Goal: Information Seeking & Learning: Learn about a topic

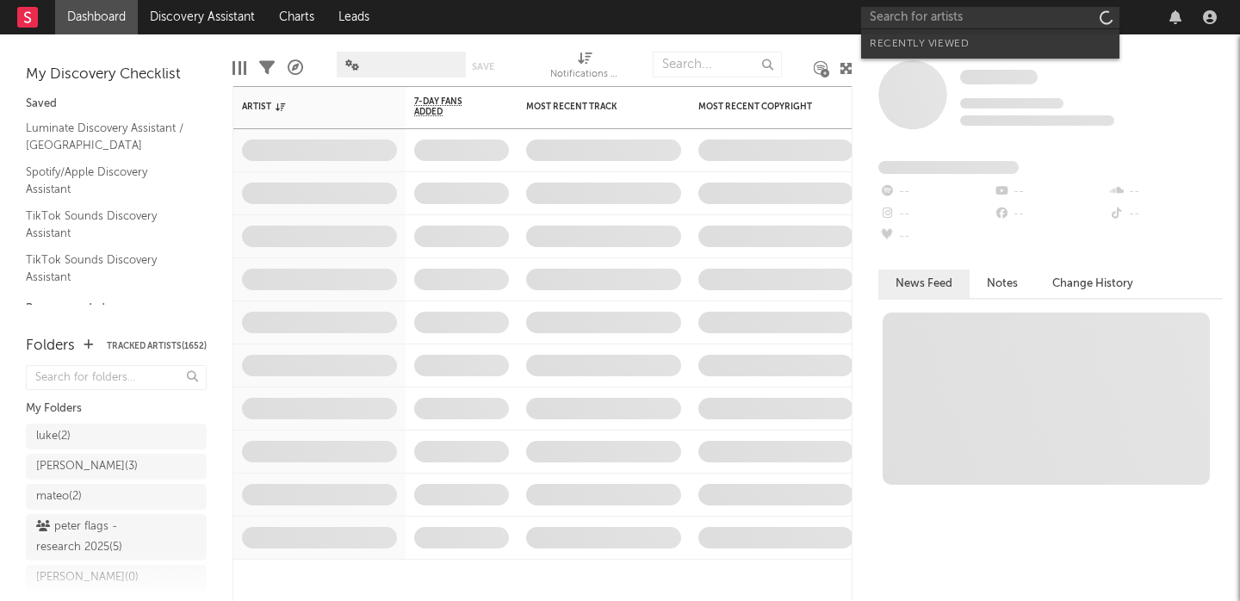
click at [909, 25] on input "text" at bounding box center [990, 18] width 258 height 22
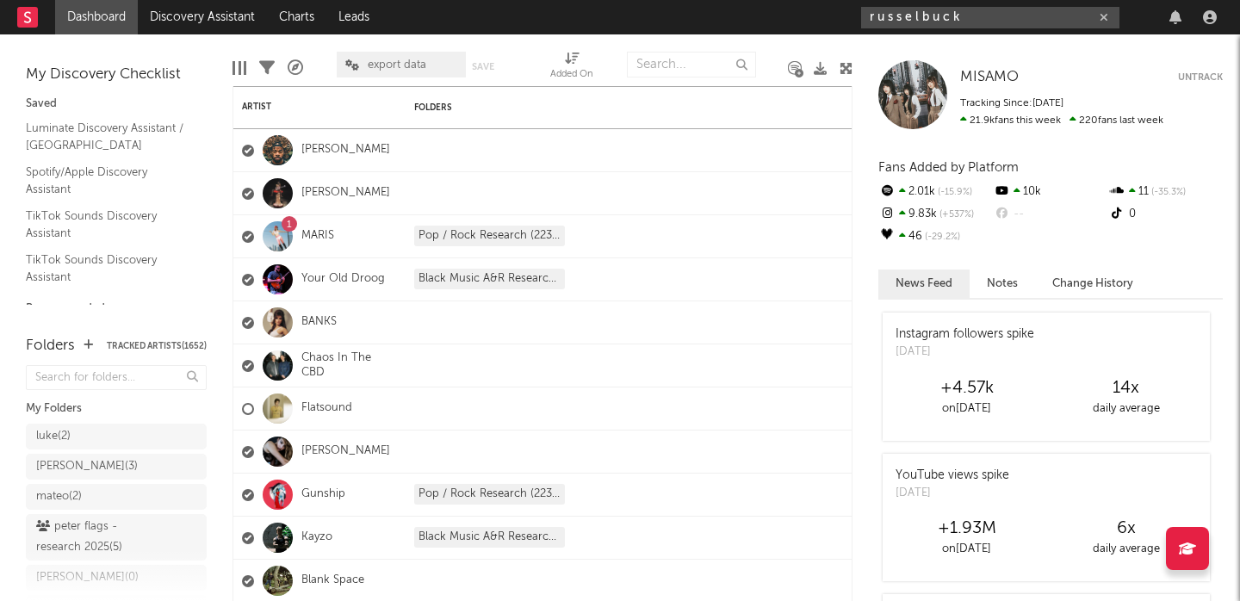
type input "r u s s e l b u c k"
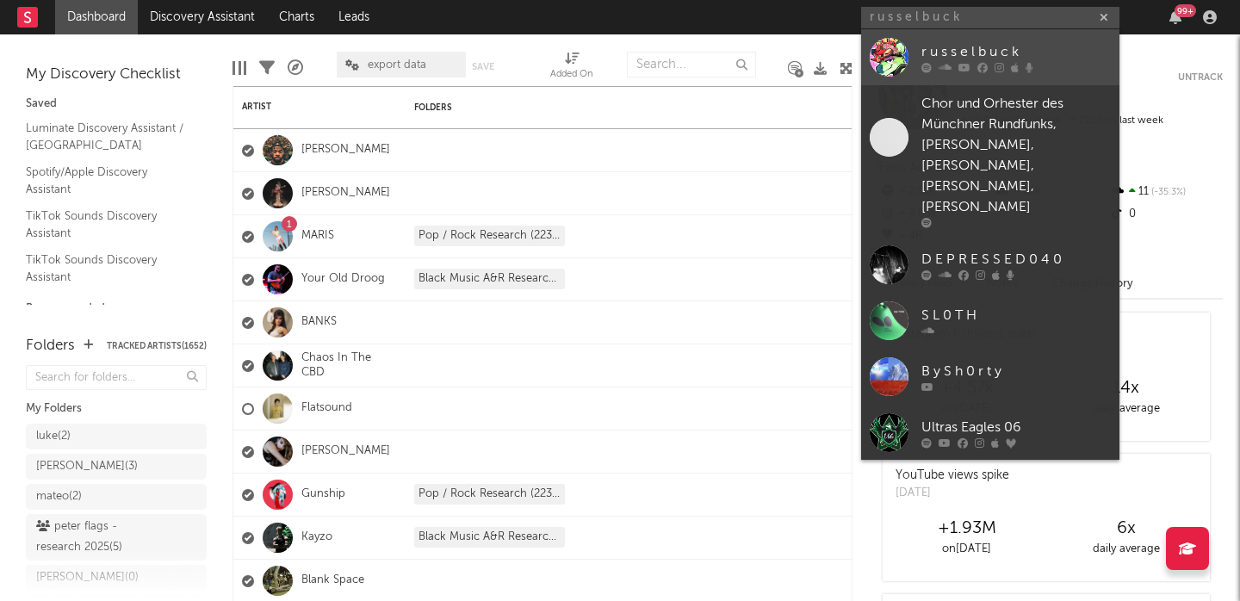
click at [991, 51] on div "r u s s e l b u c k" at bounding box center [1017, 51] width 190 height 21
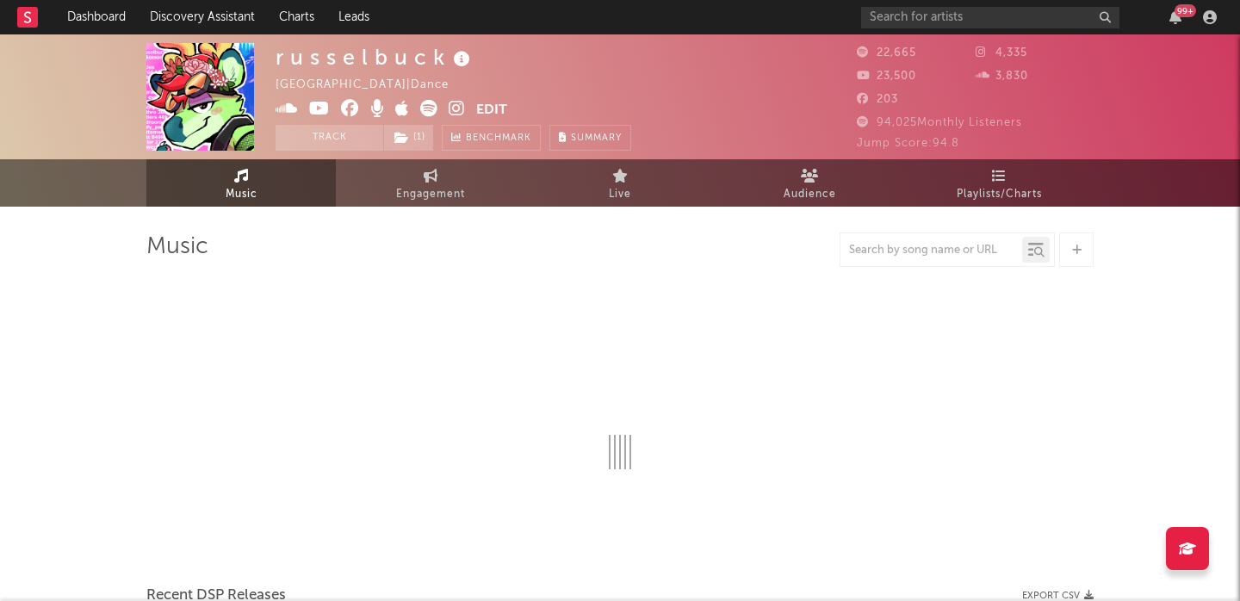
select select "6m"
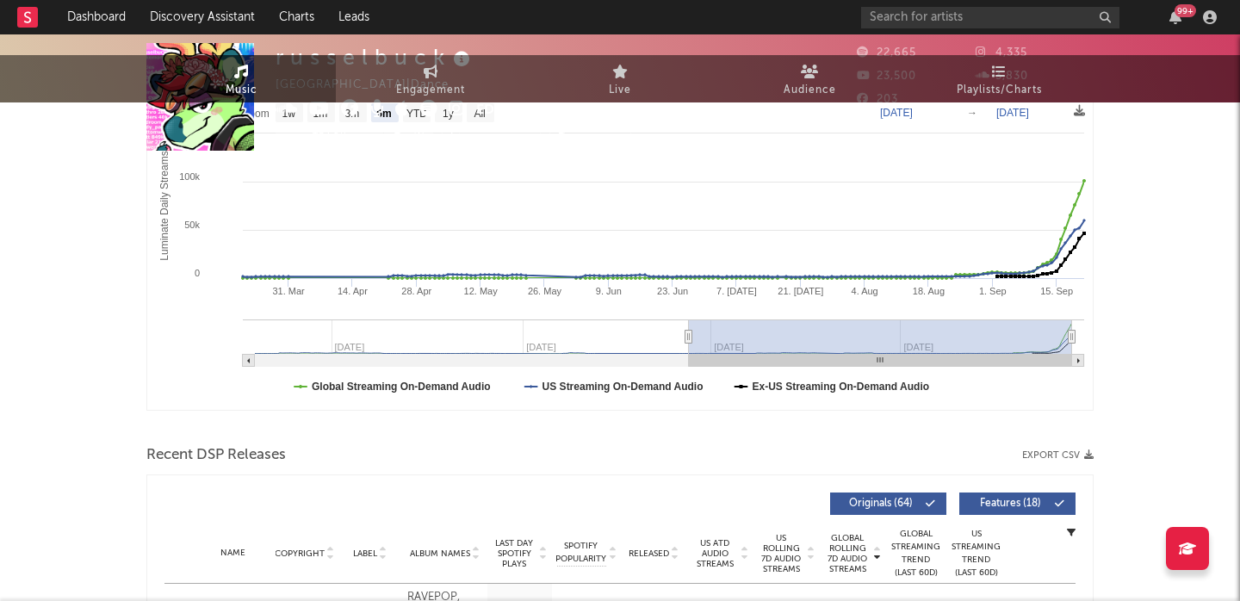
scroll to position [508, 0]
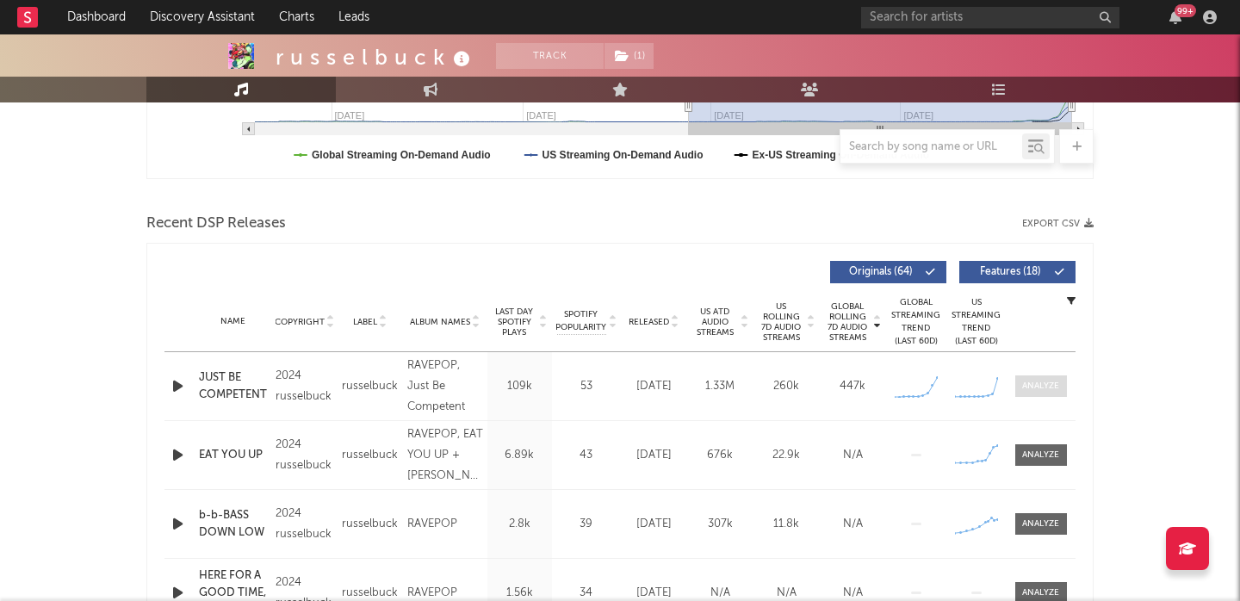
click at [1043, 386] on div at bounding box center [1040, 386] width 37 height 13
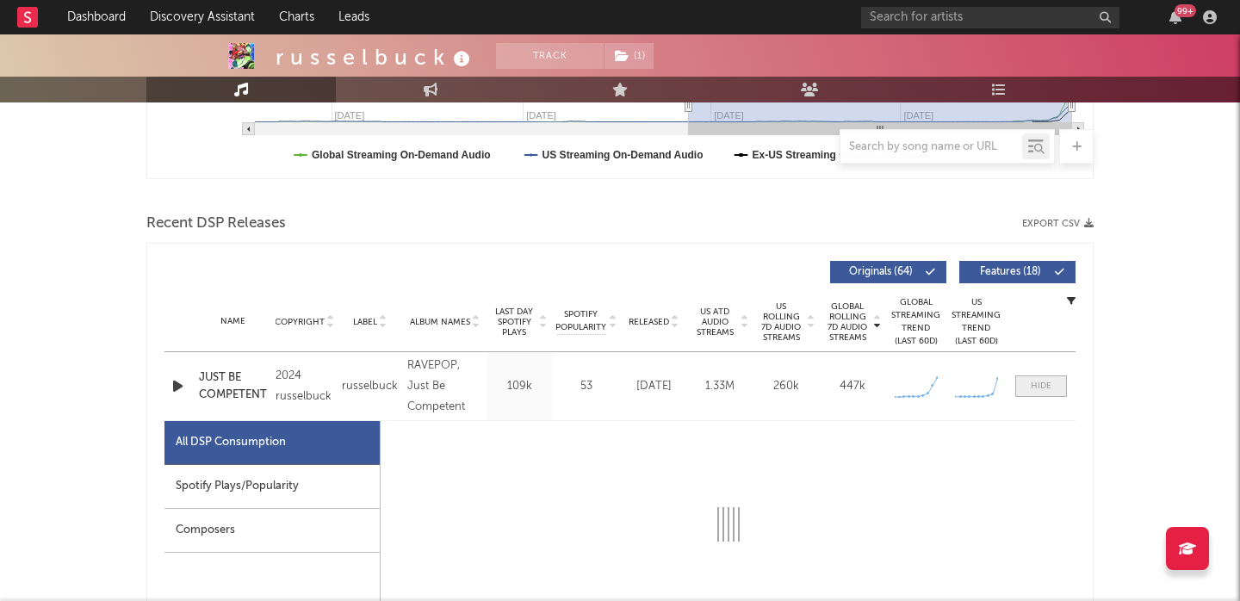
scroll to position [756, 0]
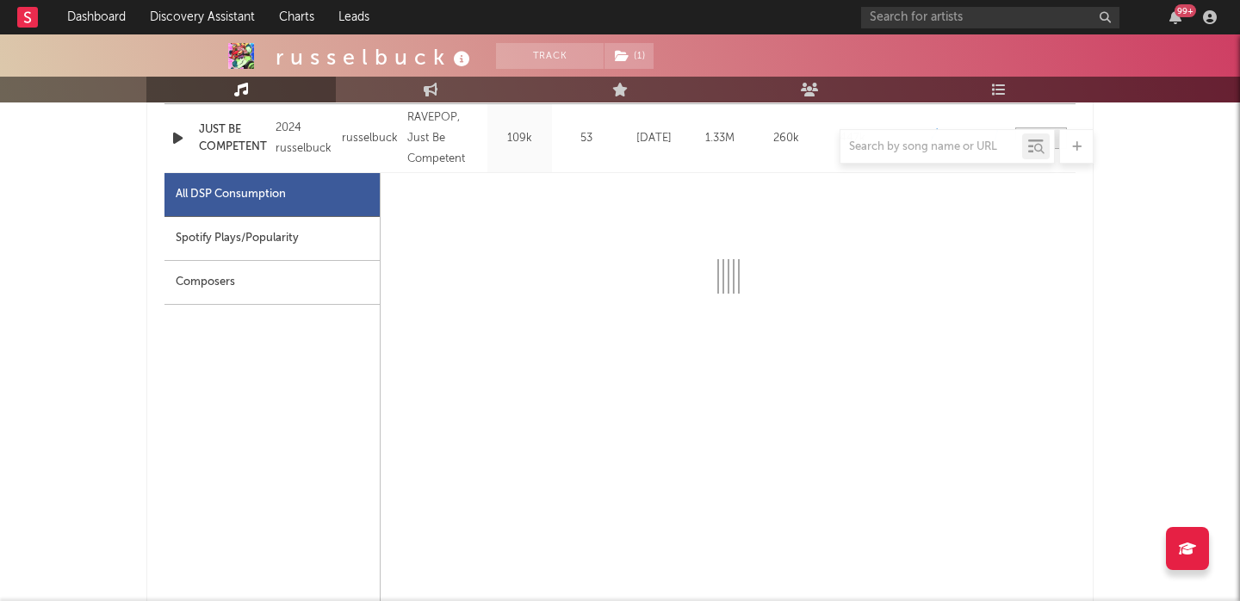
select select "1w"
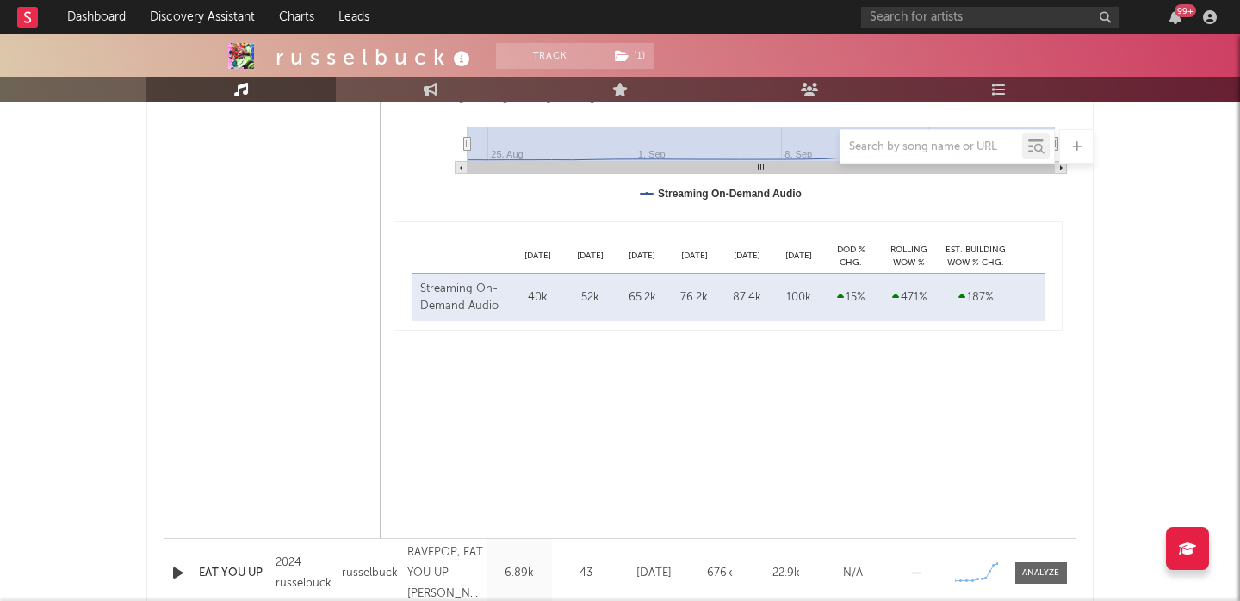
scroll to position [1261, 0]
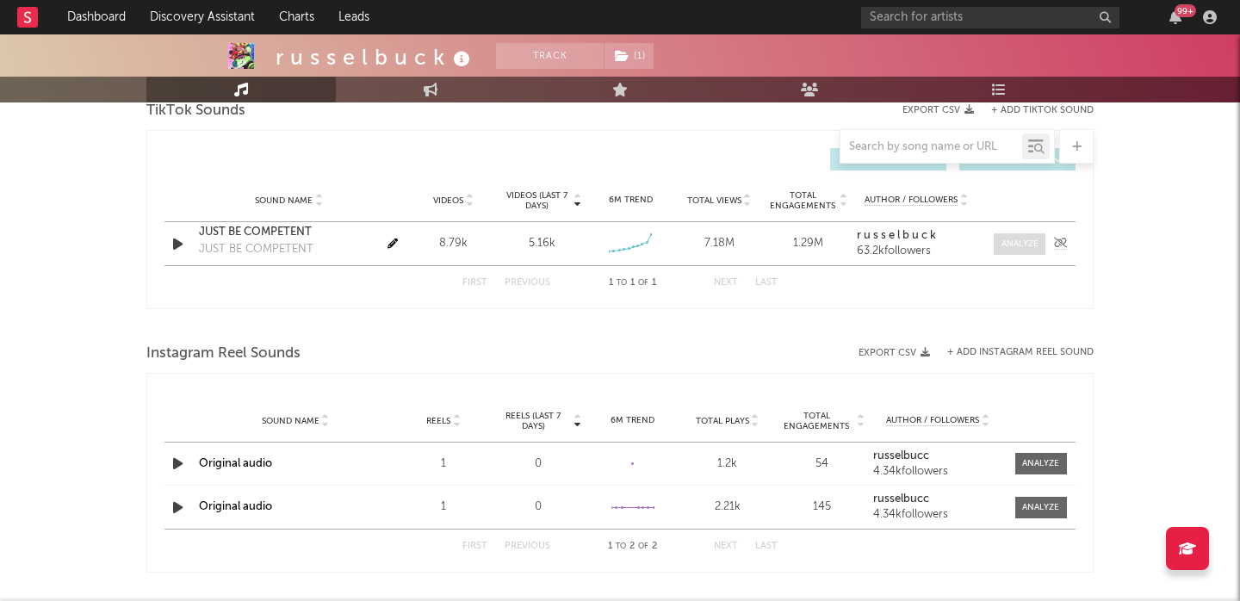
click at [1022, 242] on div at bounding box center [1020, 244] width 37 height 13
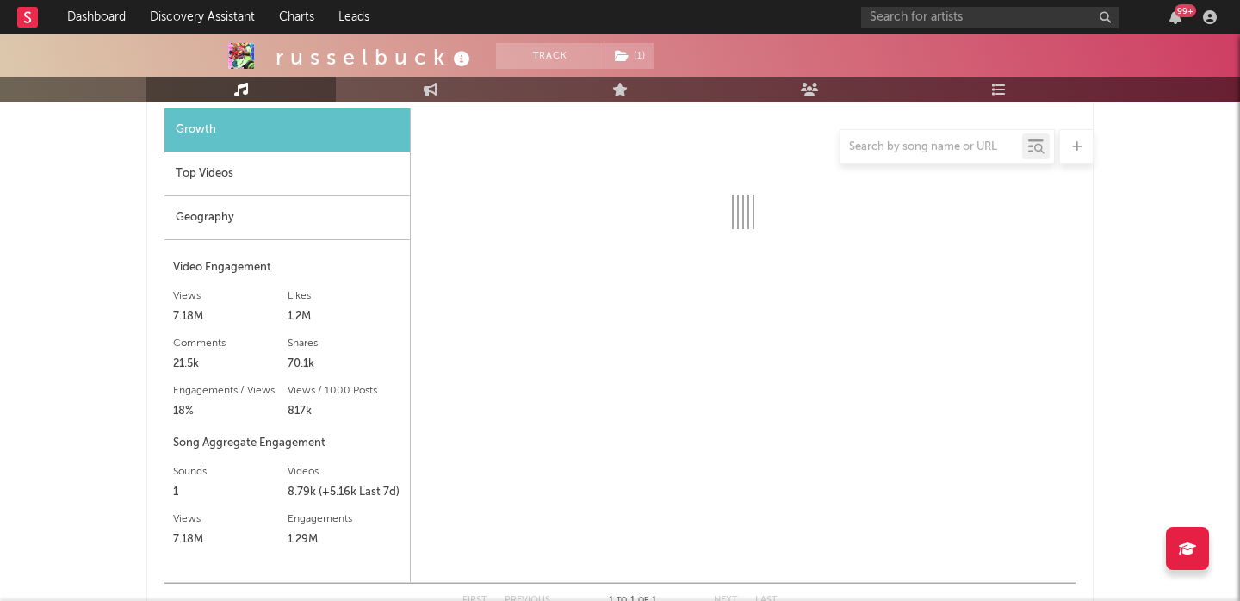
scroll to position [2142, 0]
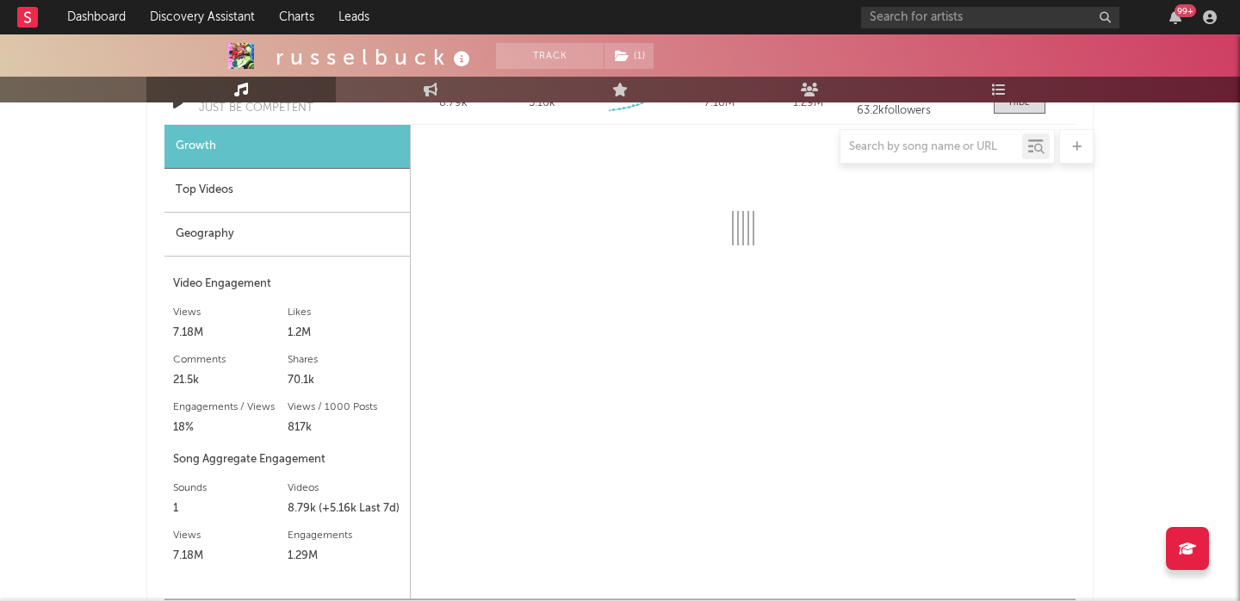
select select "6m"
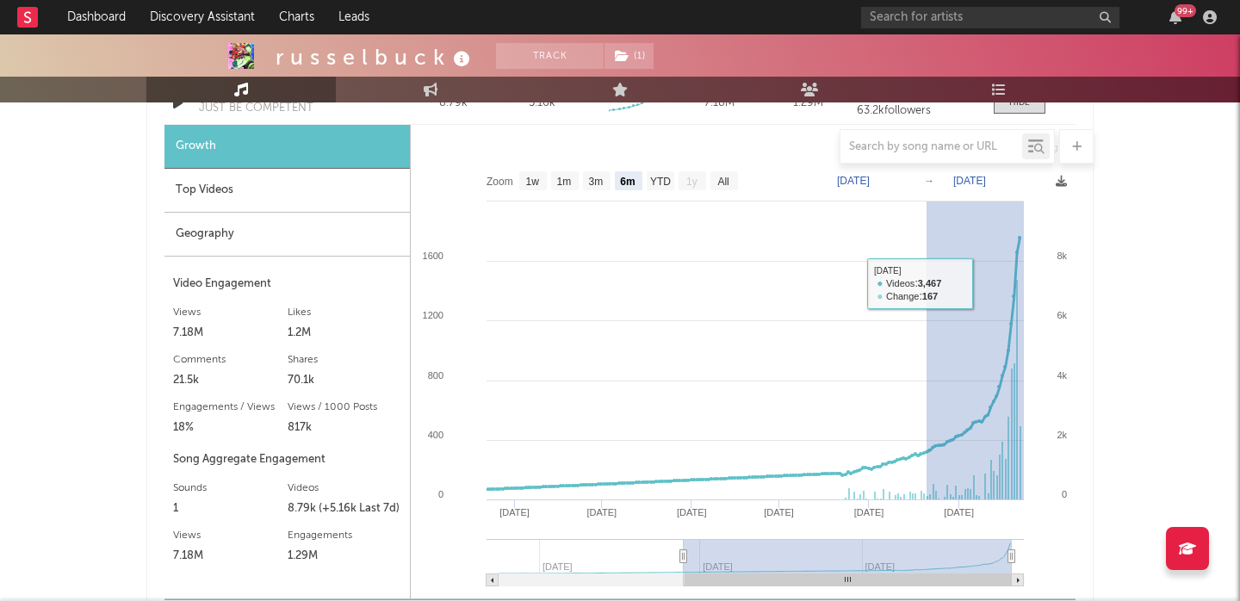
drag, startPoint x: 927, startPoint y: 283, endPoint x: 1132, endPoint y: 281, distance: 205.0
type input "2025-08-20"
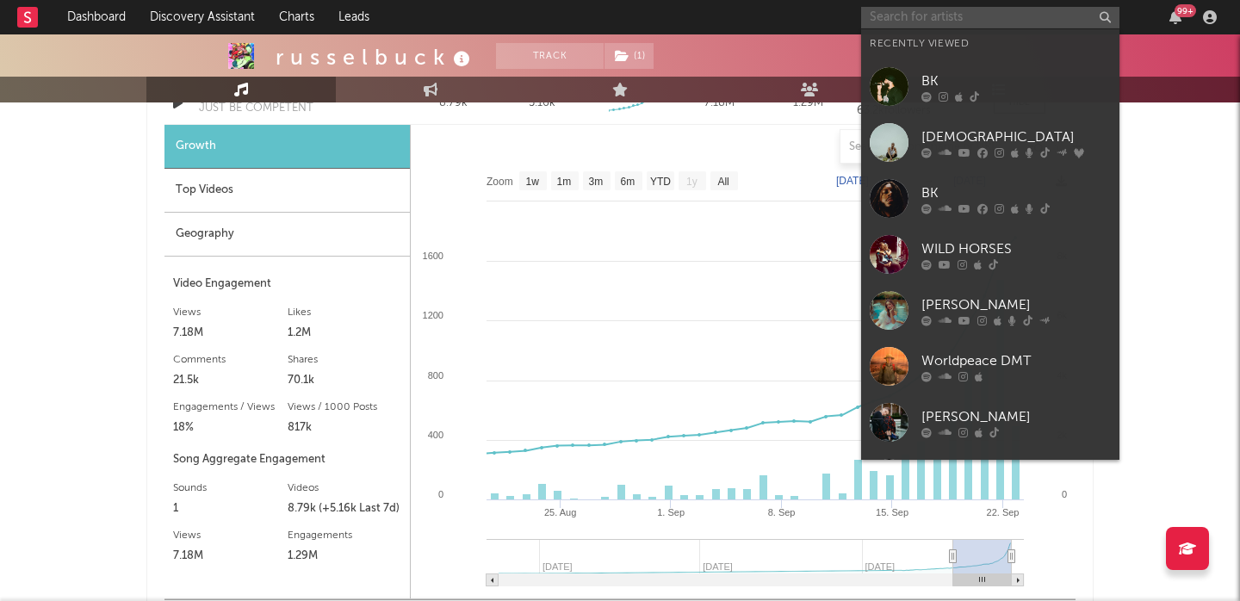
click at [922, 17] on input "text" at bounding box center [990, 18] width 258 height 22
paste input "Inuday"
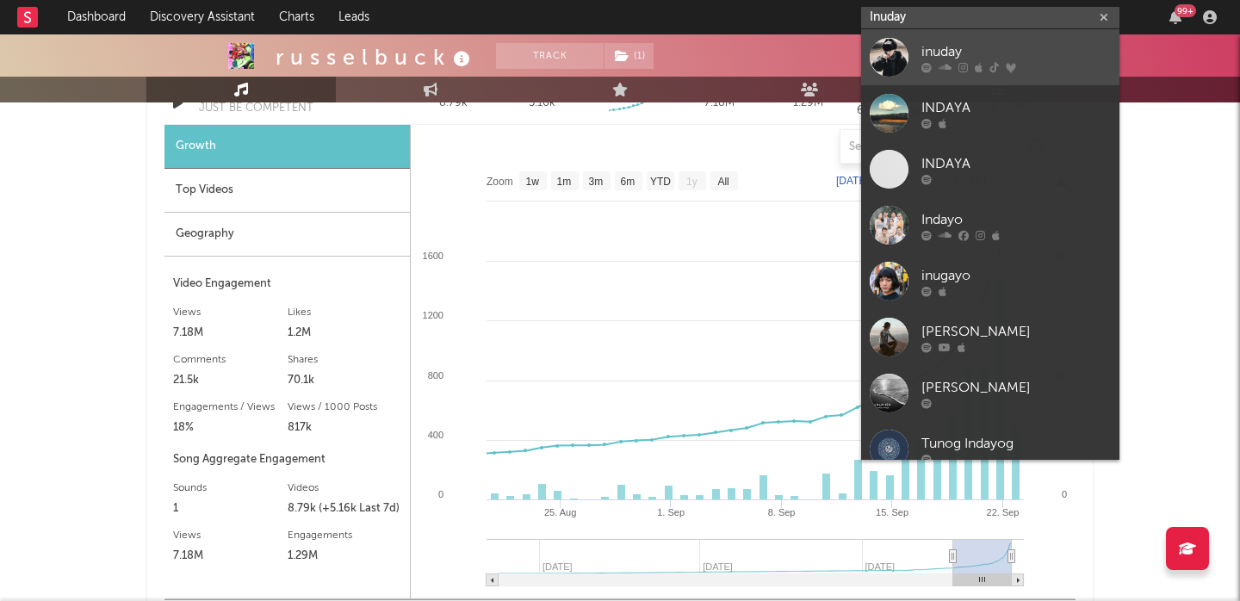
type input "Inuday"
click at [1004, 38] on link "inuday" at bounding box center [990, 57] width 258 height 56
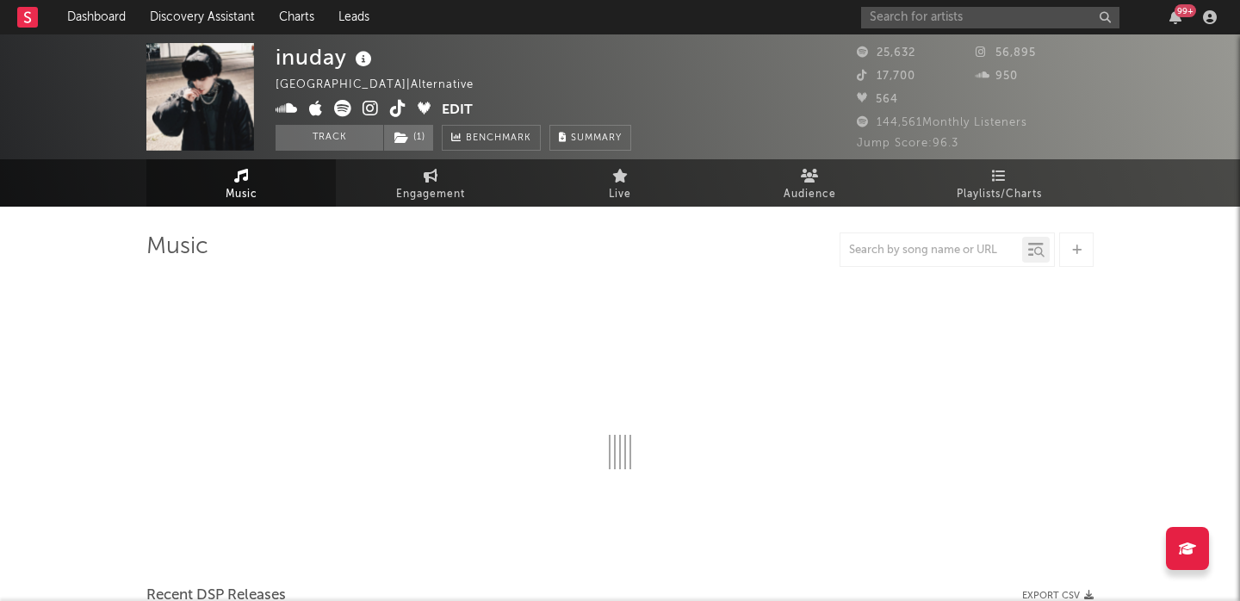
select select "6m"
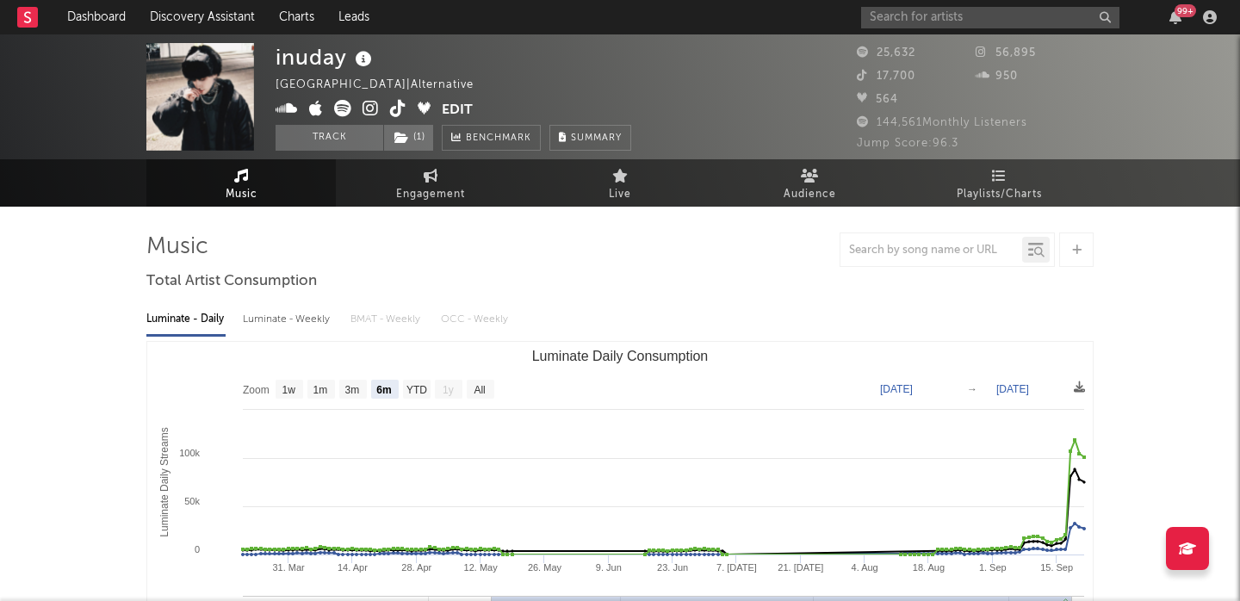
click at [363, 59] on icon at bounding box center [363, 59] width 25 height 24
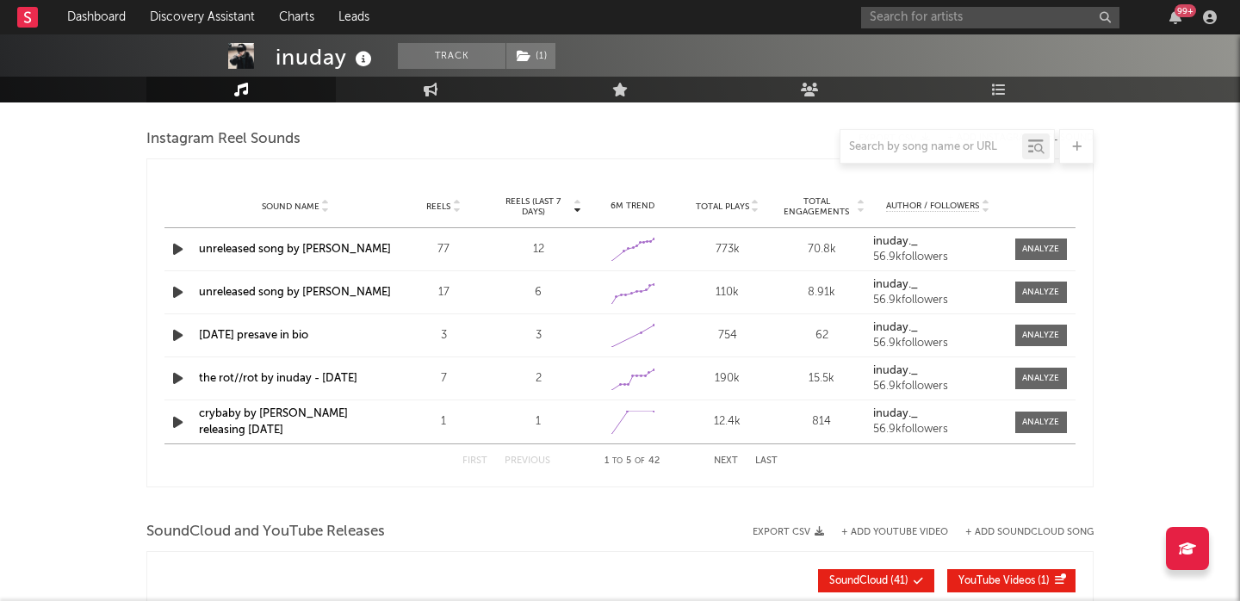
scroll to position [1007, 0]
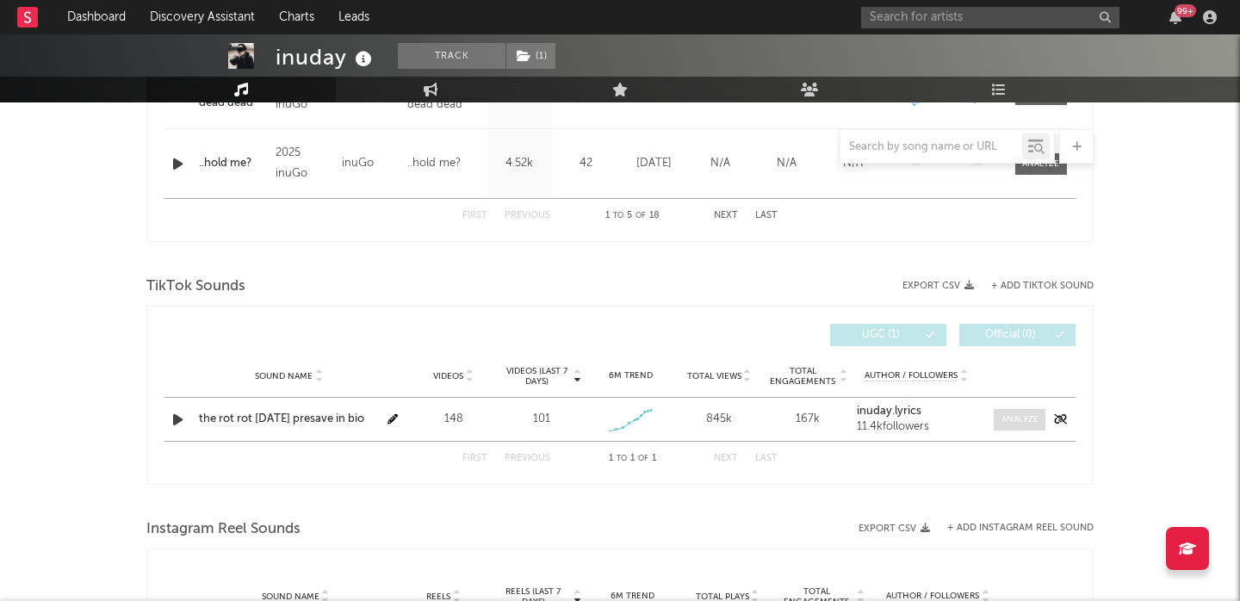
click at [1017, 424] on div at bounding box center [1020, 419] width 37 height 13
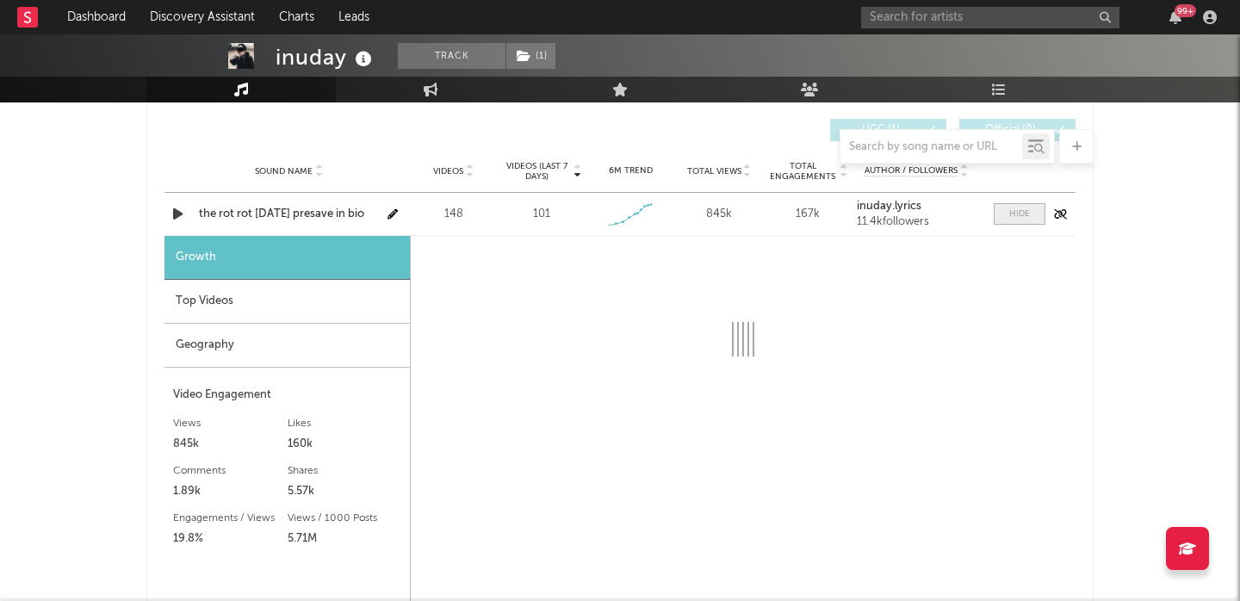
scroll to position [1220, 0]
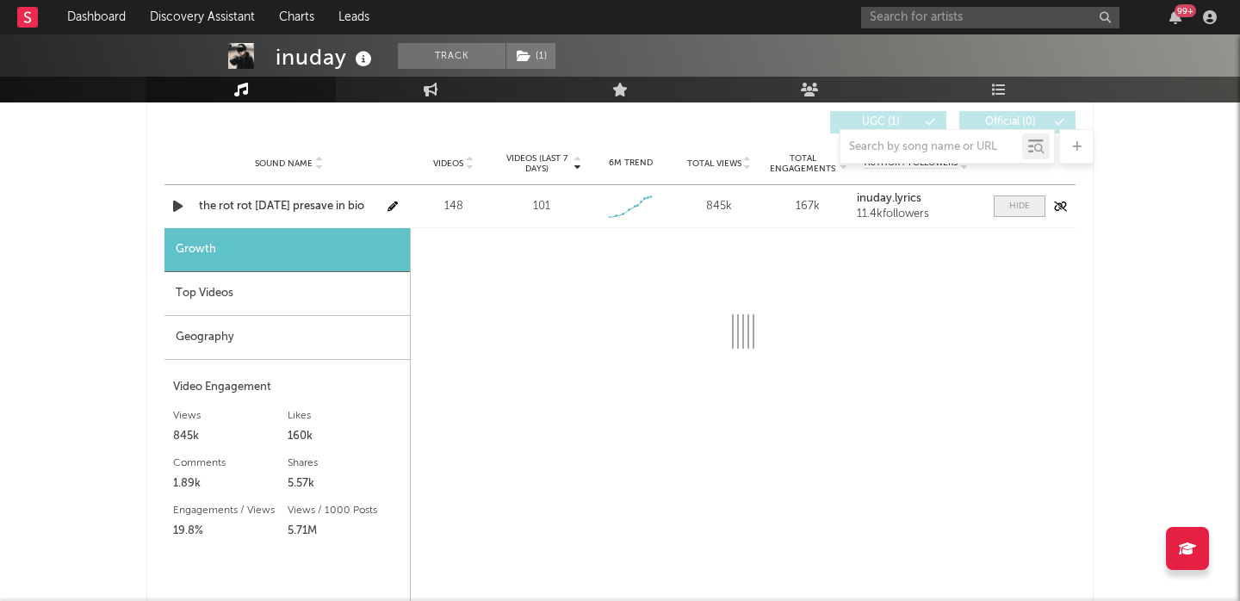
select select "1w"
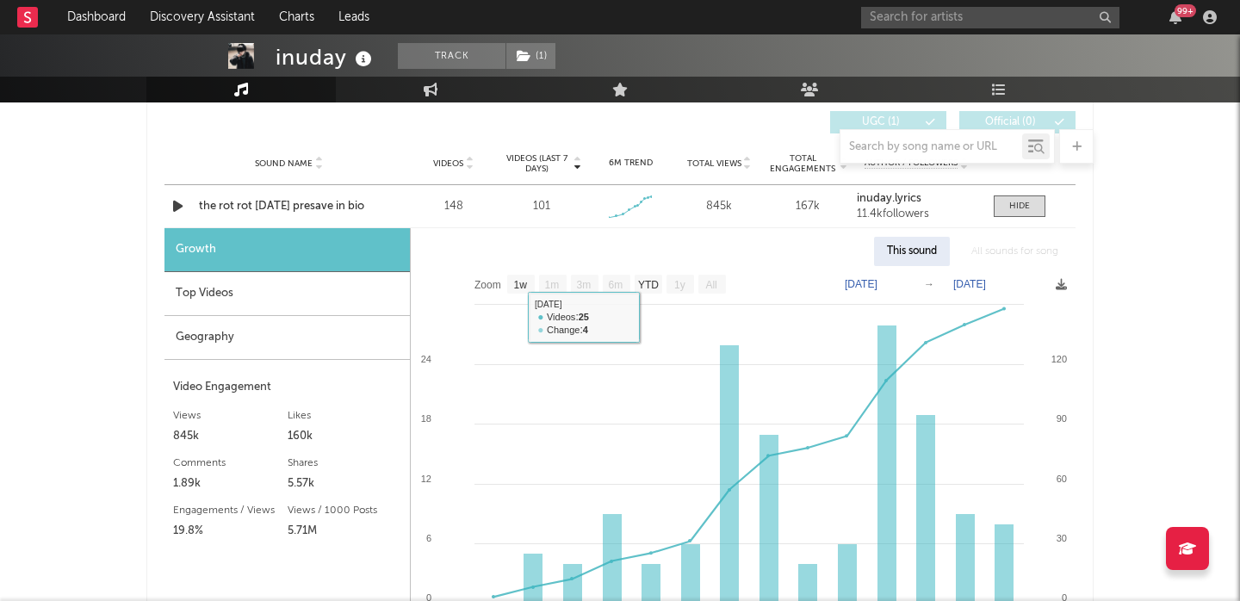
click at [288, 287] on div "Top Videos" at bounding box center [287, 294] width 245 height 44
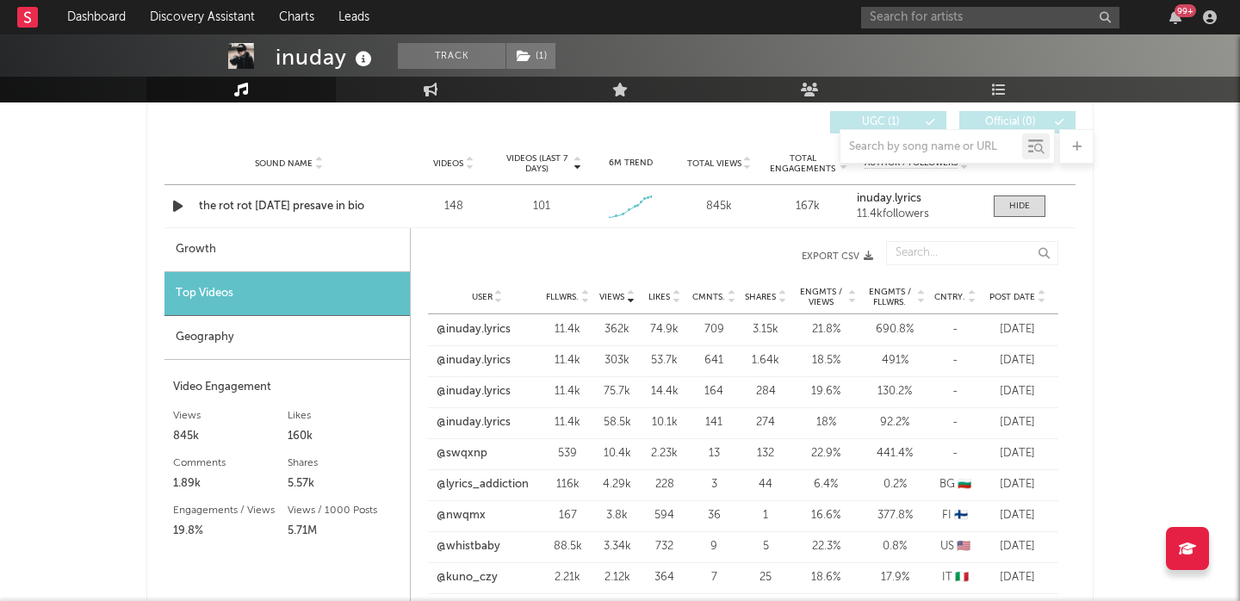
click at [448, 329] on link "@inuday.lyrics" at bounding box center [474, 329] width 74 height 17
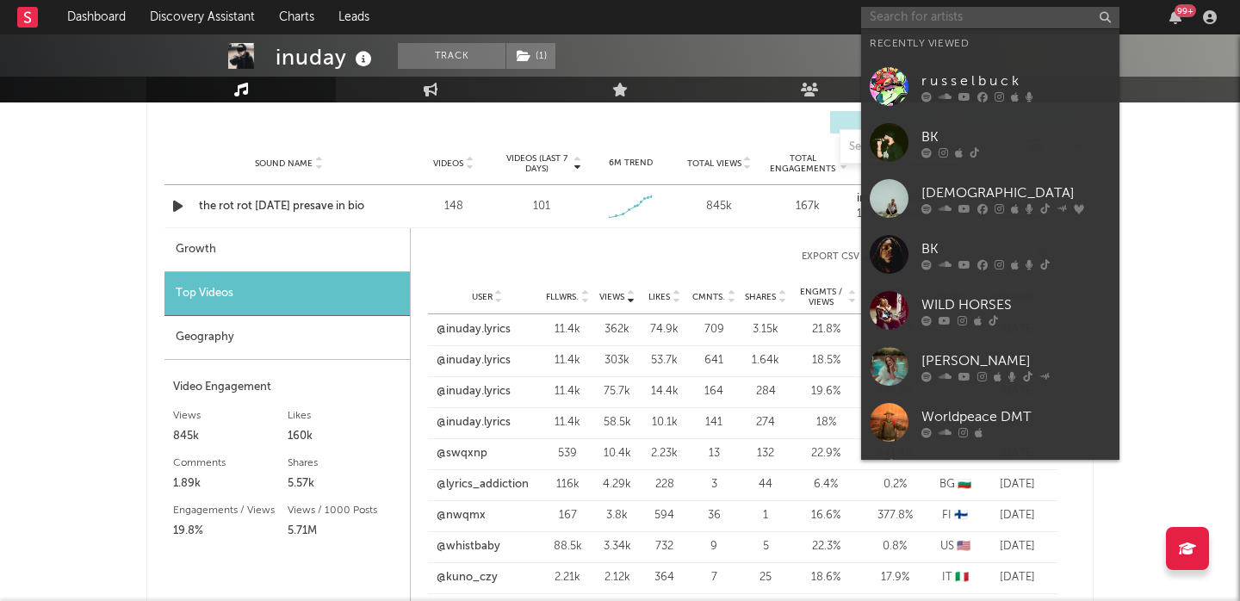
click at [940, 14] on input "text" at bounding box center [990, 18] width 258 height 22
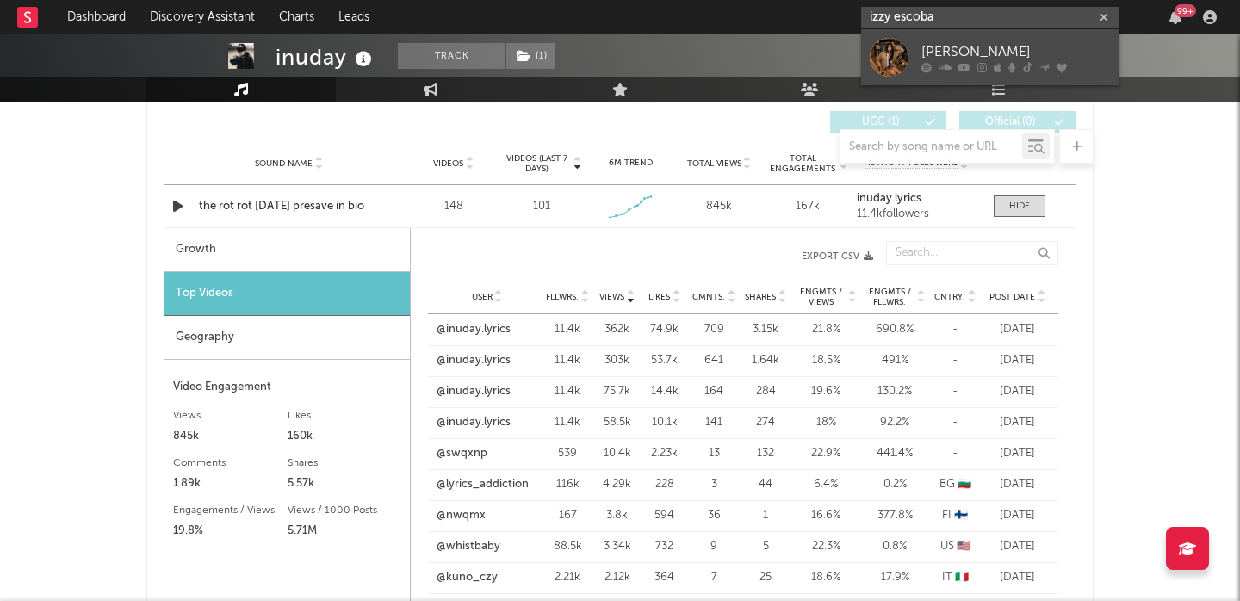
type input "izzy escoba"
click at [963, 44] on div "[PERSON_NAME]" at bounding box center [1017, 51] width 190 height 21
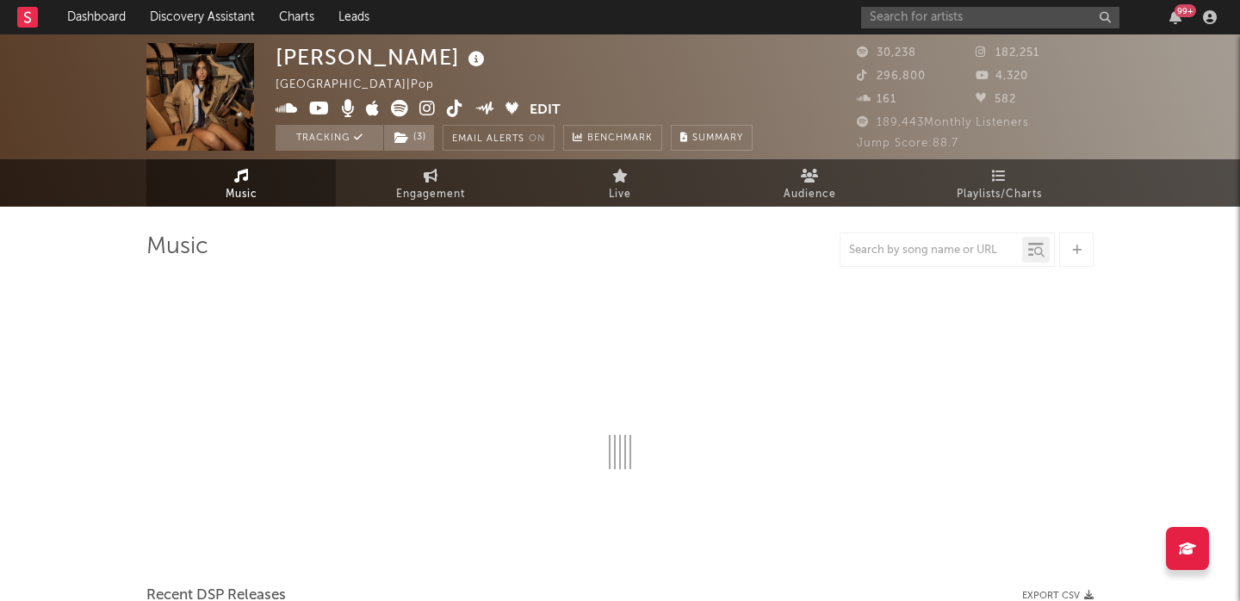
select select "6m"
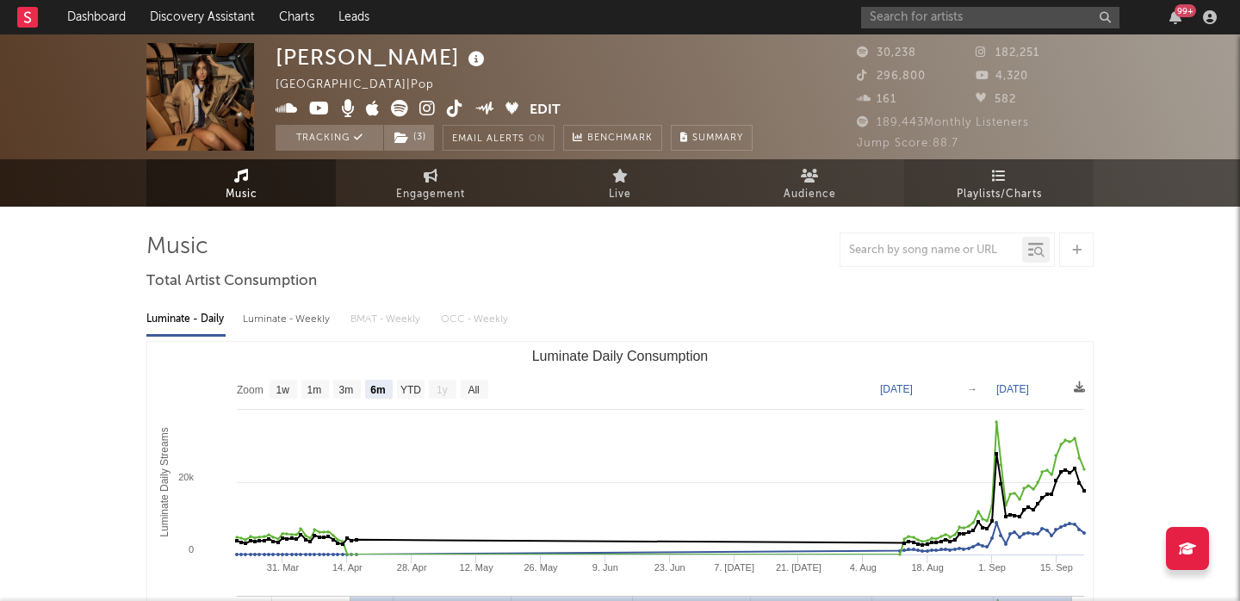
click at [979, 194] on span "Playlists/Charts" at bounding box center [999, 194] width 85 height 21
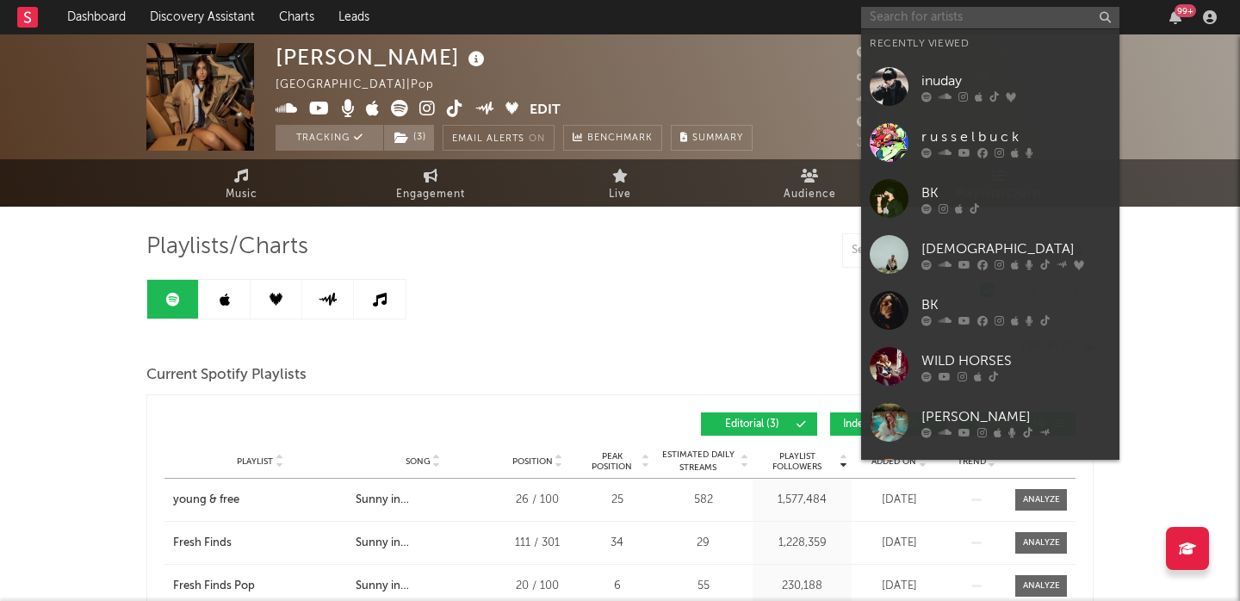
click at [965, 21] on input "text" at bounding box center [990, 18] width 258 height 22
paste input "[PERSON_NAME] And The Getaway"
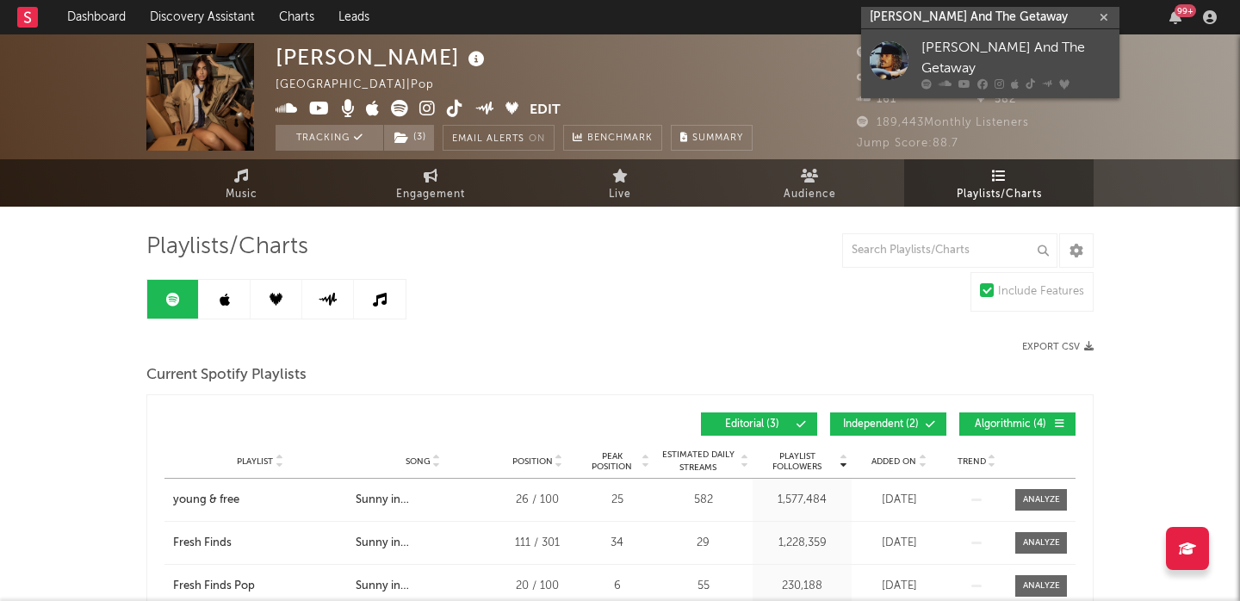
type input "[PERSON_NAME] And The Getaway"
click at [969, 51] on div "[PERSON_NAME] And The Getaway" at bounding box center [1017, 58] width 190 height 41
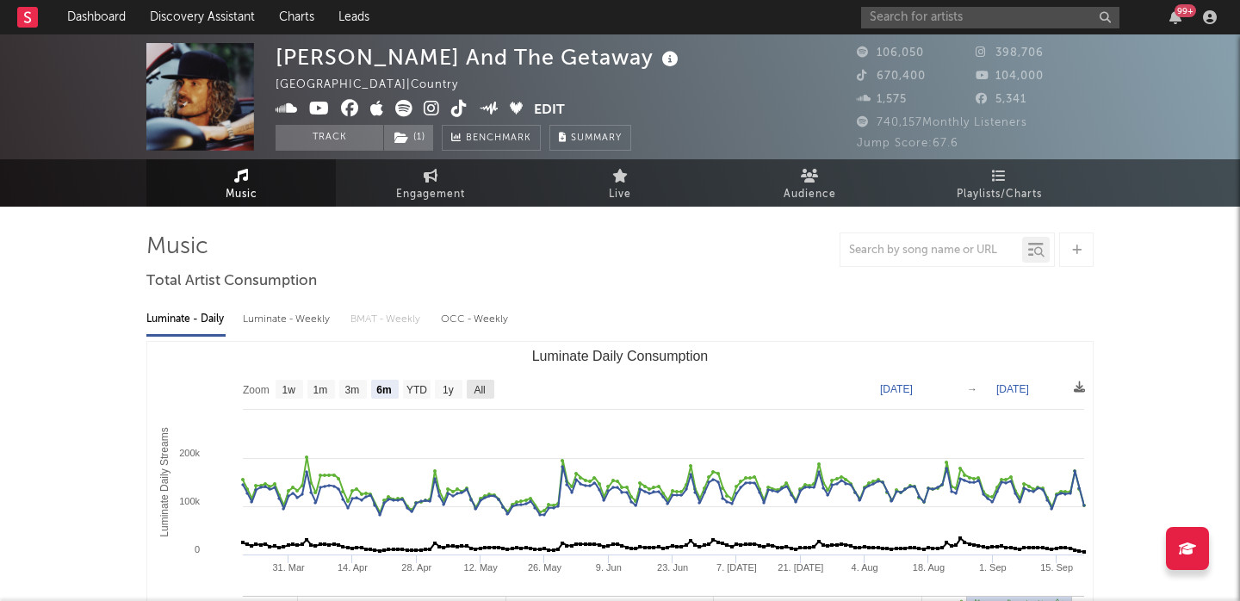
click at [475, 386] on text "All" at bounding box center [479, 390] width 11 height 12
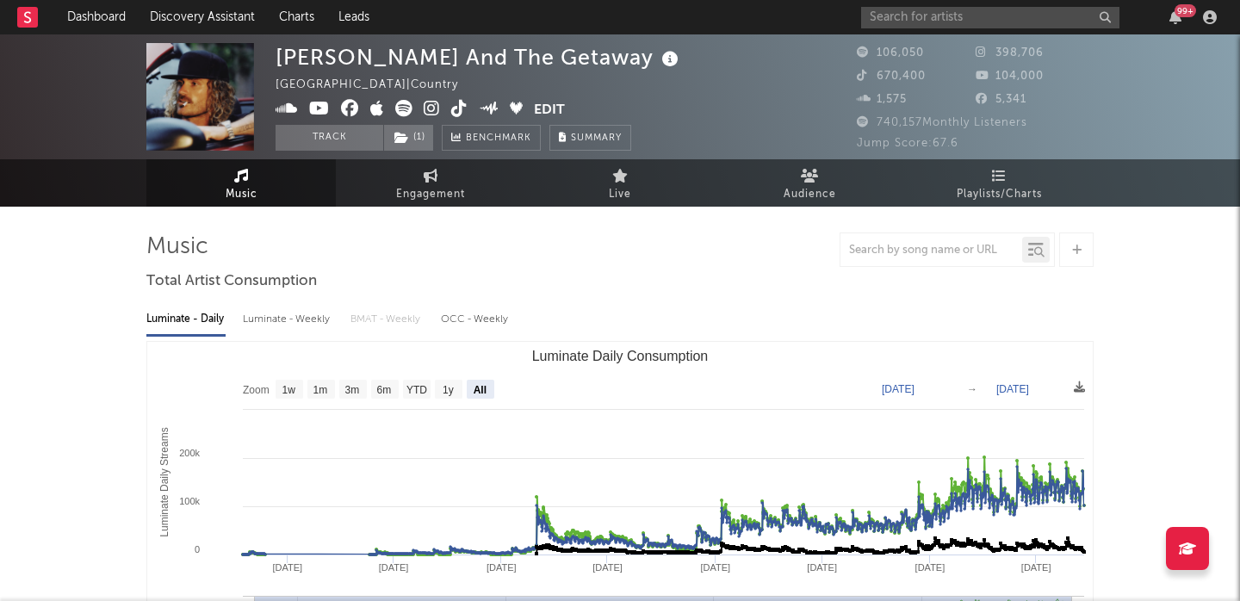
select select "All"
type input "2021-10-17"
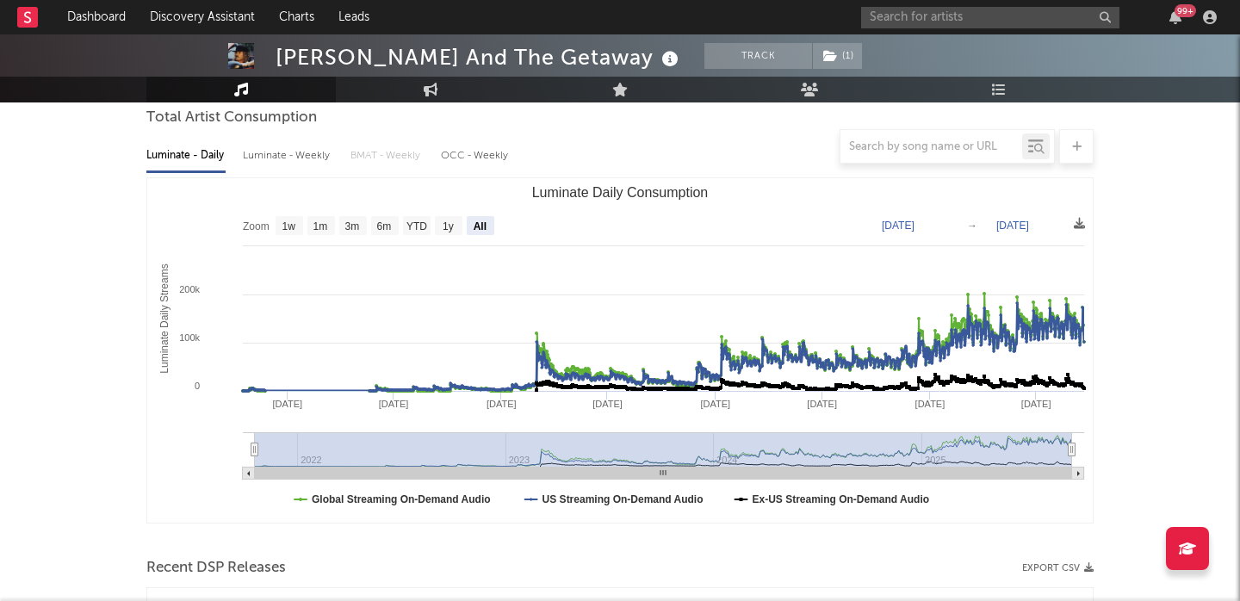
scroll to position [426, 0]
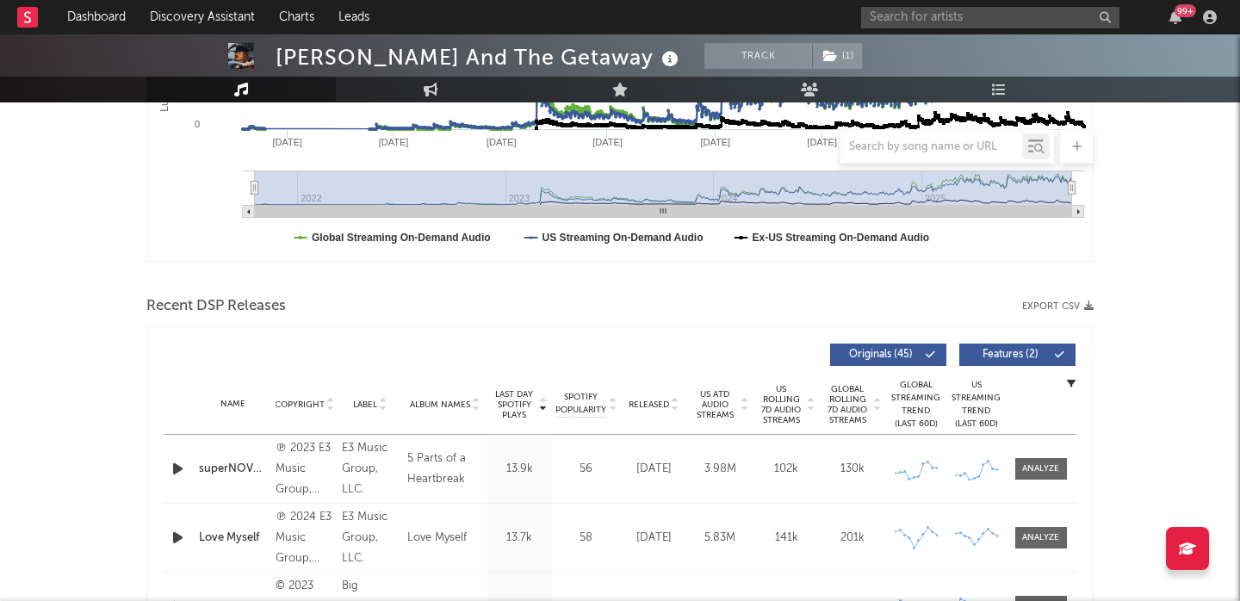
click at [664, 407] on span "Released" at bounding box center [649, 405] width 40 height 10
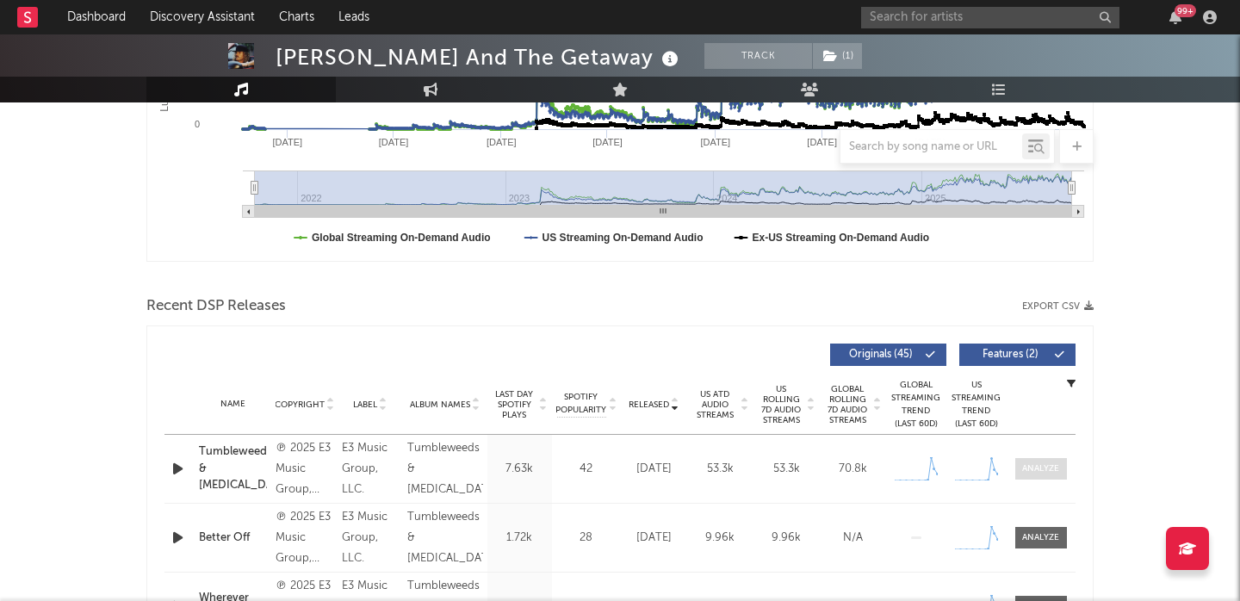
click at [1047, 465] on div at bounding box center [1040, 469] width 37 height 13
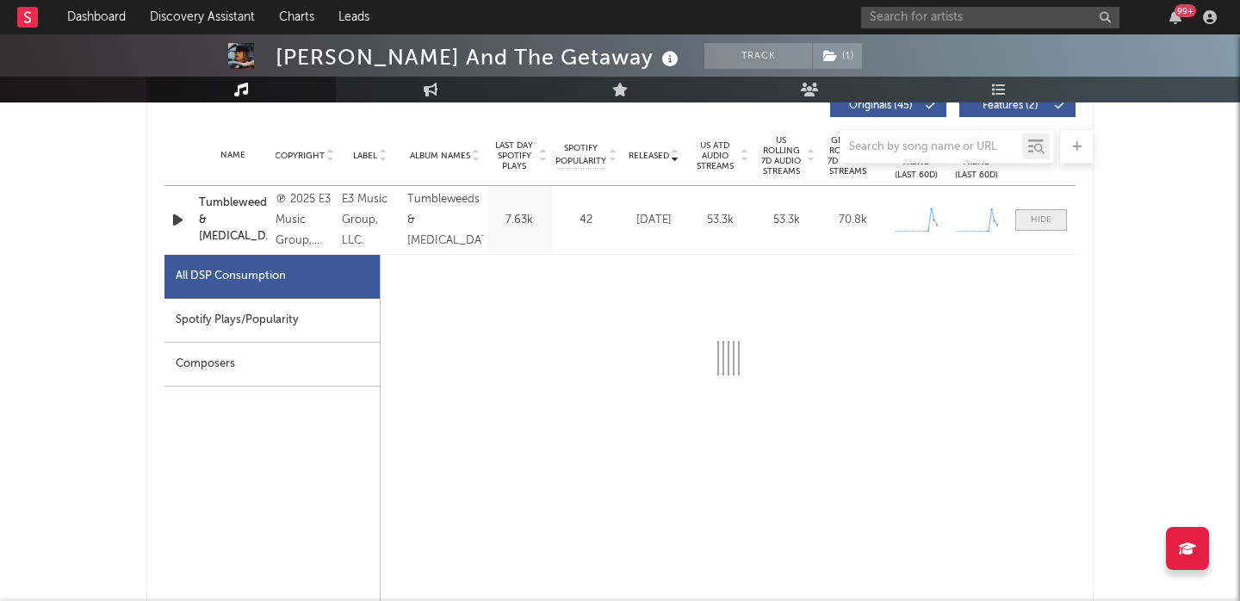
select select "1w"
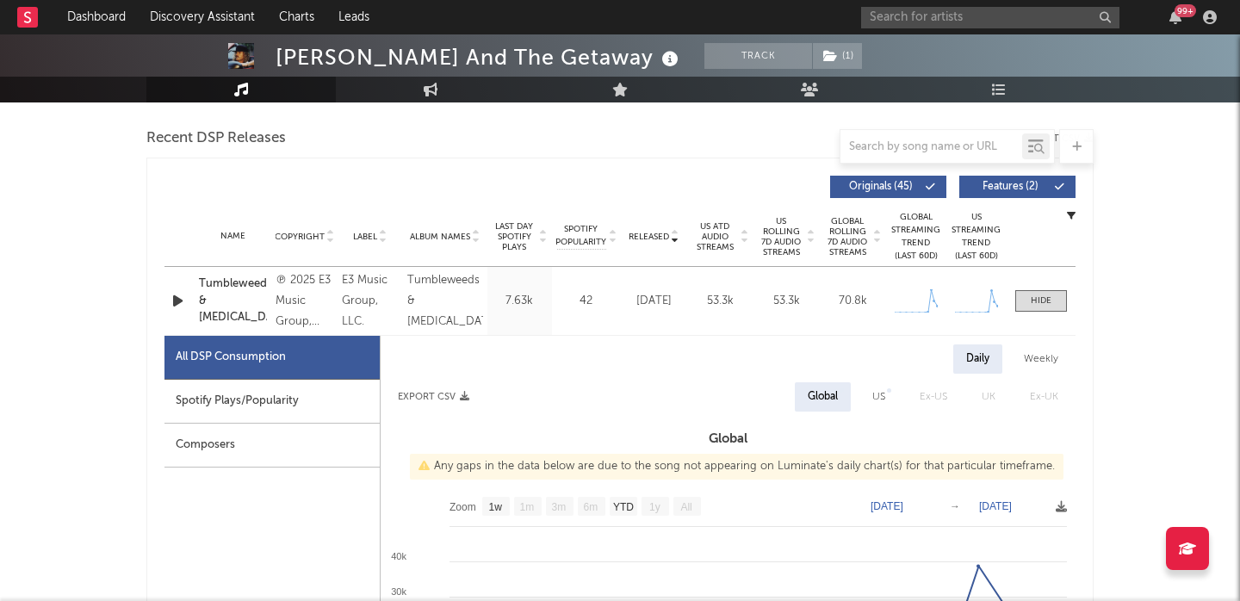
scroll to position [570, 0]
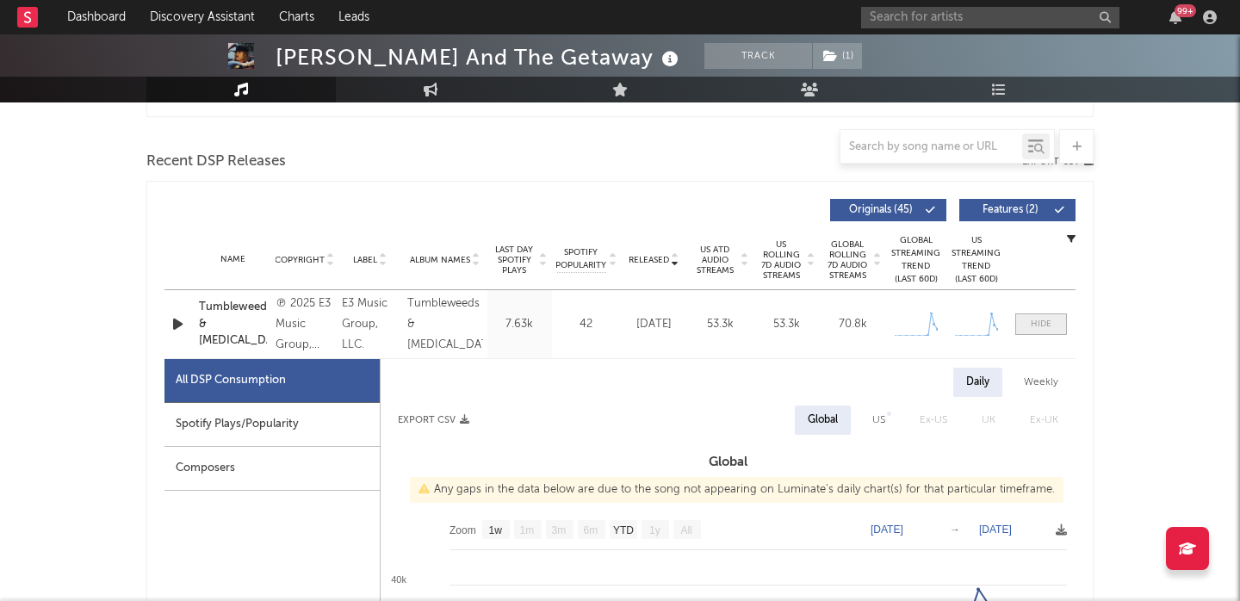
click at [1026, 320] on span at bounding box center [1042, 325] width 52 height 22
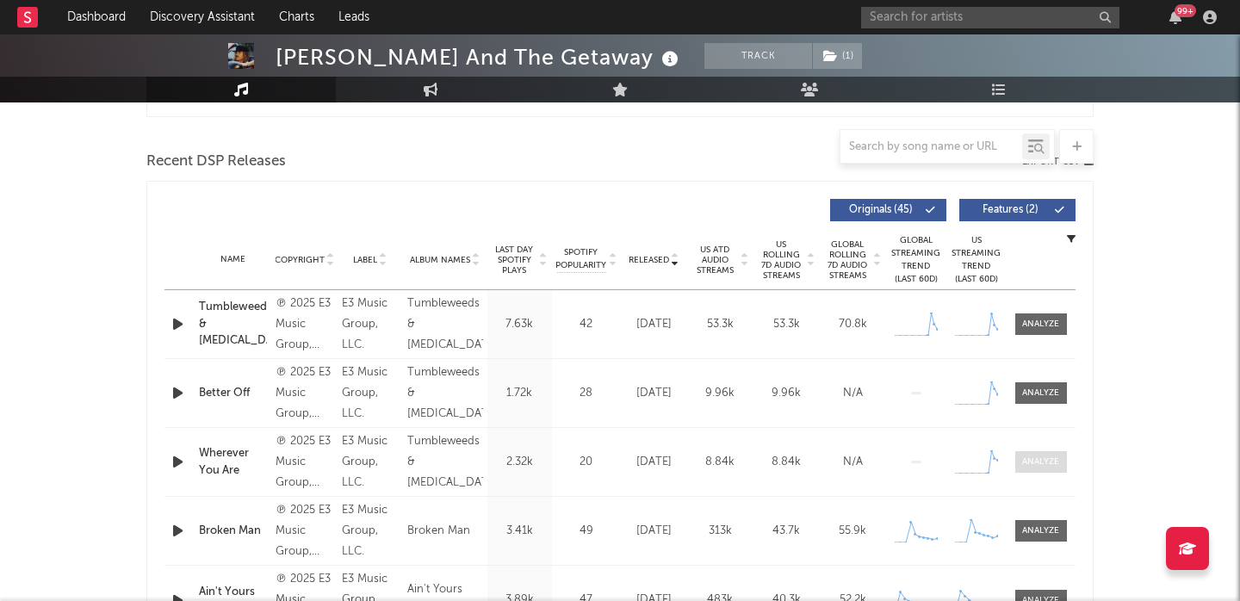
click at [1034, 459] on div at bounding box center [1040, 462] width 37 height 13
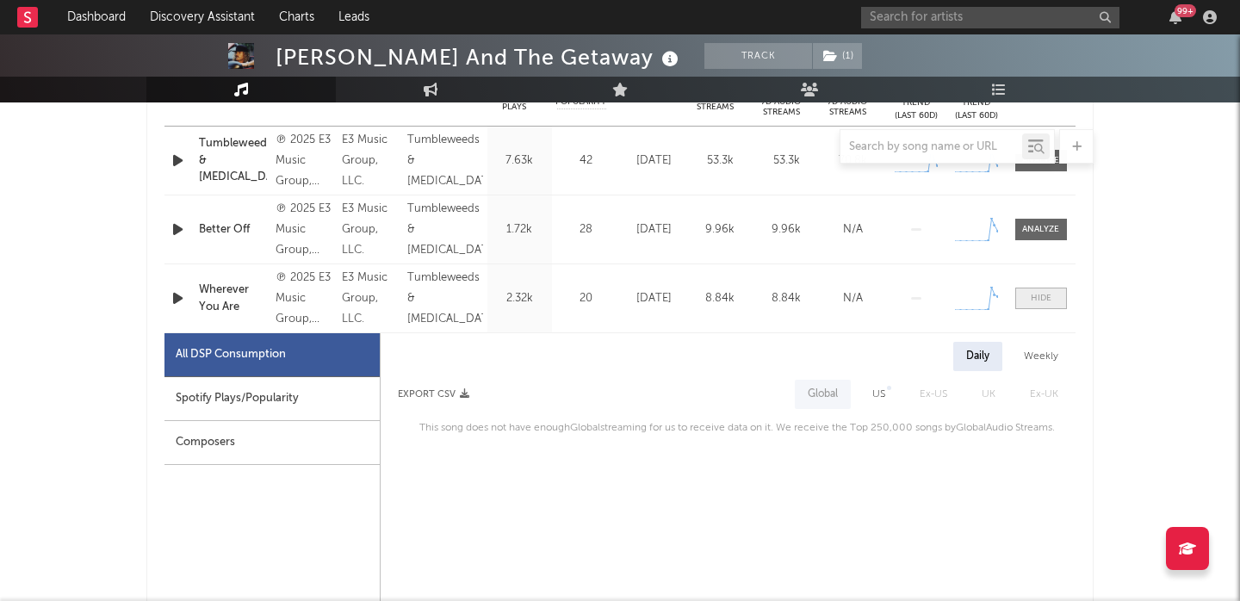
scroll to position [931, 0]
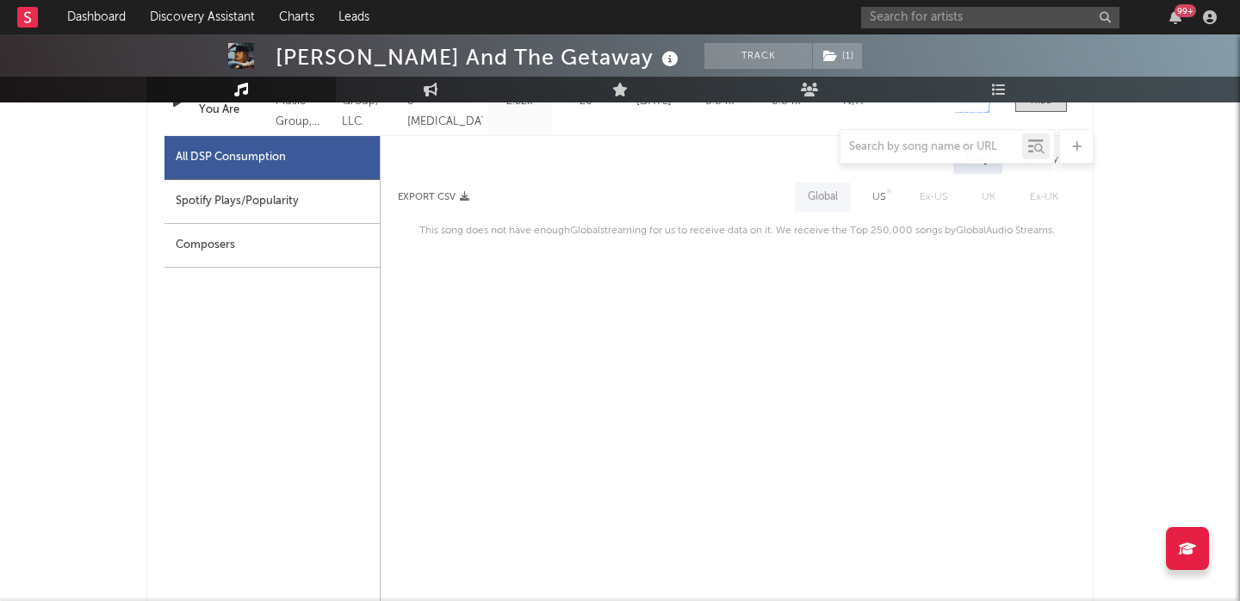
click at [869, 186] on div "US" at bounding box center [879, 197] width 39 height 29
select select "1w"
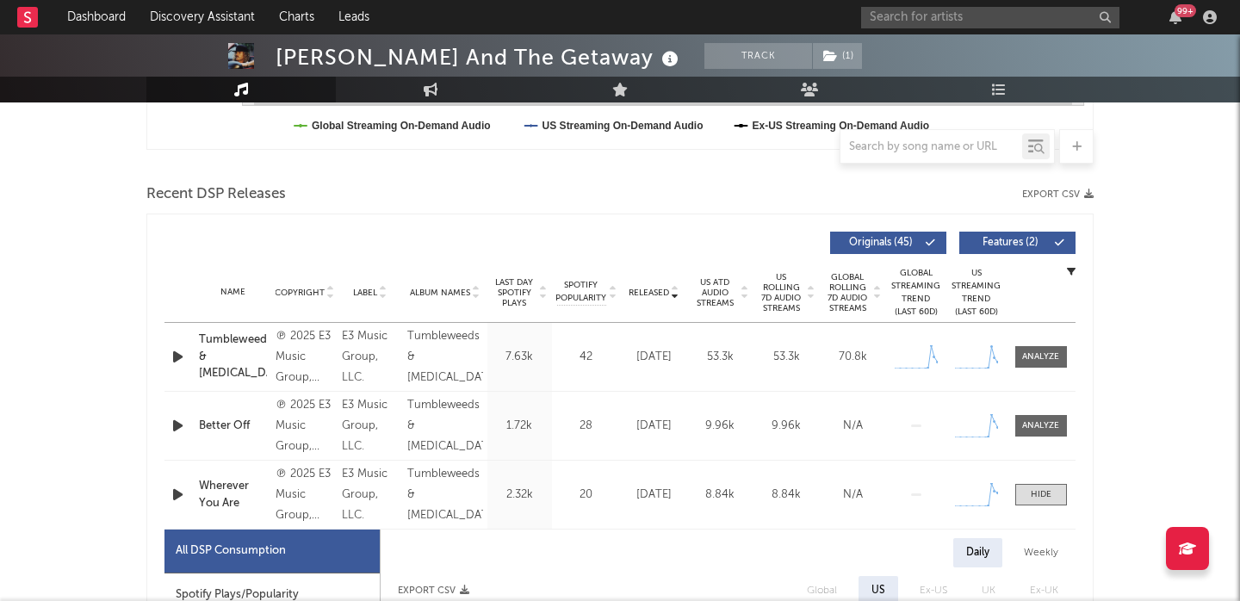
scroll to position [824, 0]
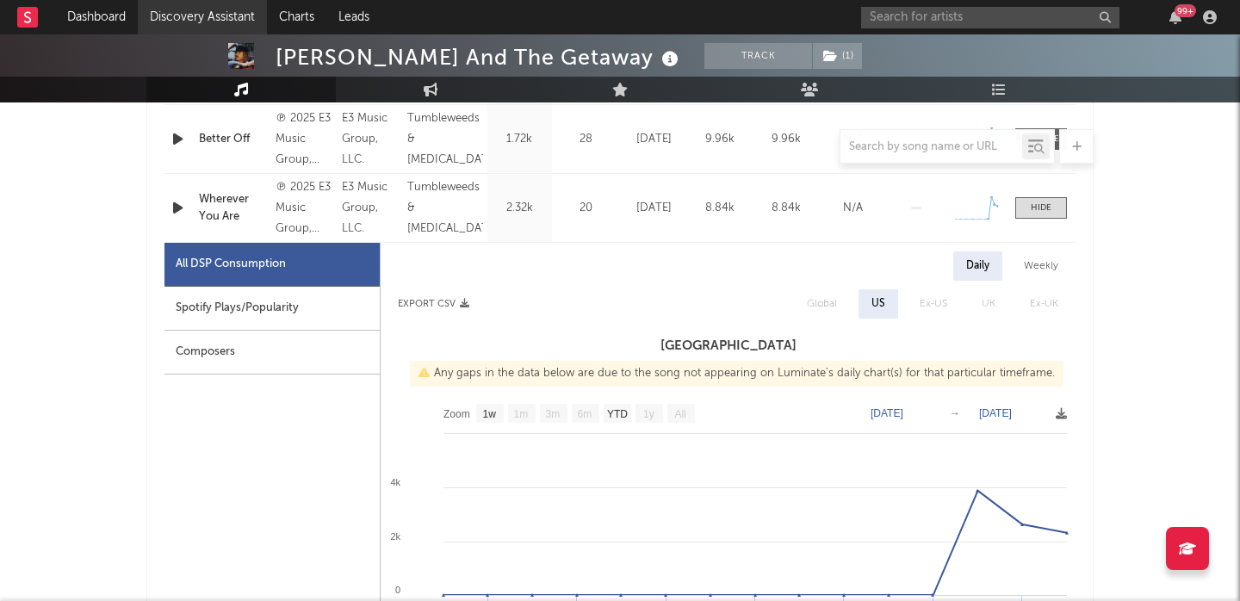
click at [233, 14] on link "Discovery Assistant" at bounding box center [202, 17] width 129 height 34
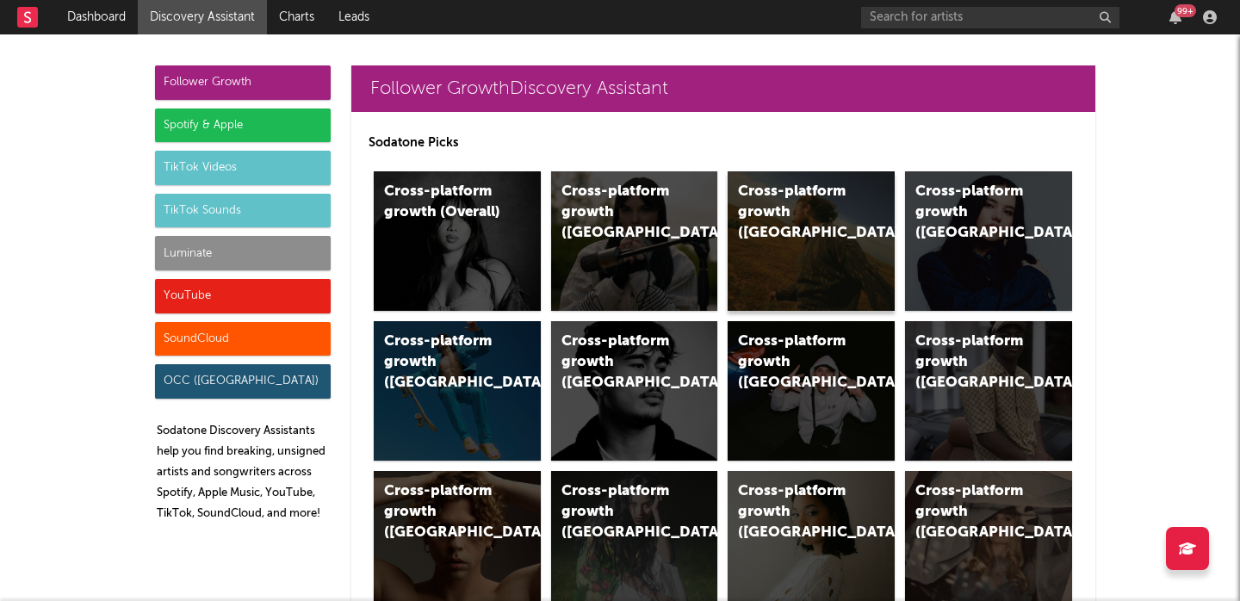
click at [798, 221] on div "Cross-platform growth (US)" at bounding box center [796, 213] width 117 height 62
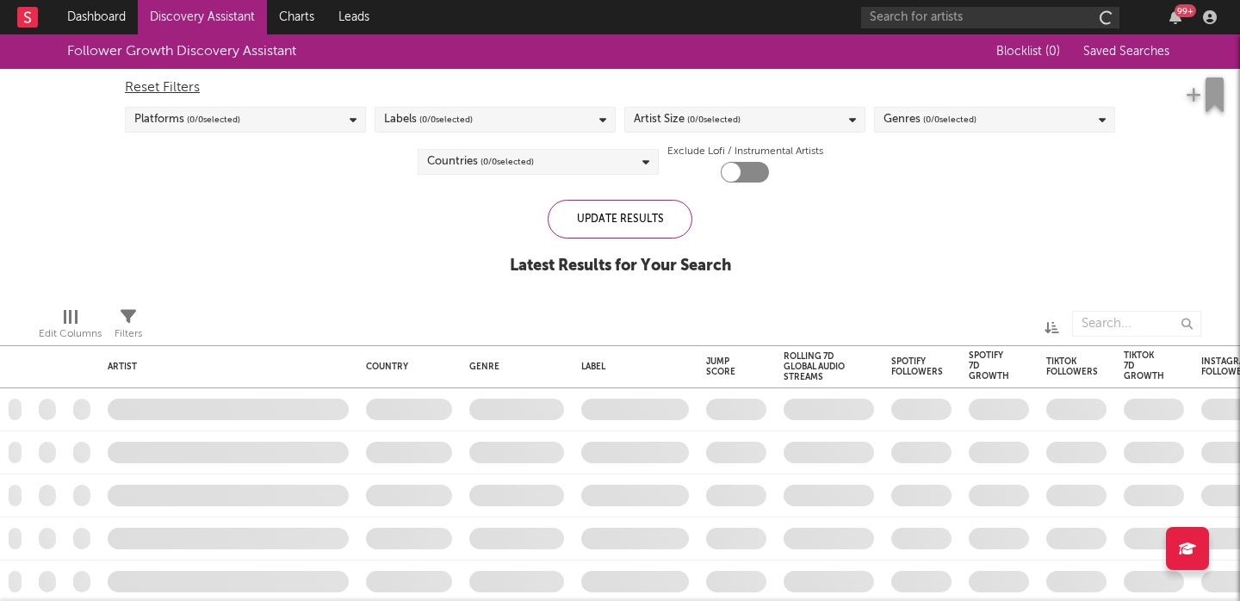
checkbox input "true"
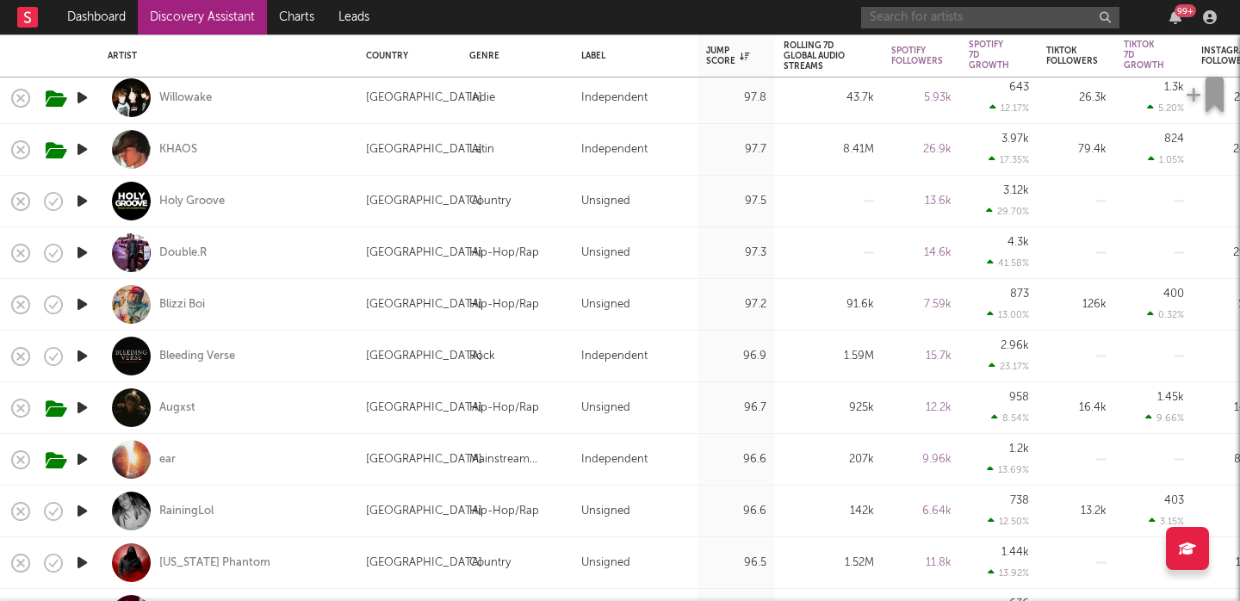
click at [989, 16] on input "text" at bounding box center [990, 18] width 258 height 22
paste input "Yana"
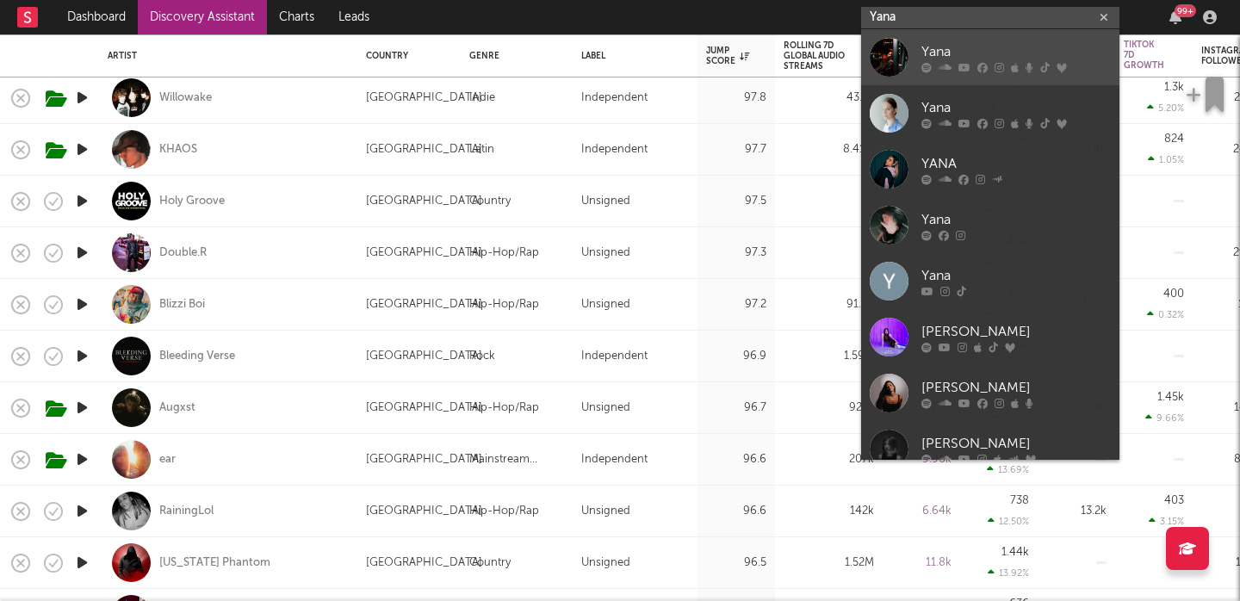
type input "Yana"
click at [953, 57] on div "Yana" at bounding box center [1017, 51] width 190 height 21
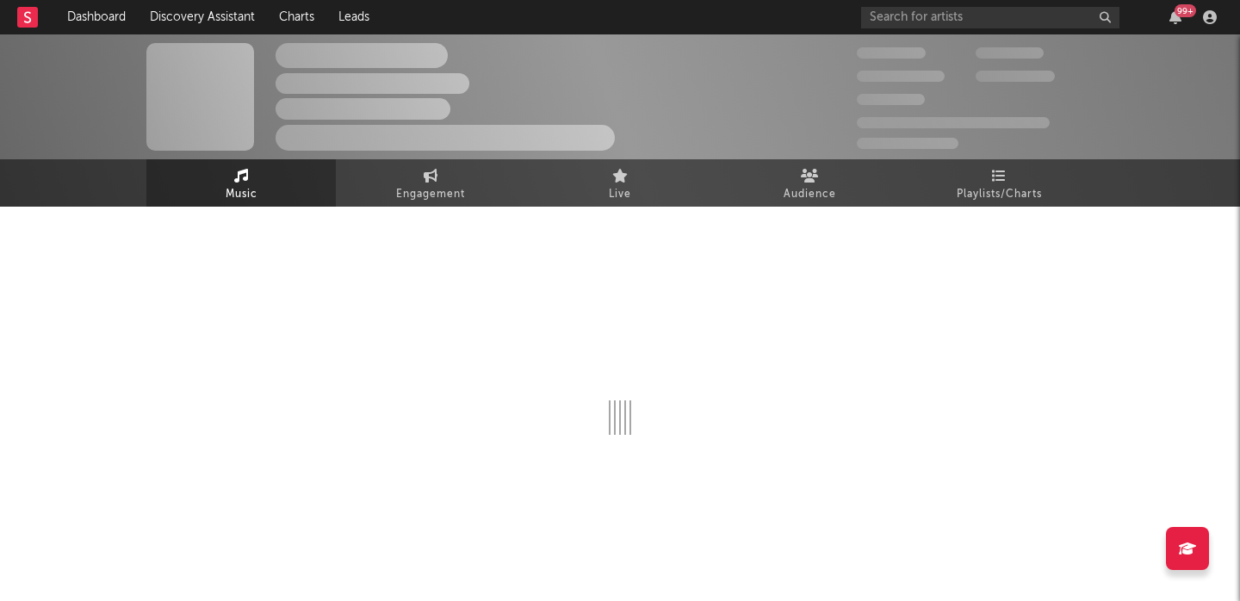
select select "6m"
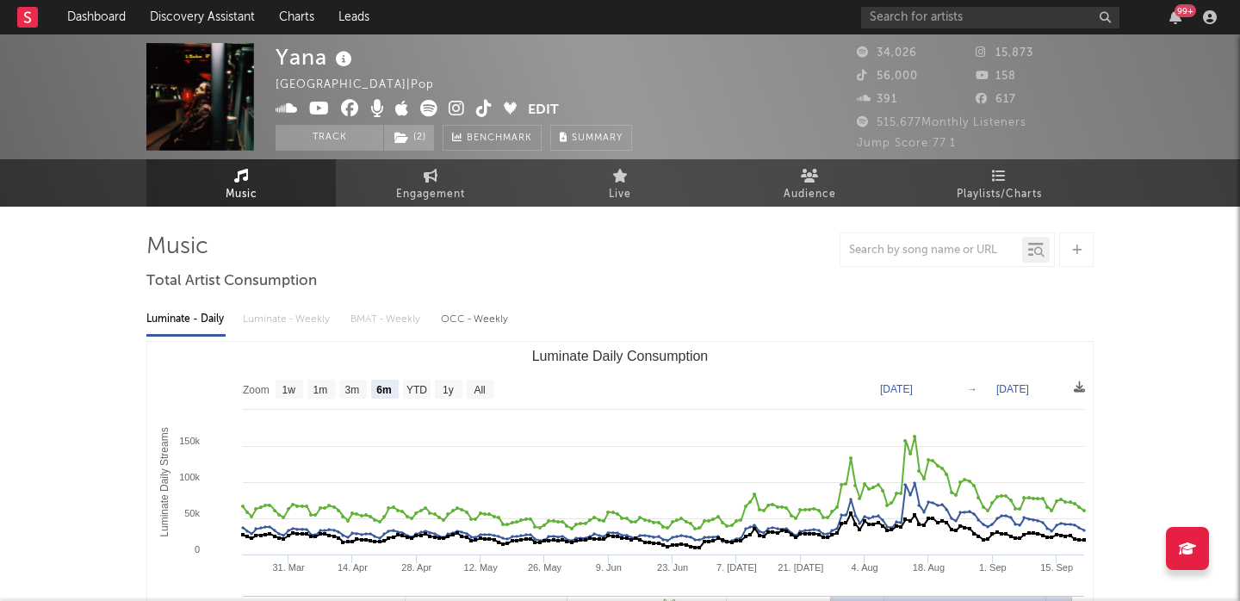
select select "6m"
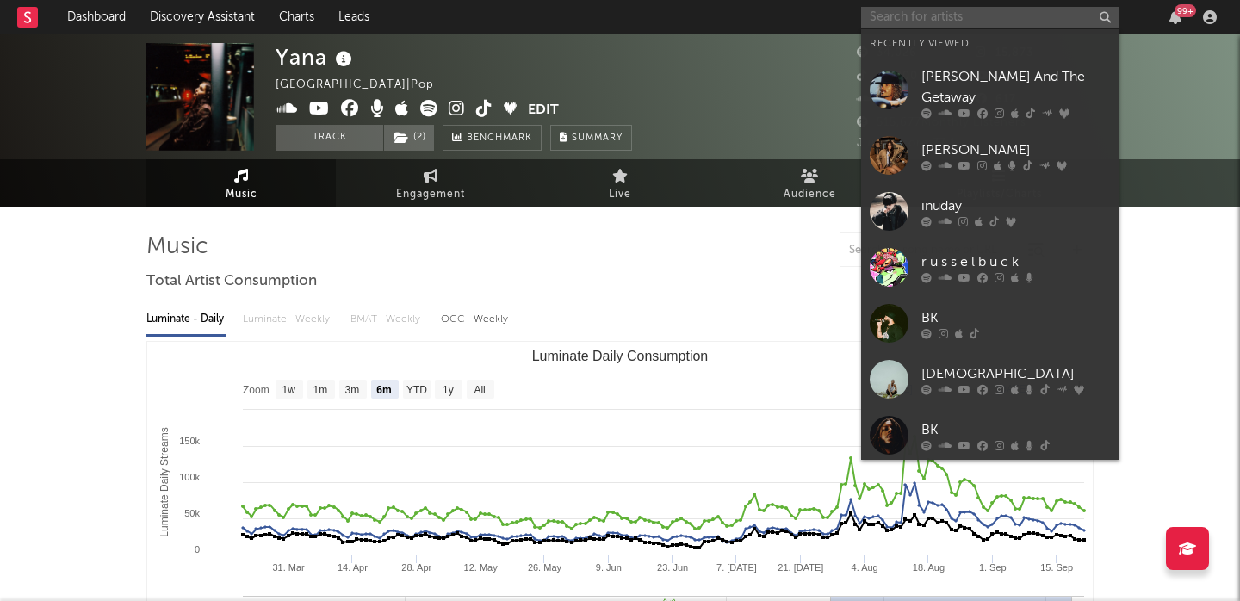
click at [937, 22] on input "text" at bounding box center [990, 18] width 258 height 22
paste input "Winyah"
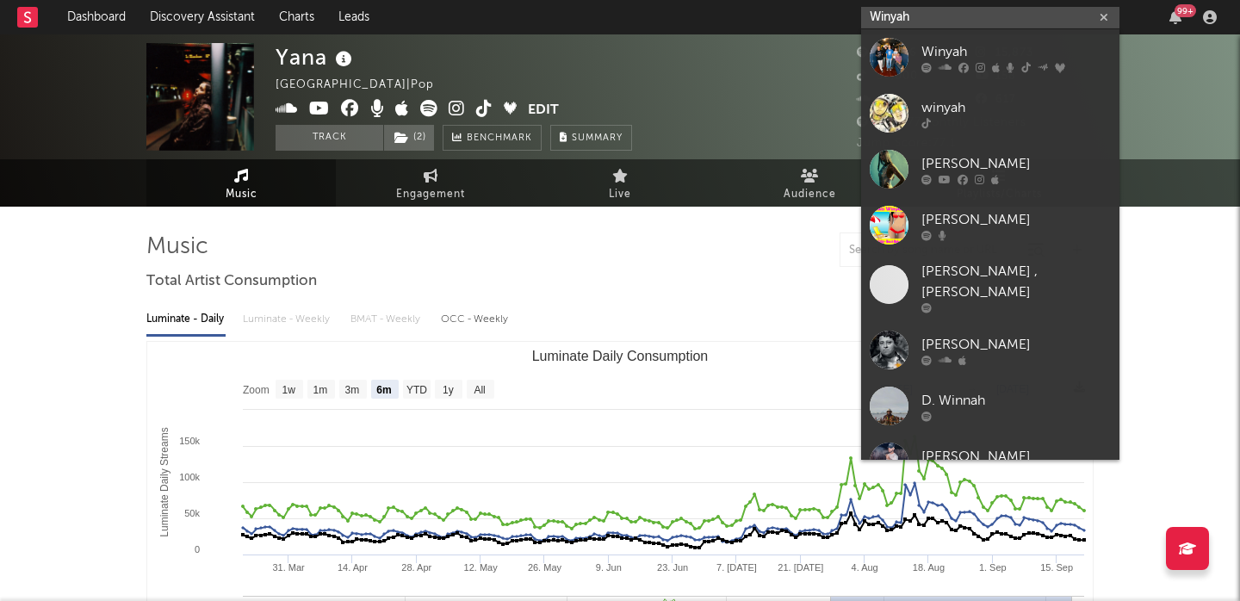
type input "Winyah"
click at [986, 40] on link "Winyah" at bounding box center [990, 57] width 258 height 56
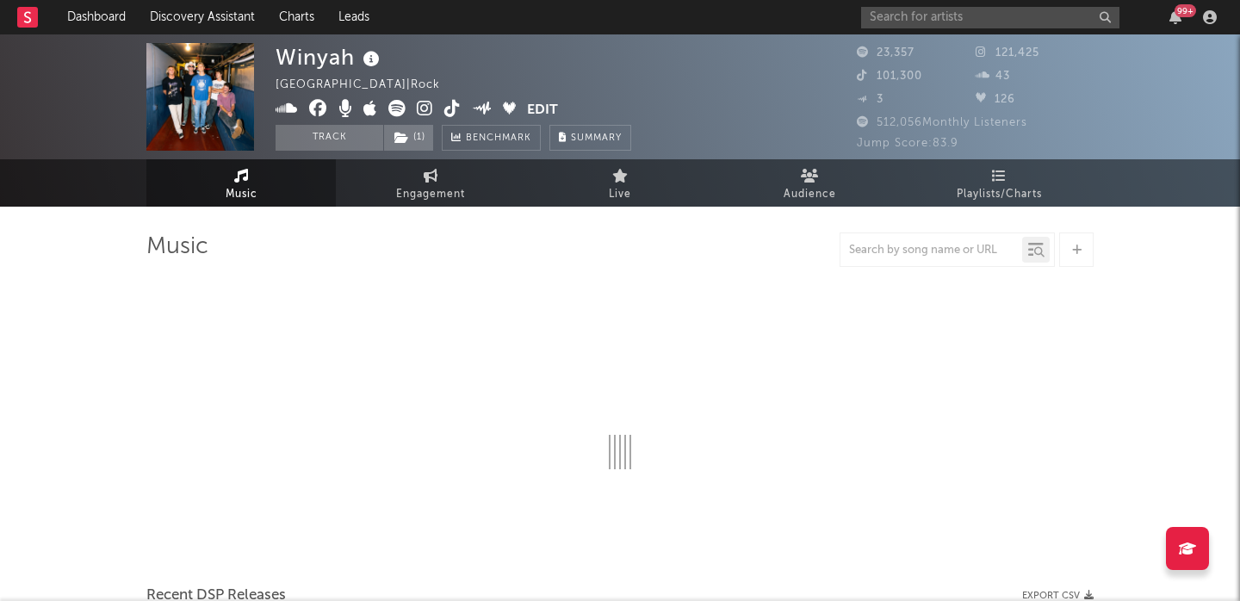
select select "6m"
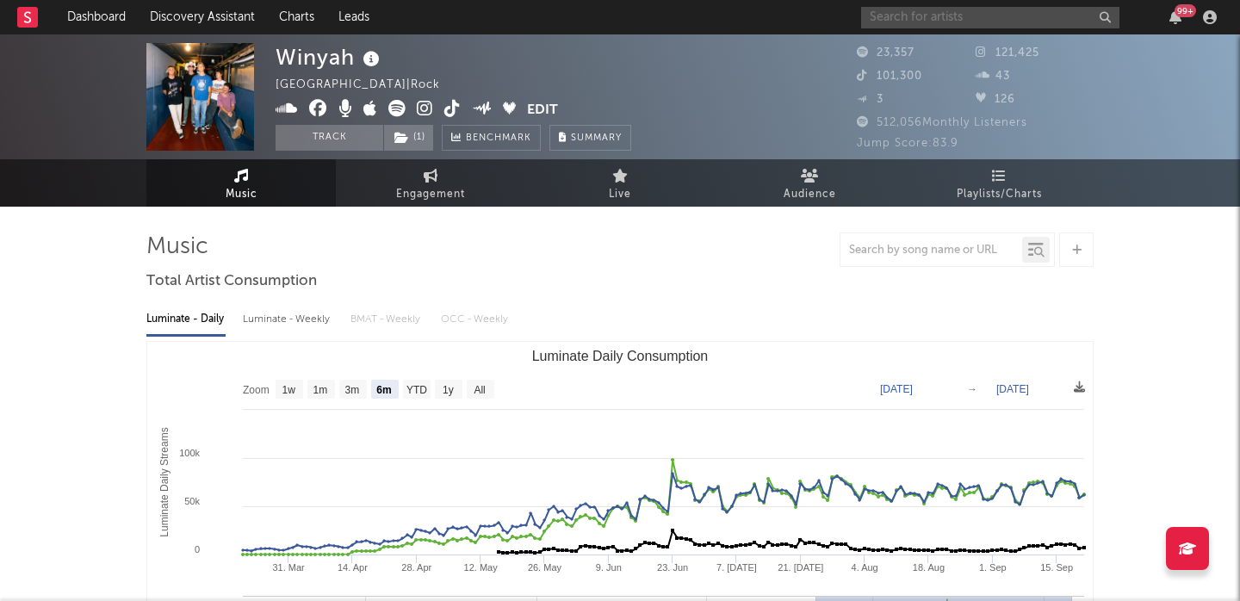
click at [898, 14] on input "text" at bounding box center [990, 18] width 258 height 22
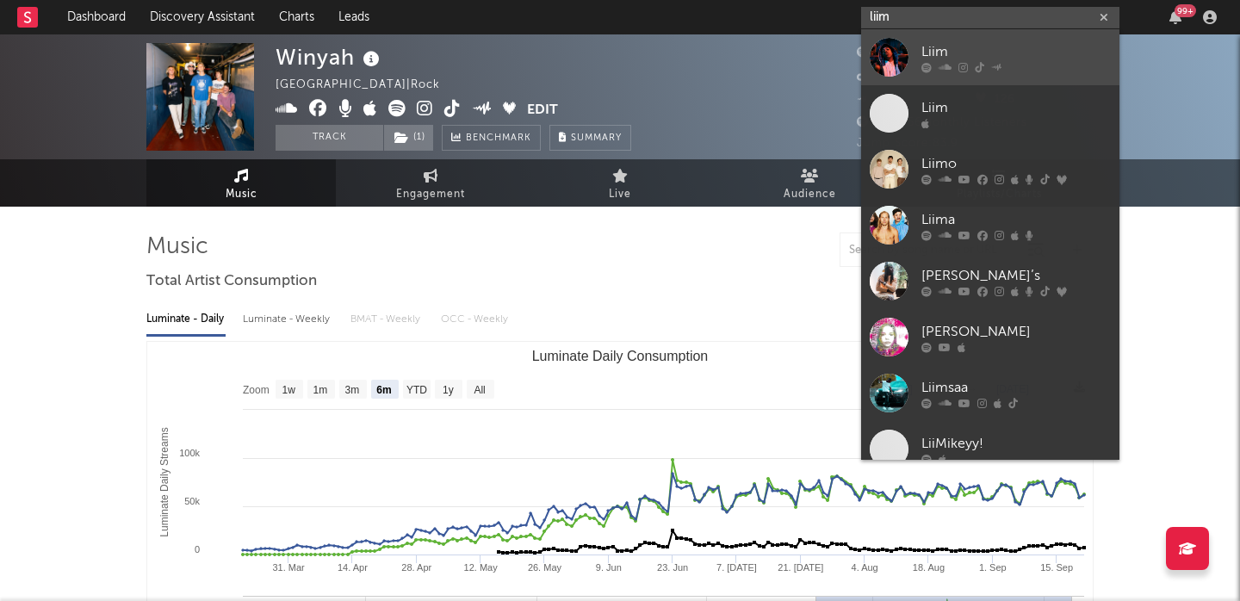
type input "liim"
click at [920, 37] on link "Liim" at bounding box center [990, 57] width 258 height 56
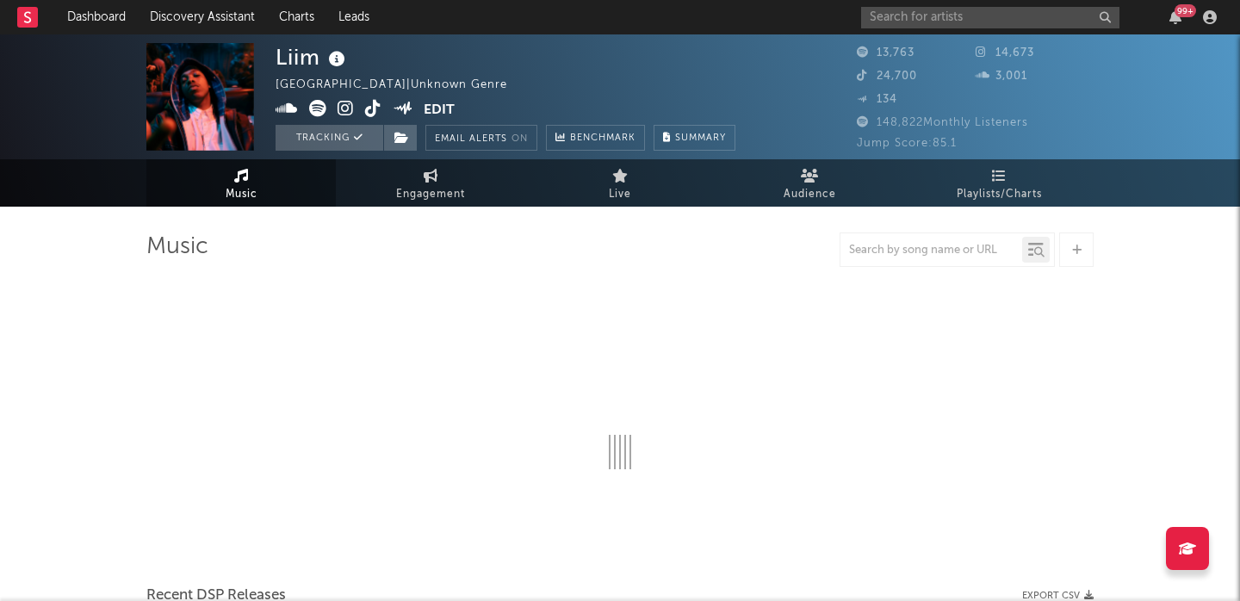
select select "6m"
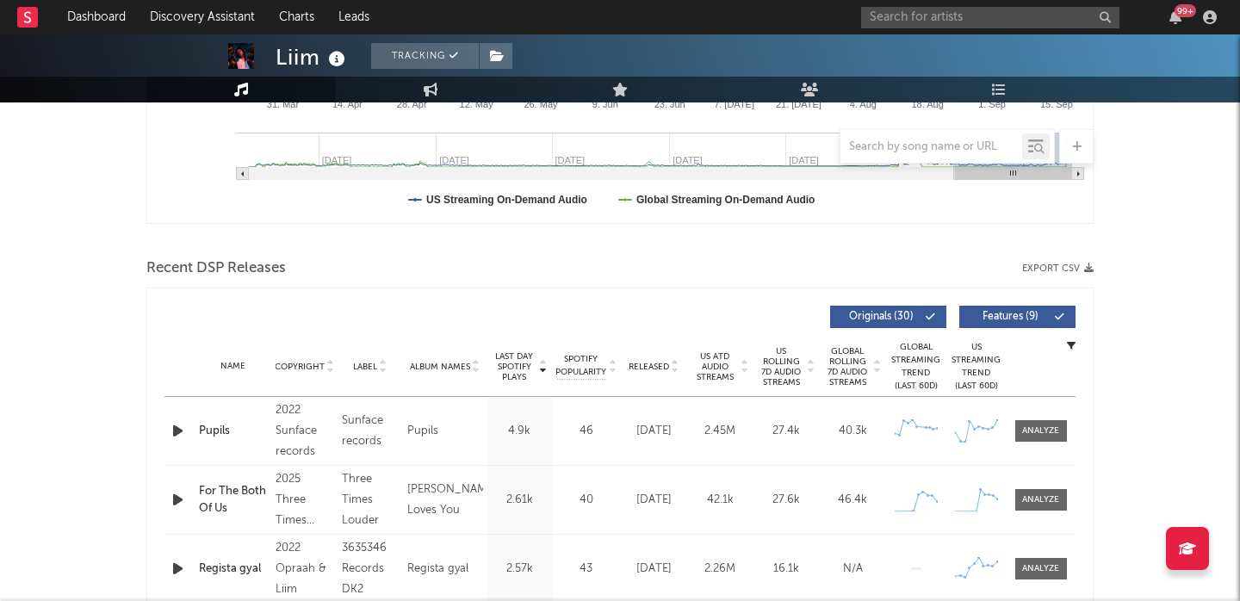
scroll to position [473, 0]
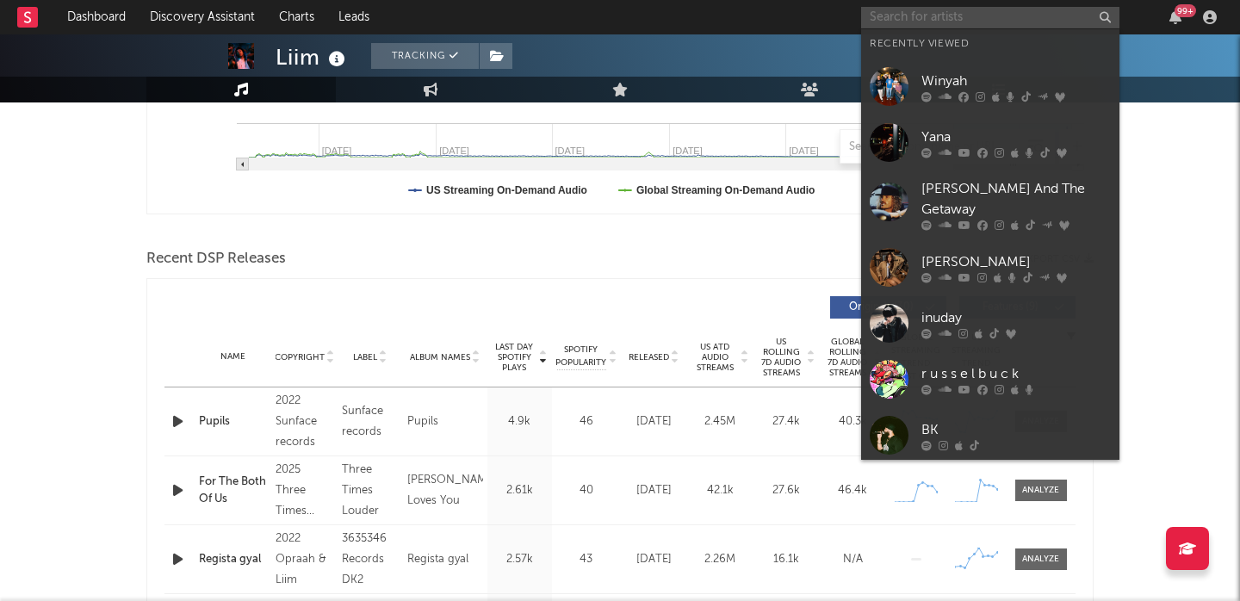
click at [916, 16] on input "text" at bounding box center [990, 18] width 258 height 22
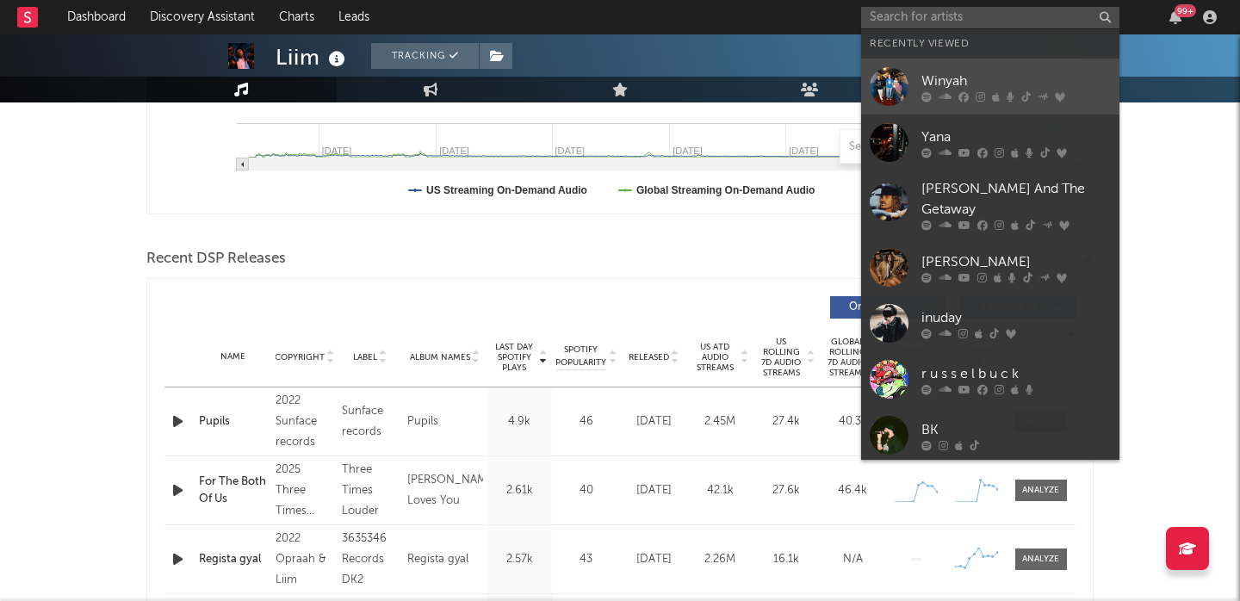
click at [948, 61] on link "Winyah" at bounding box center [990, 87] width 258 height 56
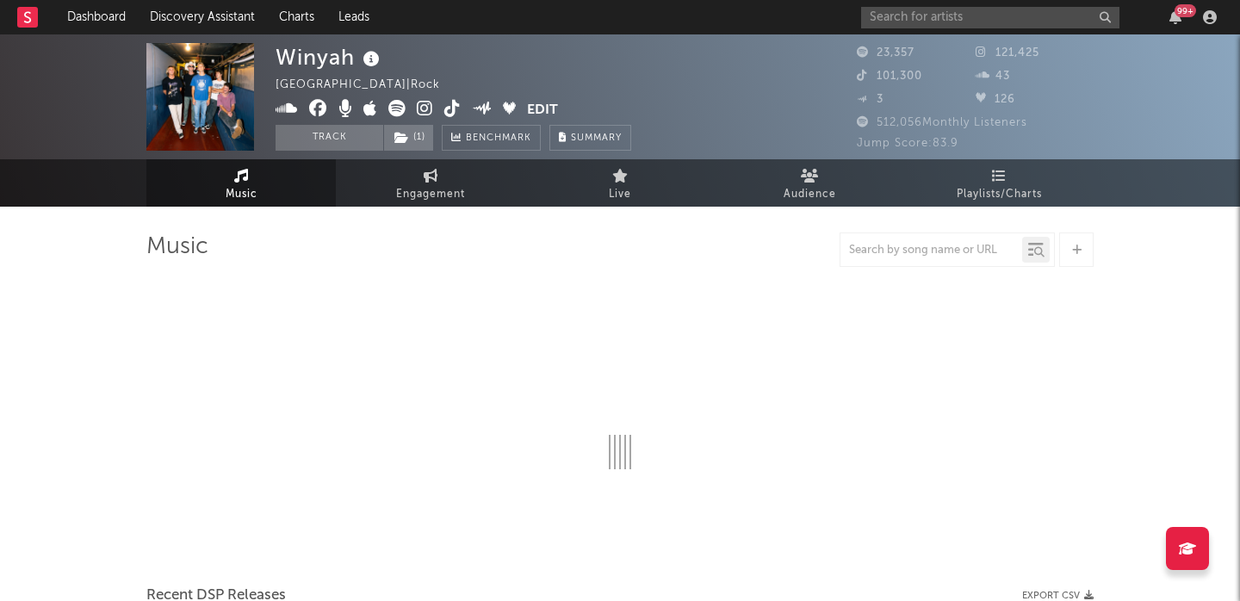
select select "6m"
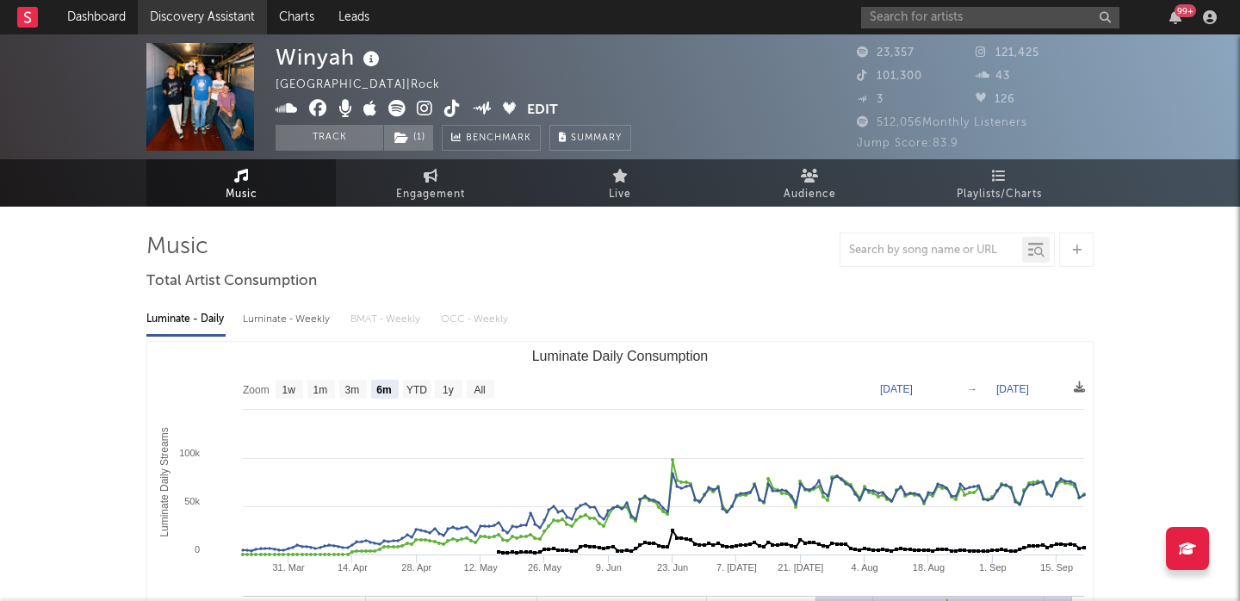
click at [214, 16] on link "Discovery Assistant" at bounding box center [202, 17] width 129 height 34
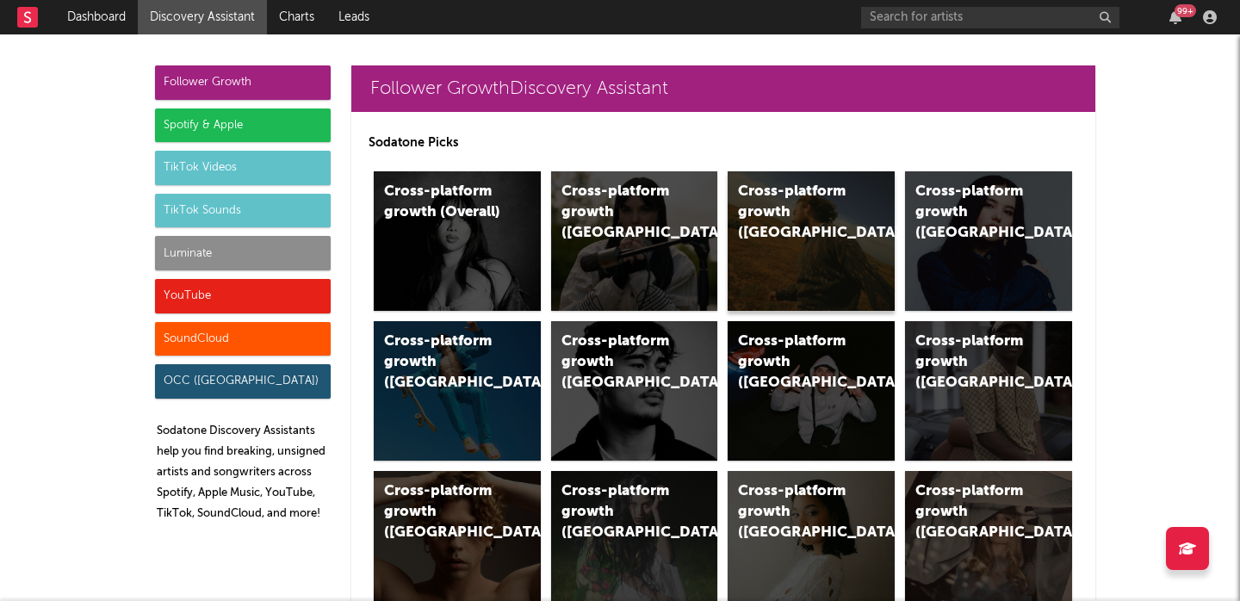
click at [823, 223] on div "Cross-platform growth (US)" at bounding box center [811, 241] width 167 height 140
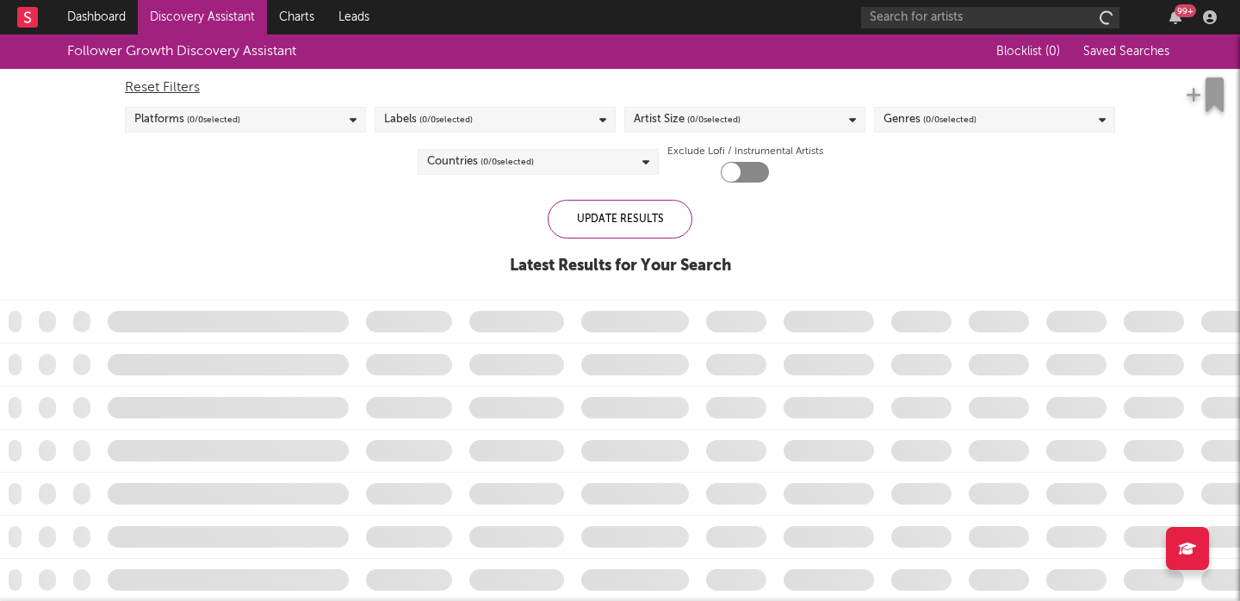
checkbox input "true"
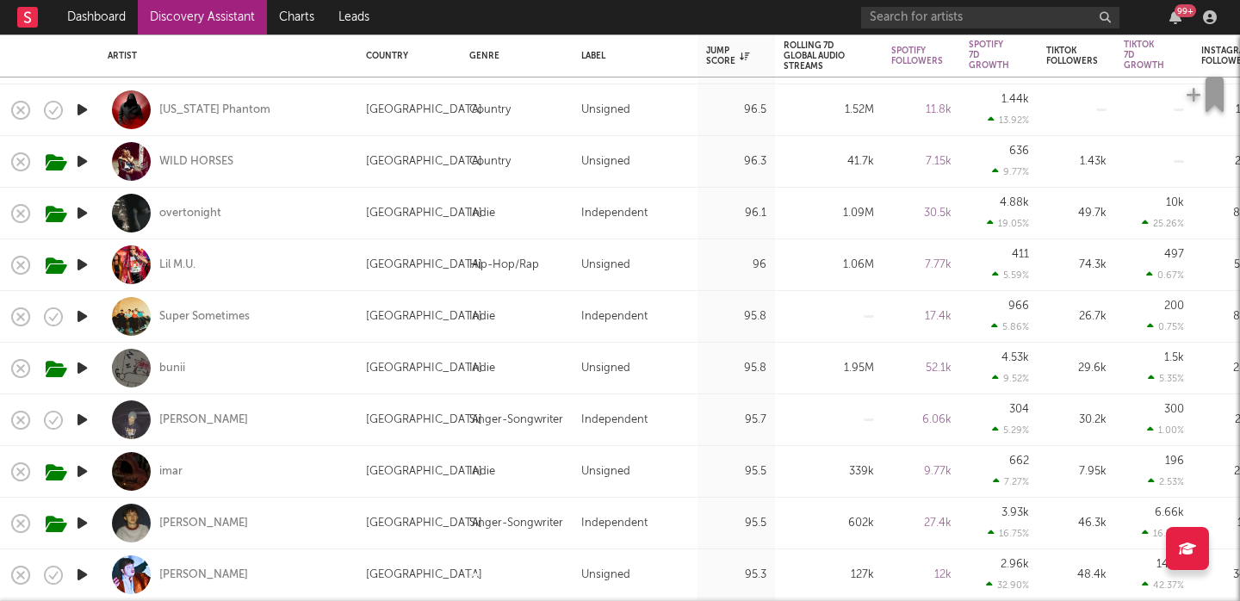
click at [382, 315] on div "[GEOGRAPHIC_DATA]" at bounding box center [424, 317] width 116 height 21
select select "1w"
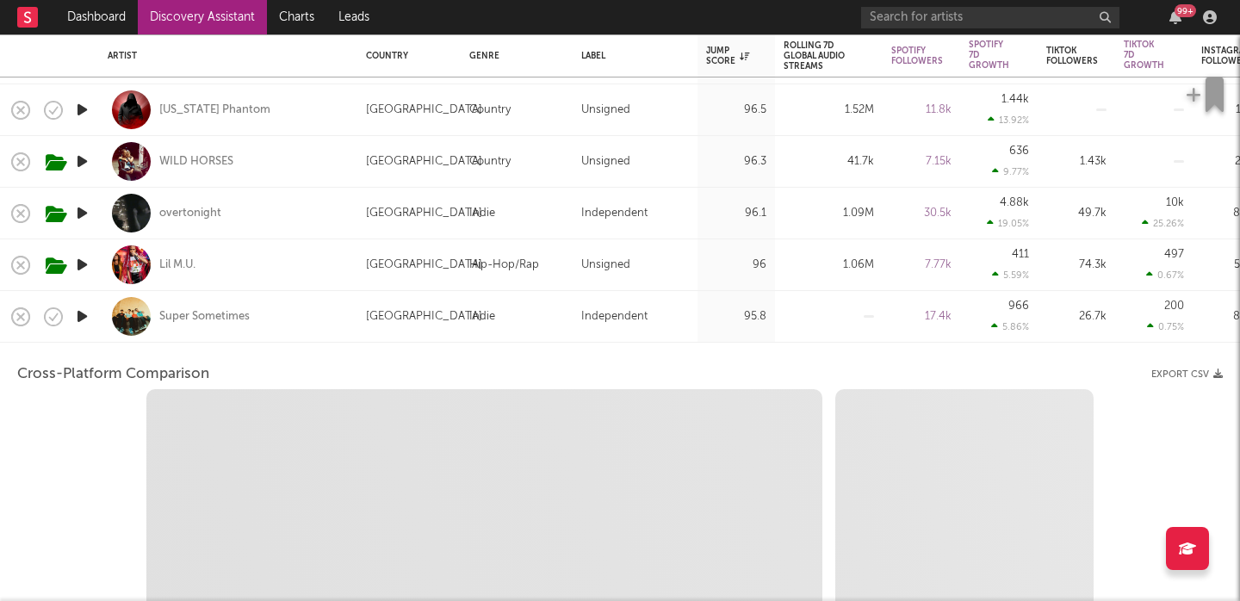
select select "1w"
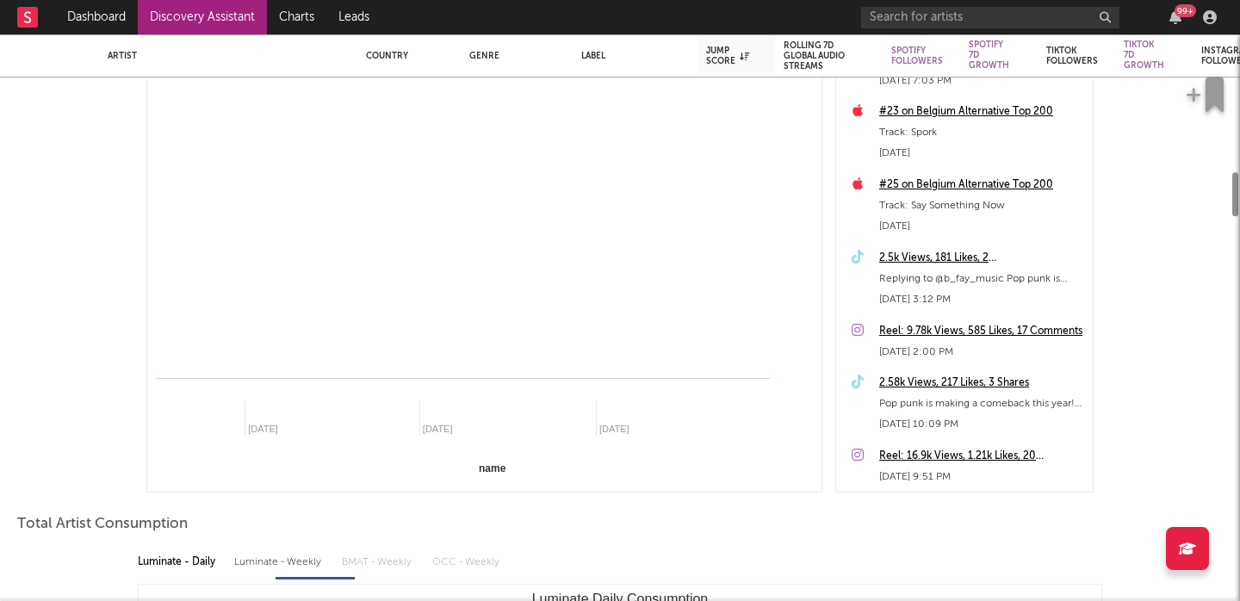
select select "1m"
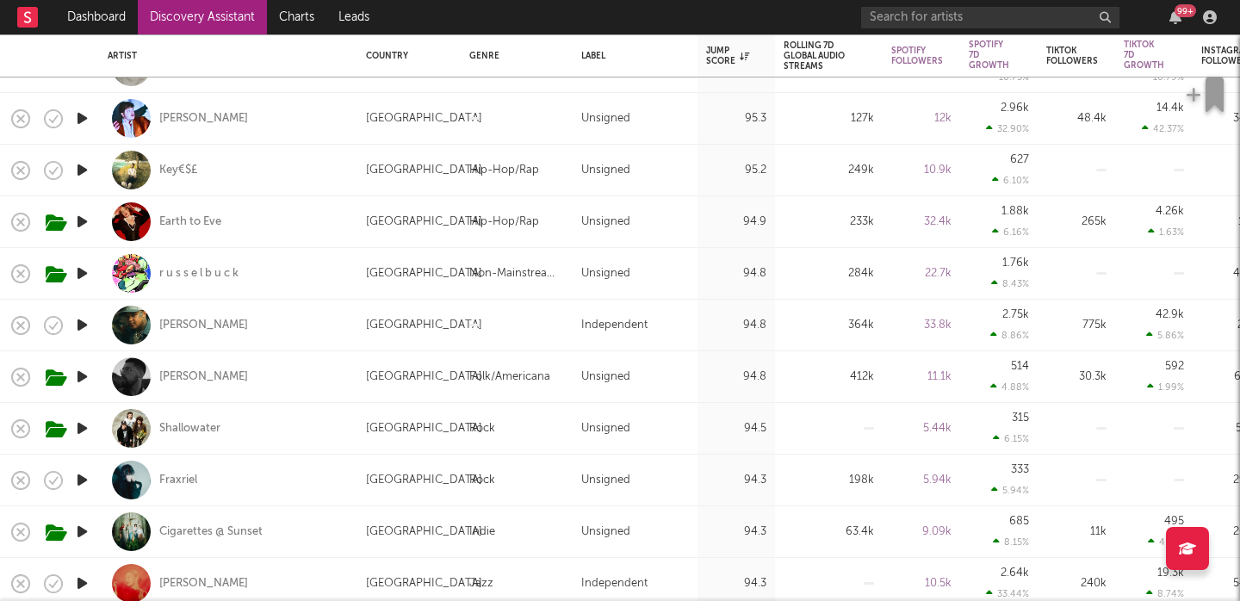
click at [391, 422] on div "[GEOGRAPHIC_DATA]" at bounding box center [424, 429] width 116 height 21
select select "1w"
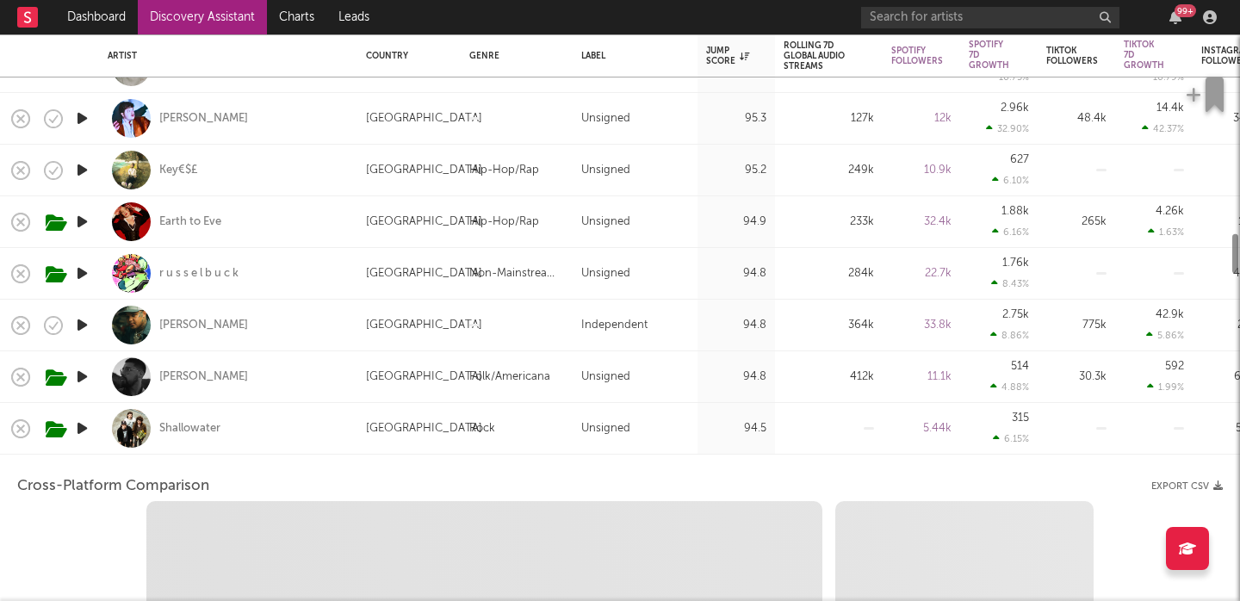
click at [391, 422] on div "[GEOGRAPHIC_DATA]" at bounding box center [424, 429] width 116 height 21
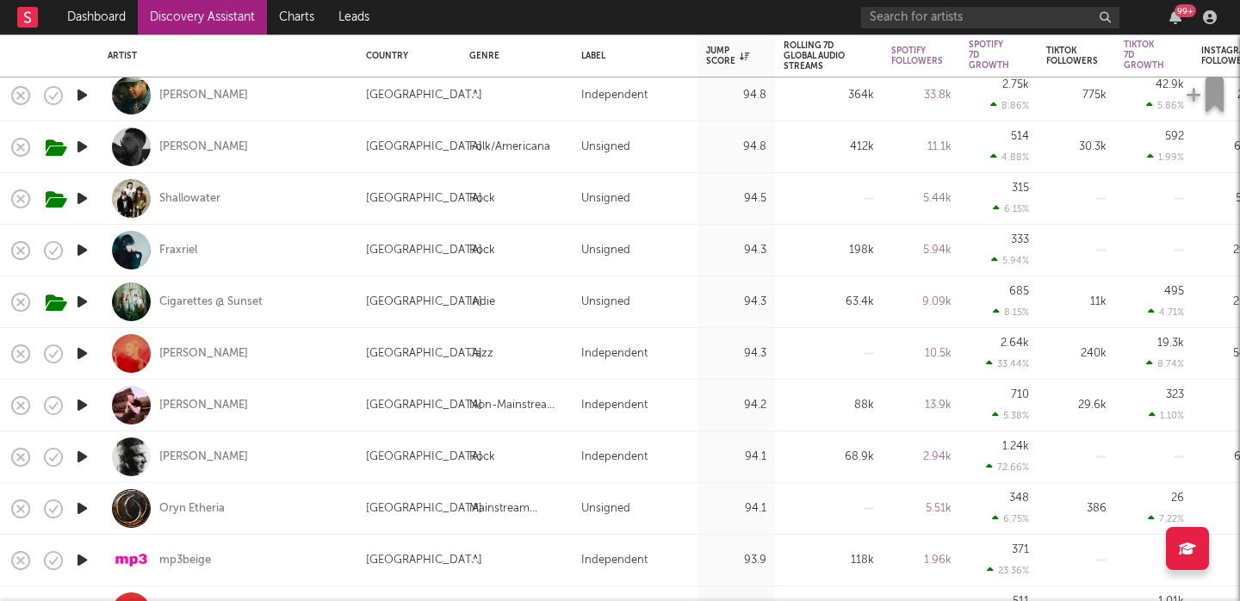
click at [376, 311] on div "[GEOGRAPHIC_DATA]" at bounding box center [424, 302] width 116 height 21
select select "1w"
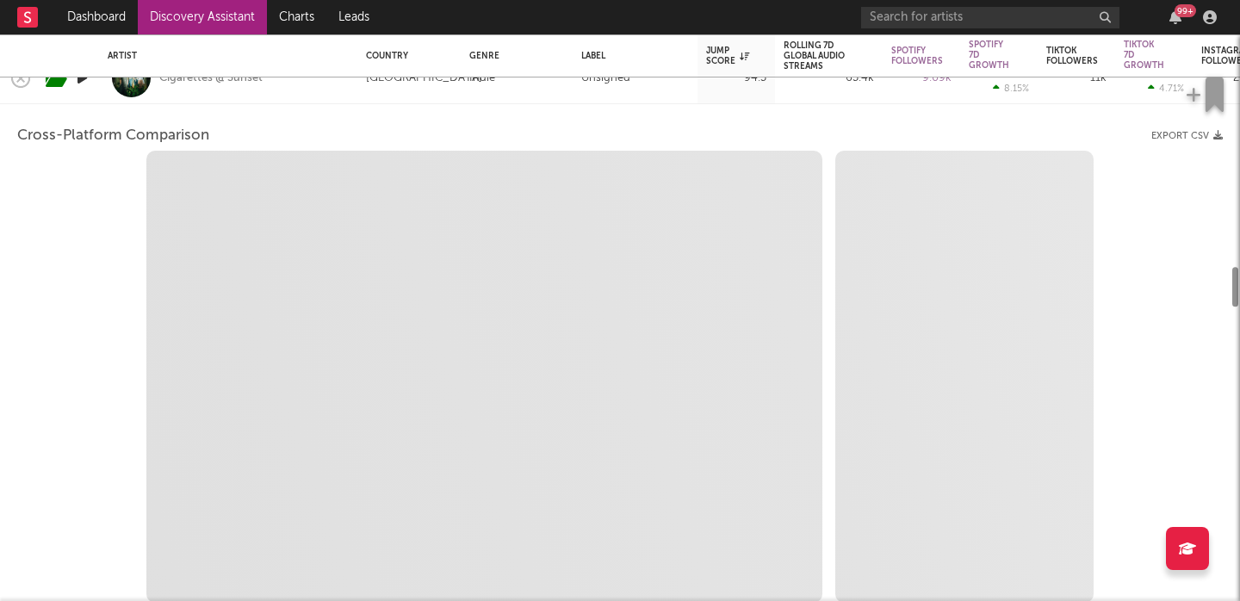
select select "1w"
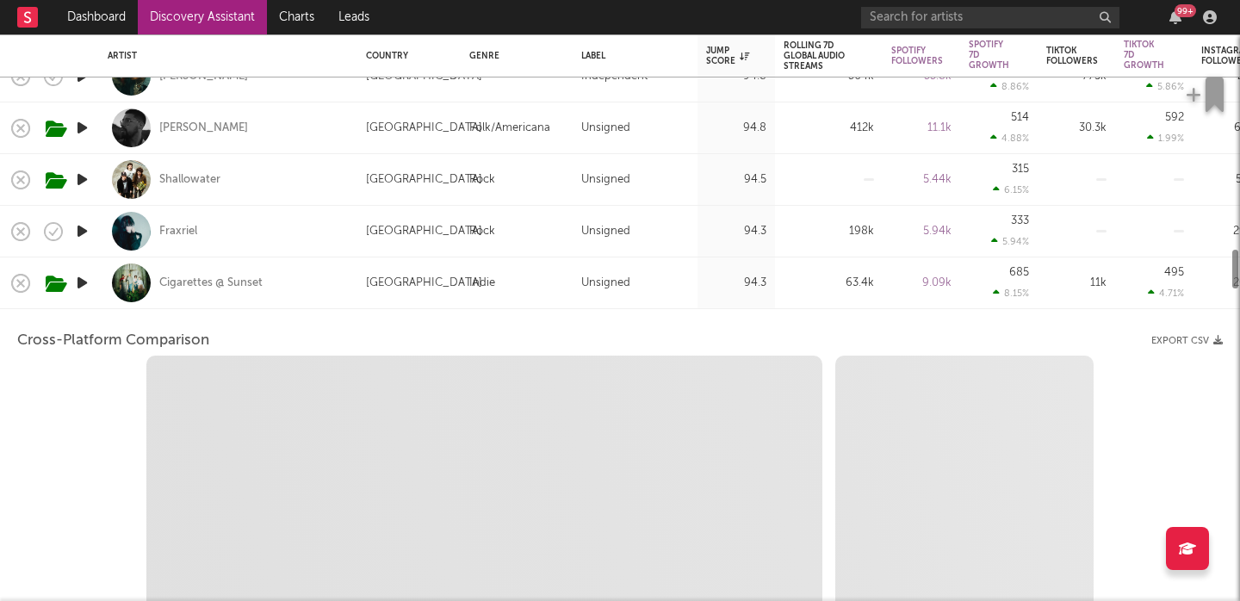
click at [370, 265] on div "[GEOGRAPHIC_DATA]" at bounding box center [408, 284] width 103 height 52
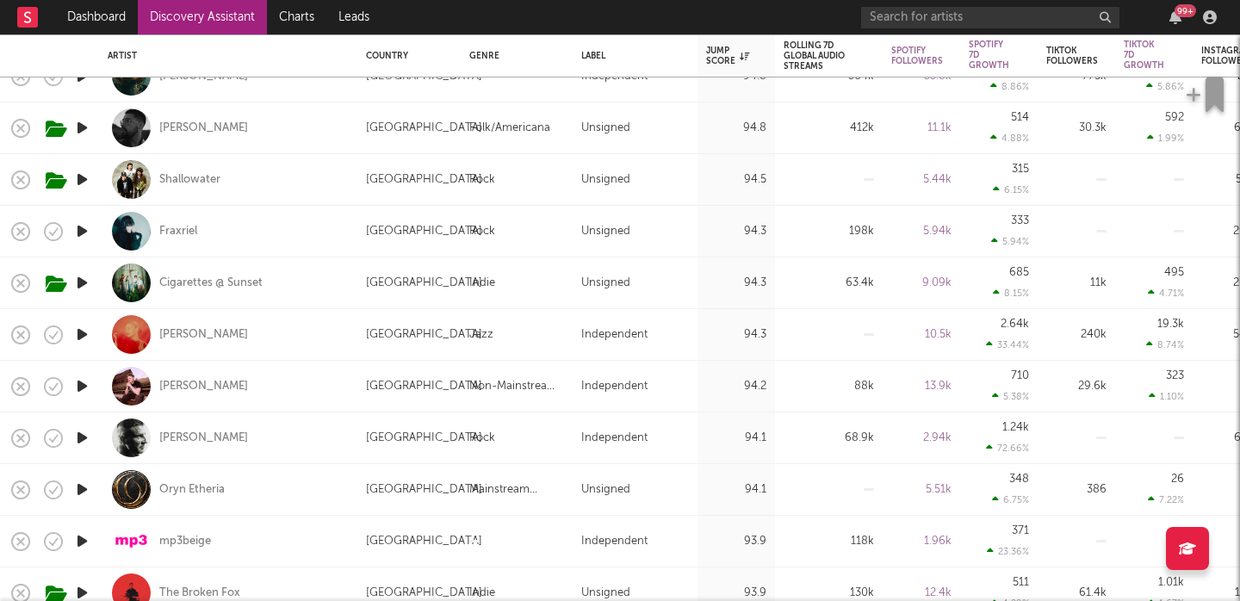
click at [355, 237] on div "Fraxriel" at bounding box center [228, 232] width 258 height 52
select select "1w"
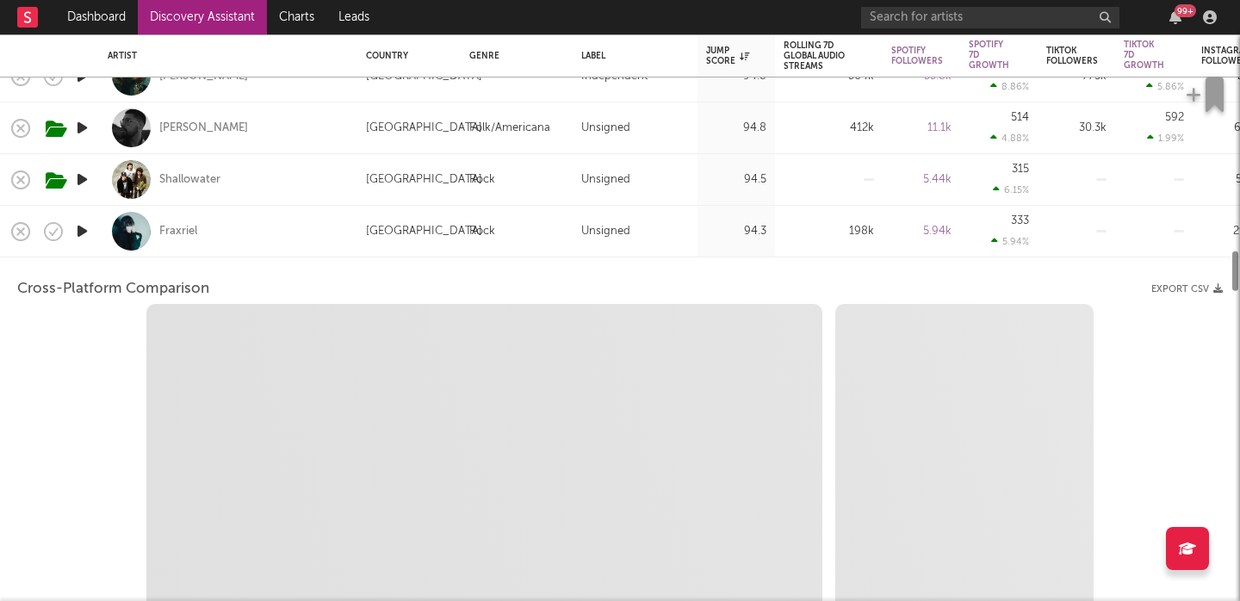
select select "1w"
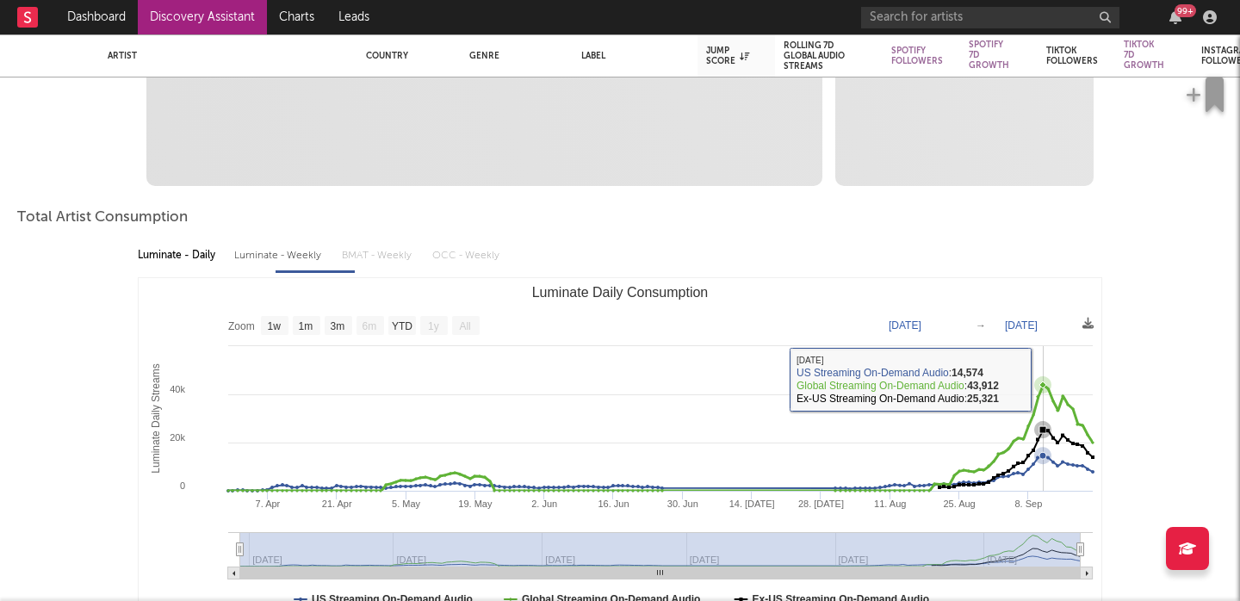
select select "1m"
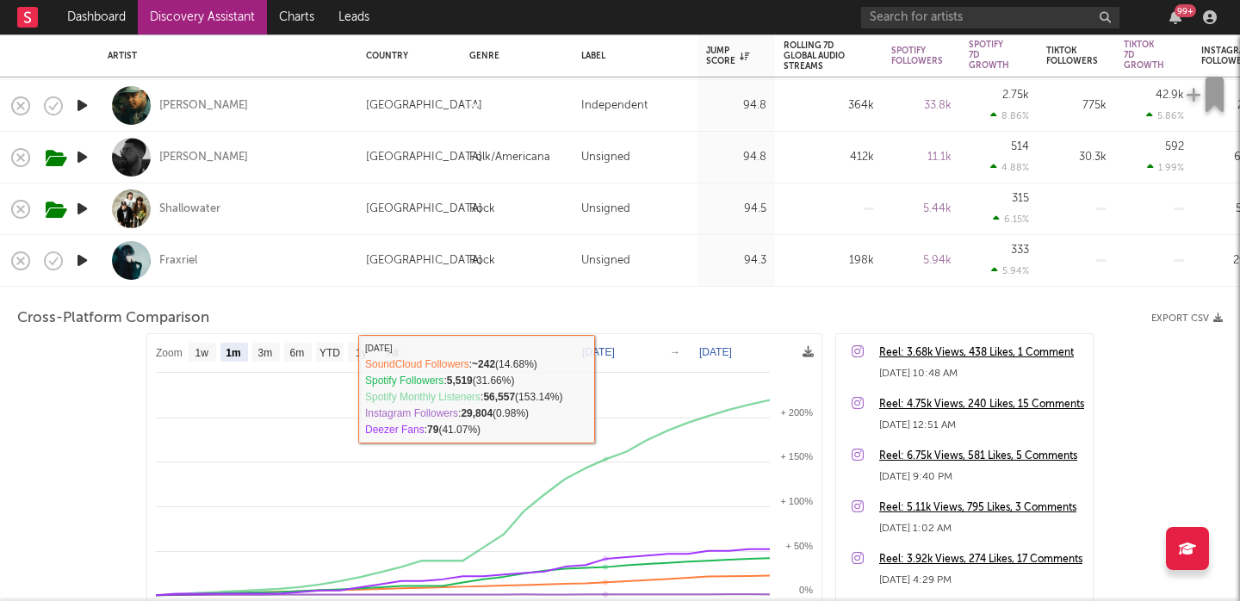
click at [374, 256] on div "[GEOGRAPHIC_DATA]" at bounding box center [424, 261] width 116 height 21
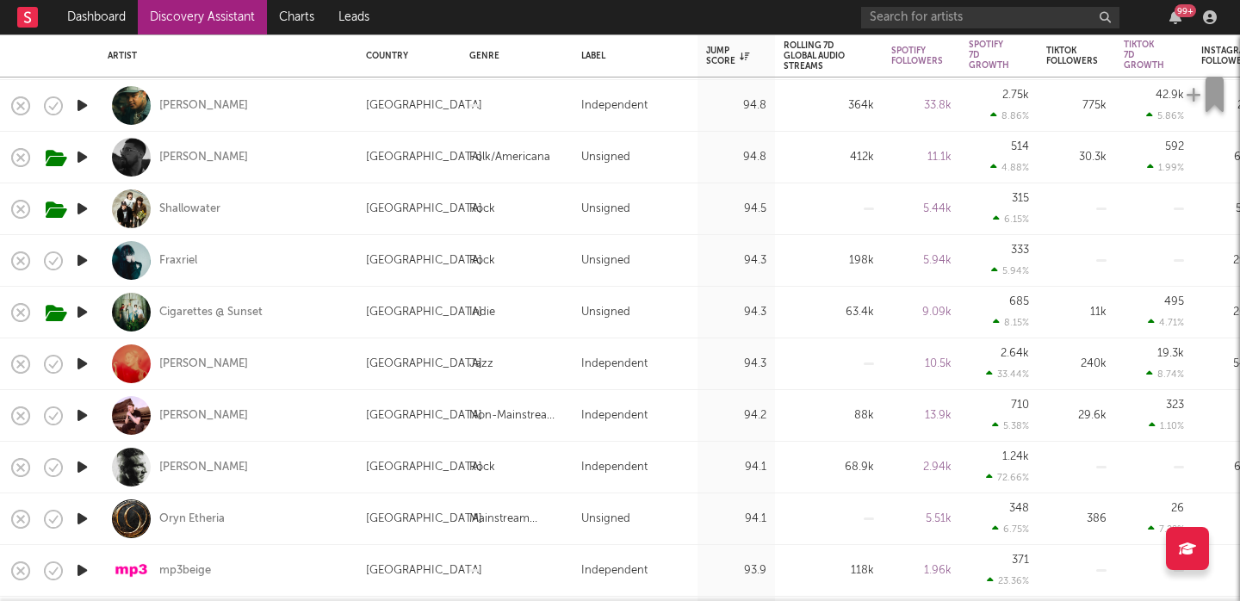
click at [345, 373] on div "Kate Kortum" at bounding box center [228, 364] width 241 height 51
select select "1w"
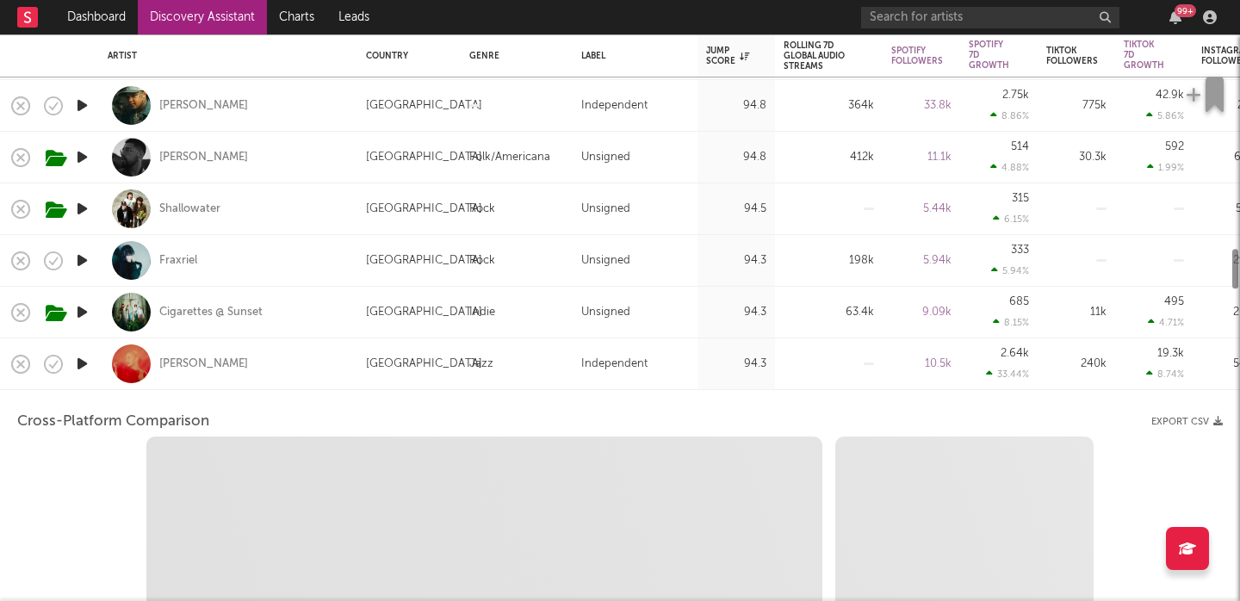
select select "6m"
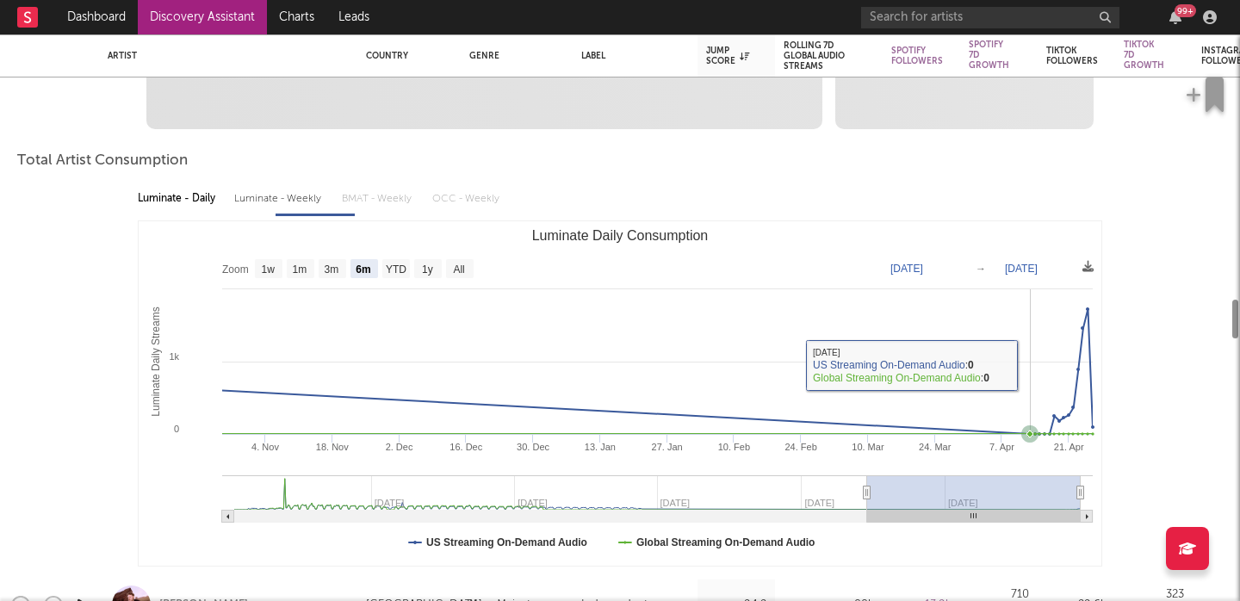
select select "1m"
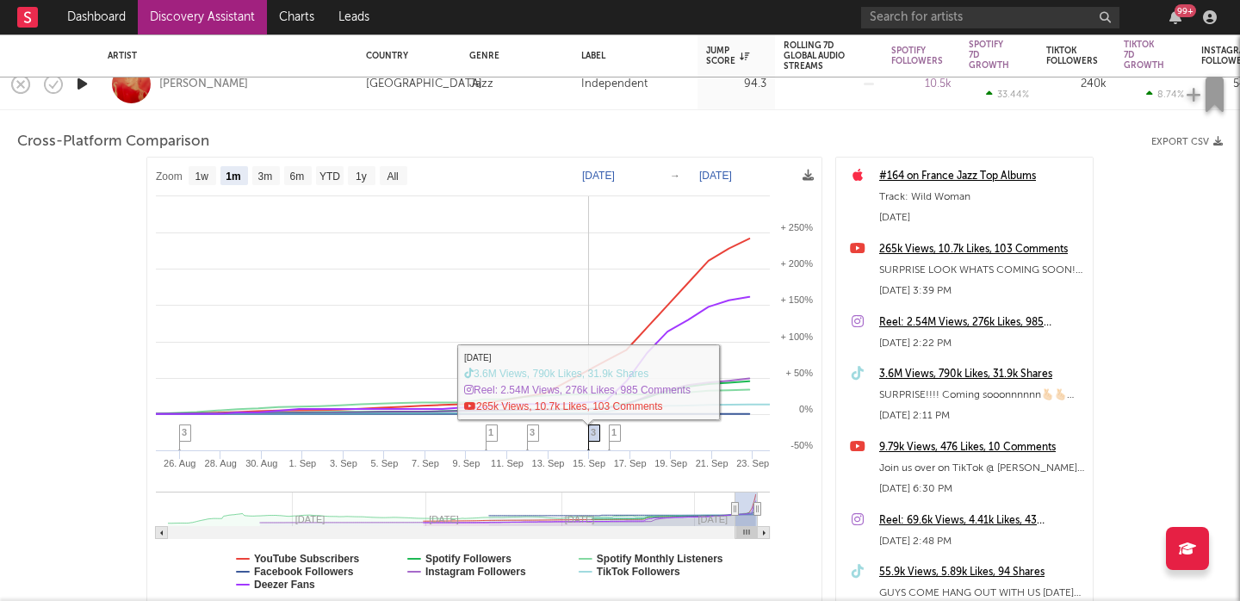
click at [591, 431] on span "3" at bounding box center [593, 432] width 5 height 10
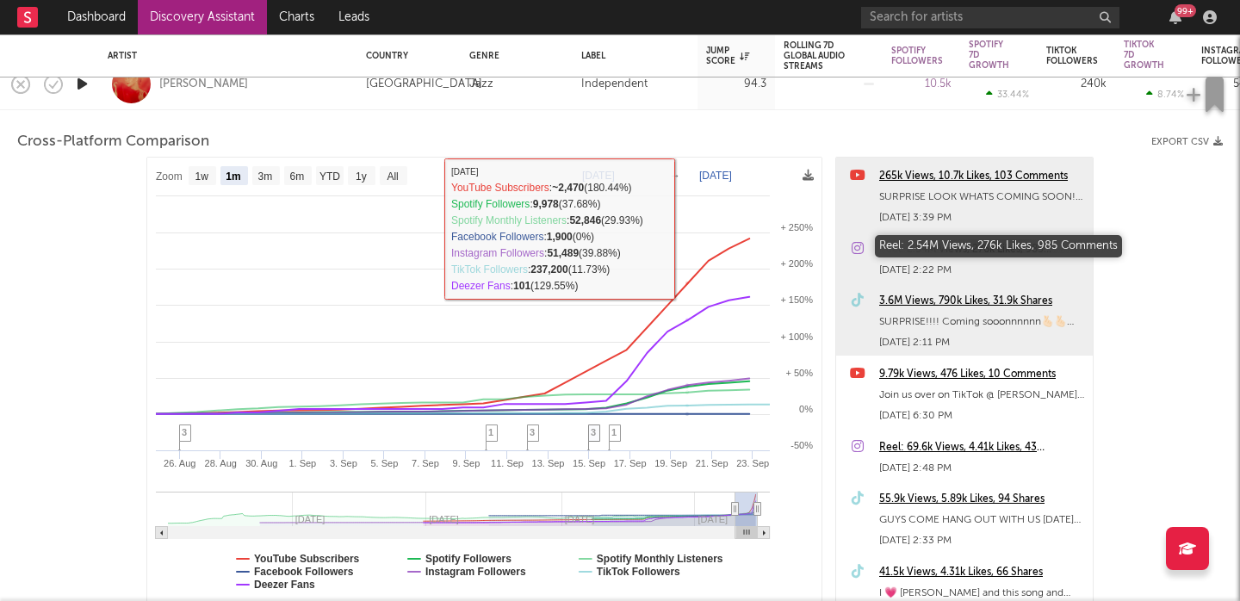
click at [939, 248] on div "Reel: 2.54M Views, 276k Likes, 985 Comments" at bounding box center [981, 249] width 205 height 21
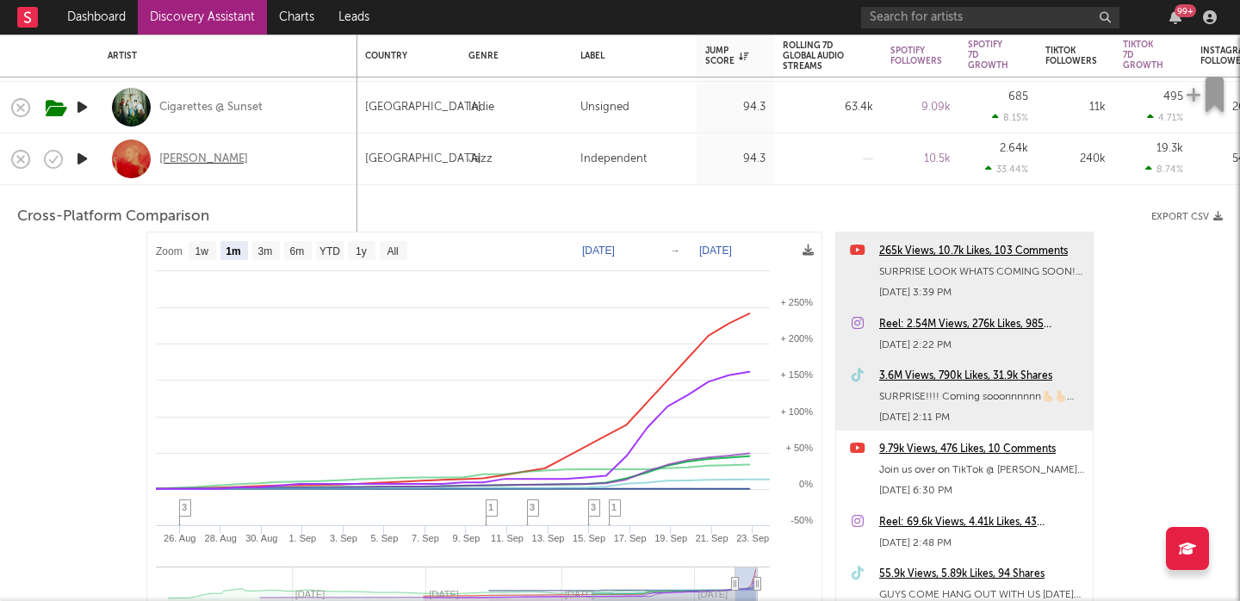
click at [203, 158] on div "Kate Kortum" at bounding box center [203, 160] width 89 height 16
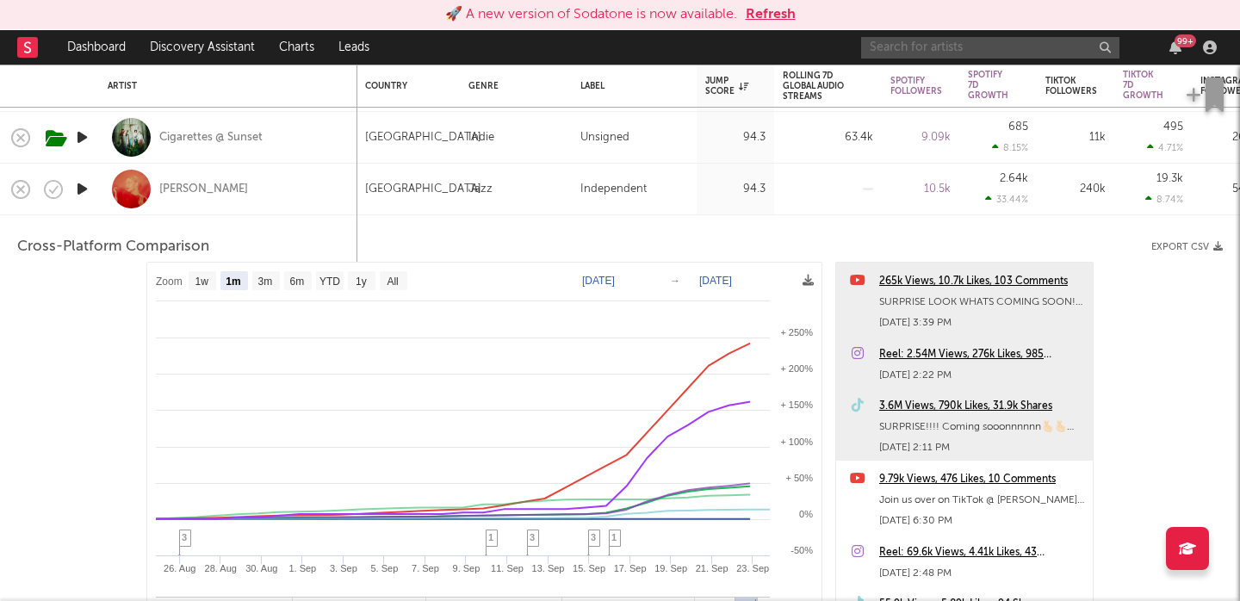
click at [900, 56] on input "text" at bounding box center [990, 48] width 258 height 22
click at [895, 52] on input "jackson west" at bounding box center [990, 48] width 258 height 22
type input "jackson west"
click at [921, 50] on input "jackson west" at bounding box center [990, 48] width 258 height 22
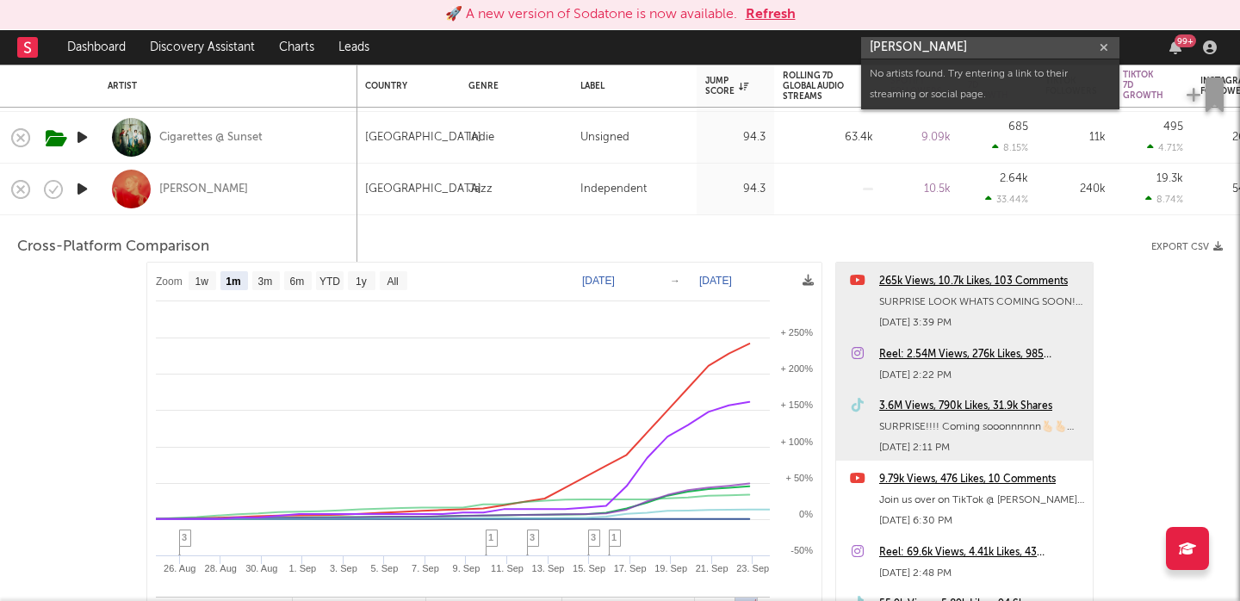
click at [921, 50] on input "jackson west" at bounding box center [990, 48] width 258 height 22
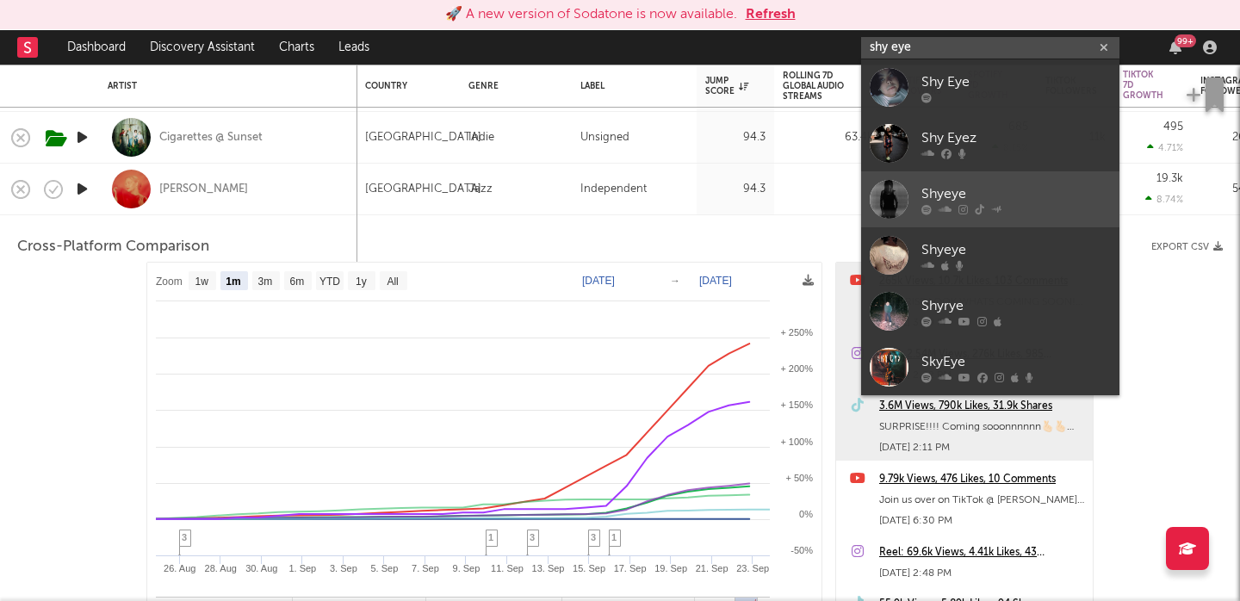
type input "shy eye"
click at [1000, 183] on link "Shyeye" at bounding box center [990, 199] width 258 height 56
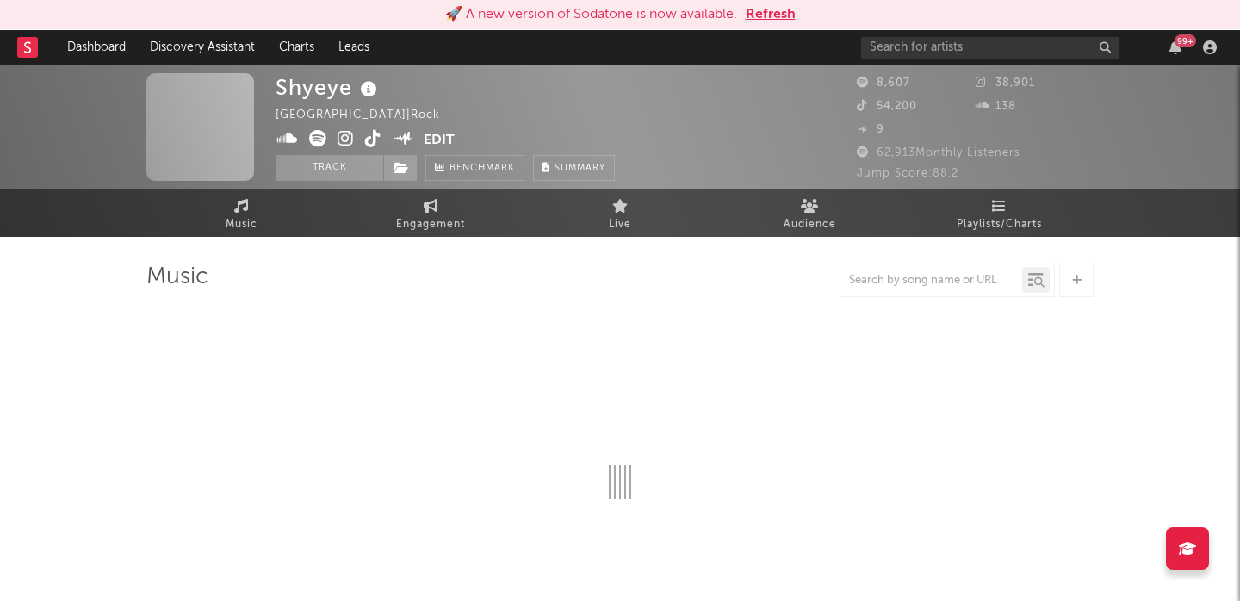
select select "6m"
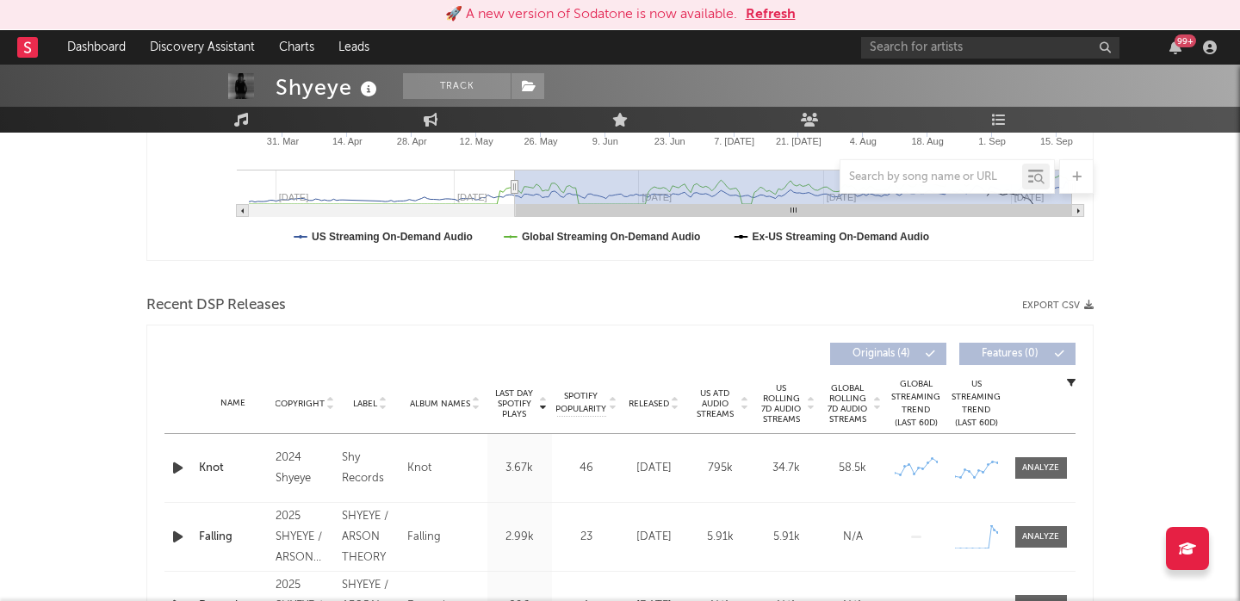
scroll to position [462, 0]
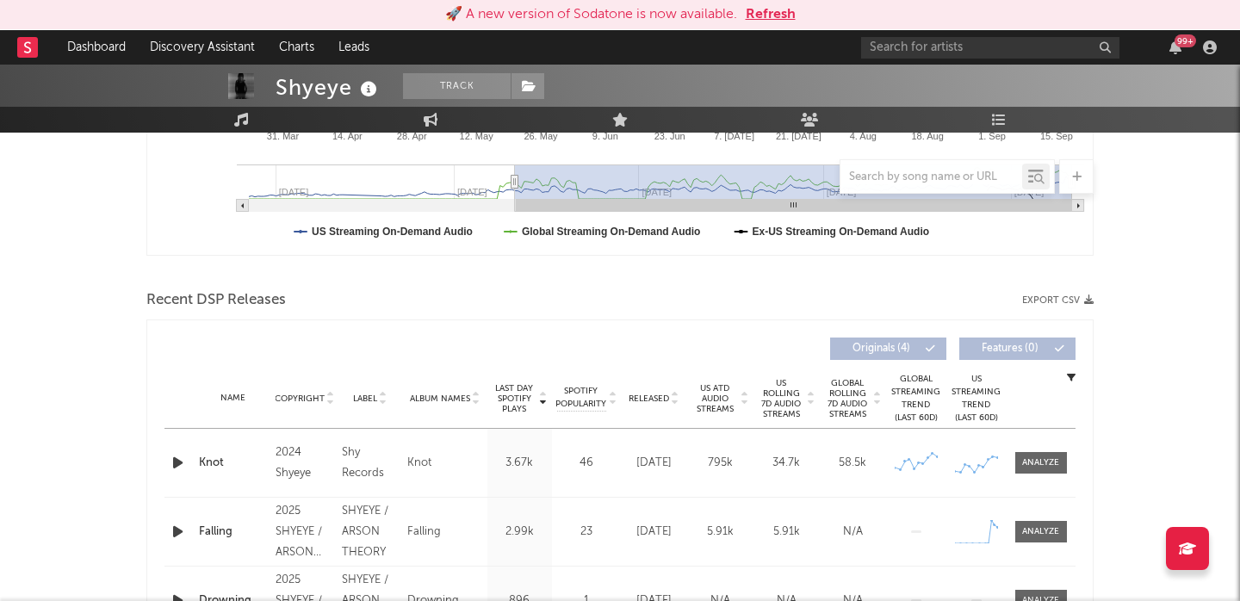
click at [786, 399] on span "US Rolling 7D Audio Streams" at bounding box center [781, 398] width 47 height 41
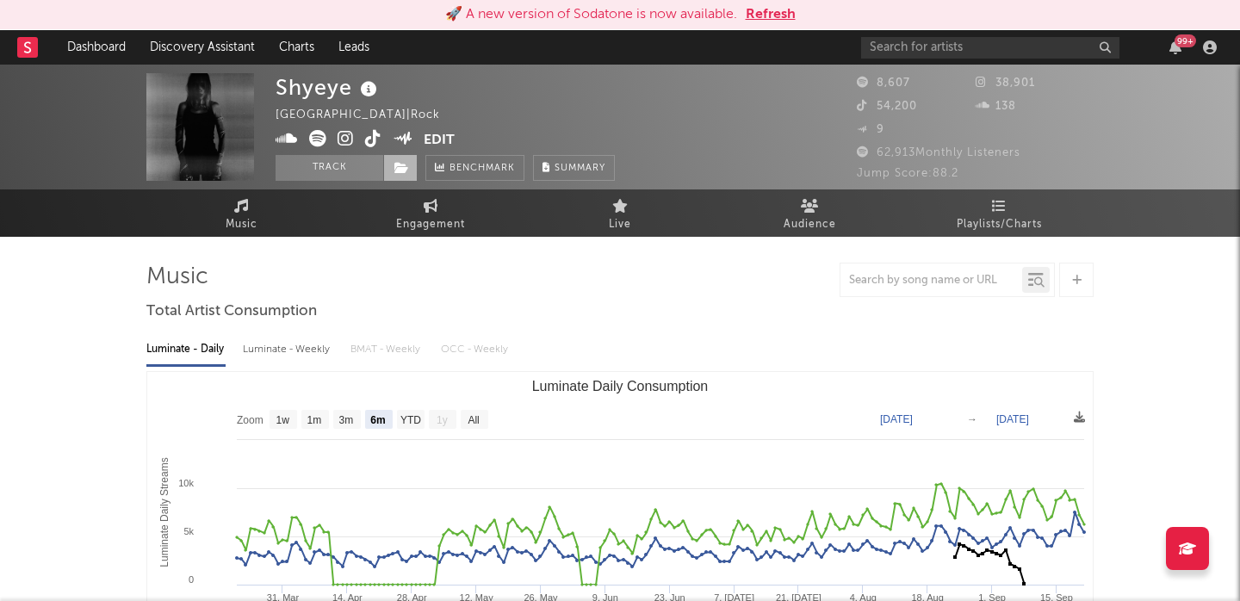
click at [401, 163] on icon at bounding box center [402, 168] width 15 height 12
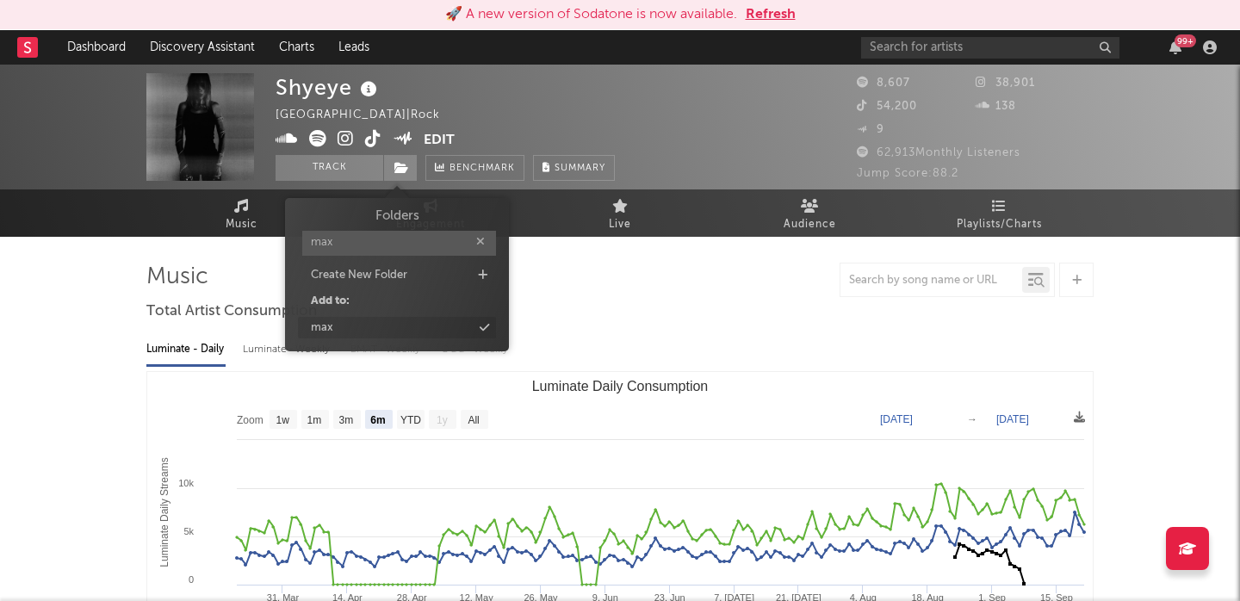
type input "max"
click at [381, 326] on div "max" at bounding box center [397, 328] width 198 height 22
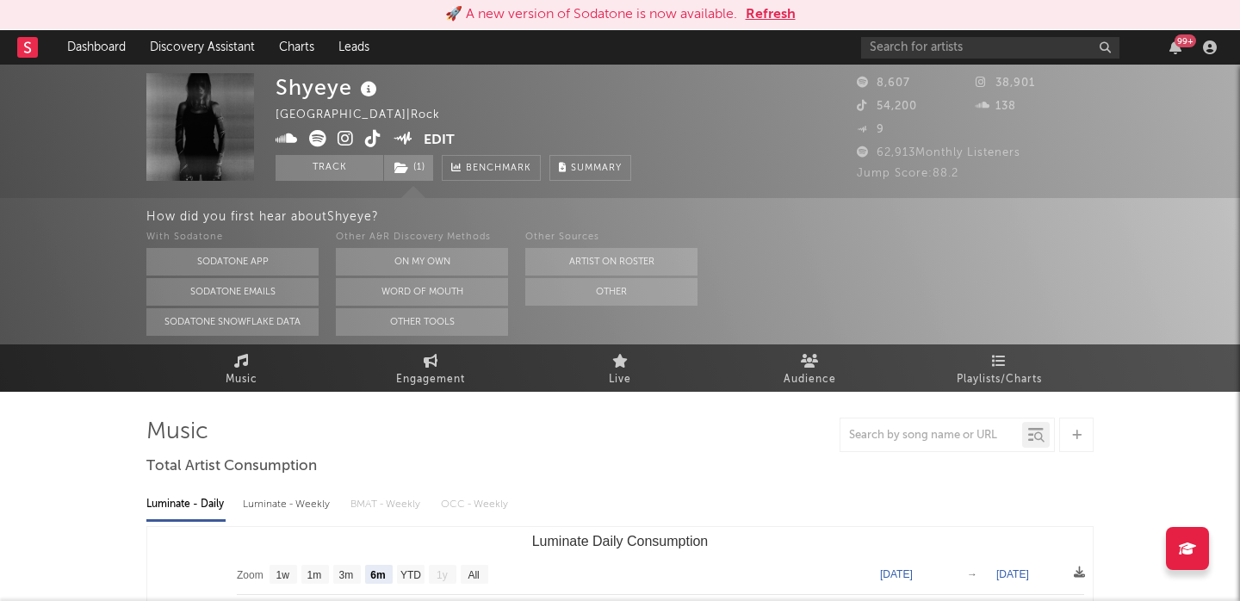
click at [345, 140] on icon at bounding box center [346, 138] width 16 height 17
click at [426, 254] on button "On My Own" at bounding box center [422, 262] width 172 height 28
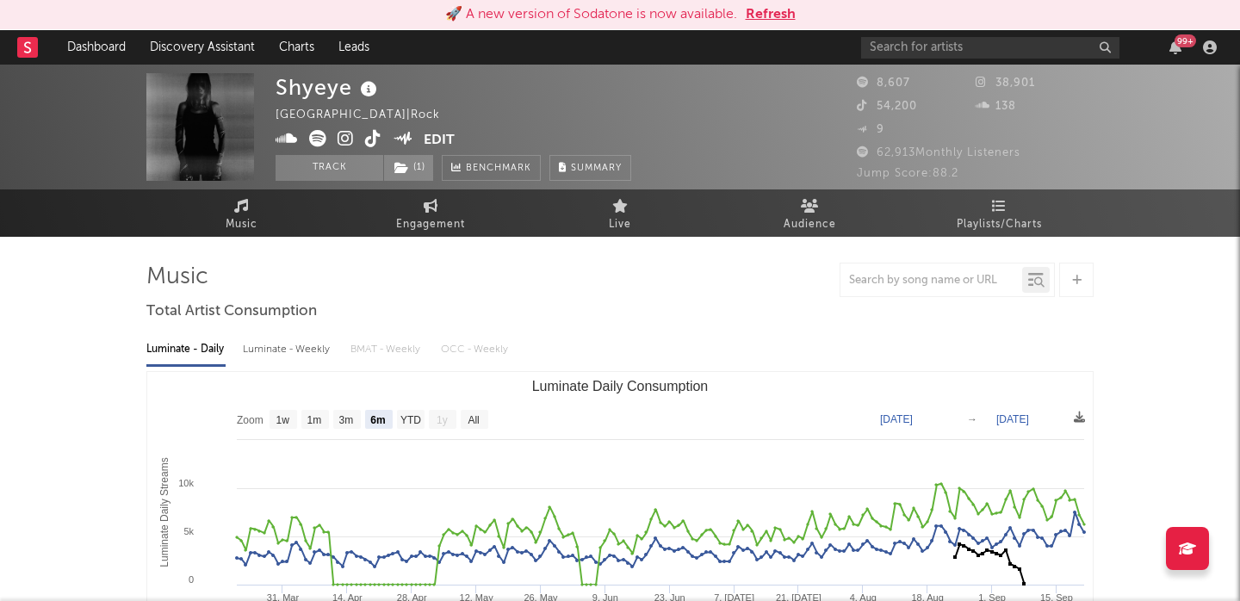
click at [326, 91] on div "Shyeye" at bounding box center [329, 87] width 106 height 28
copy div "Shyeye"
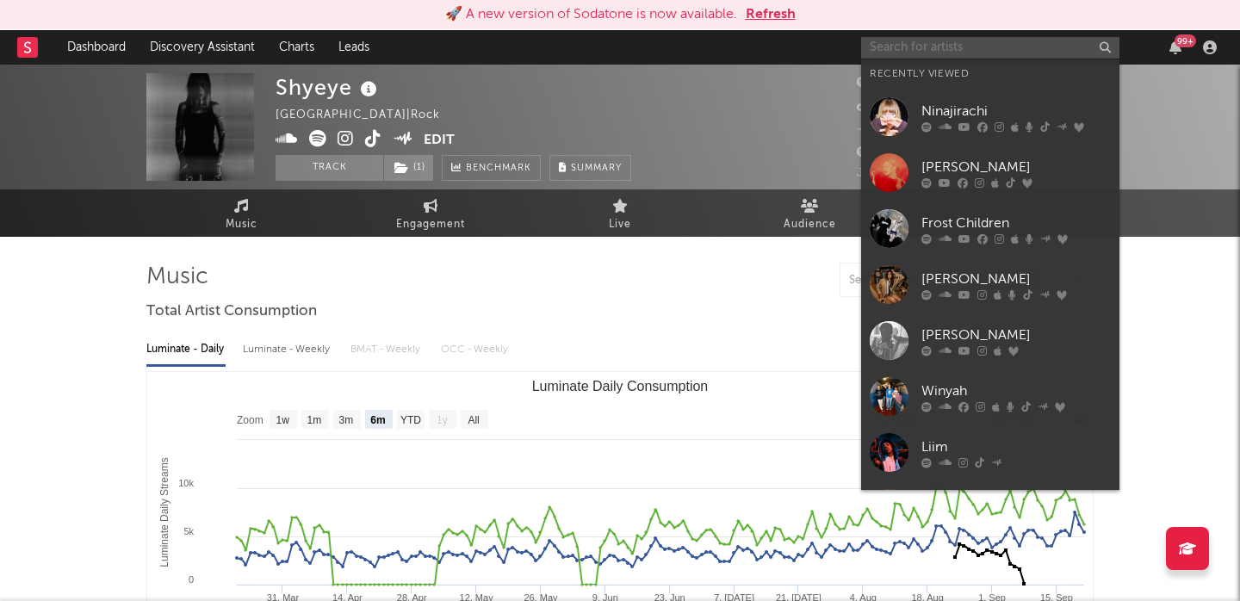
click at [963, 44] on input "text" at bounding box center [990, 48] width 258 height 22
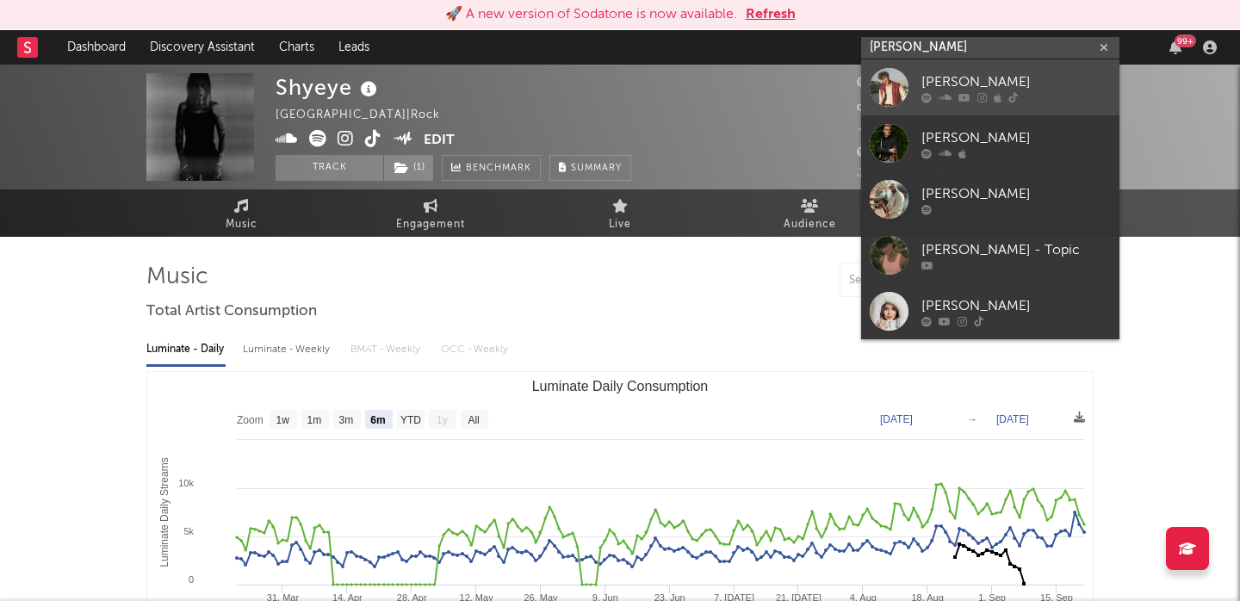
type input "tanner gr"
click at [1003, 84] on div "Tanner Grigoli" at bounding box center [1017, 81] width 190 height 21
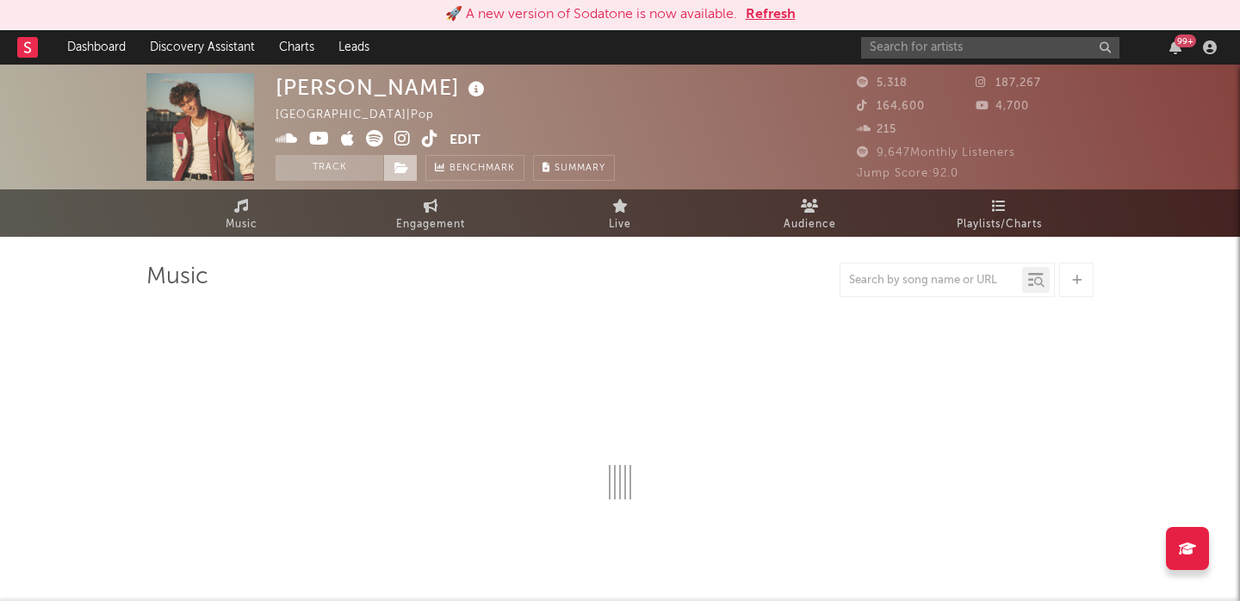
select select "6m"
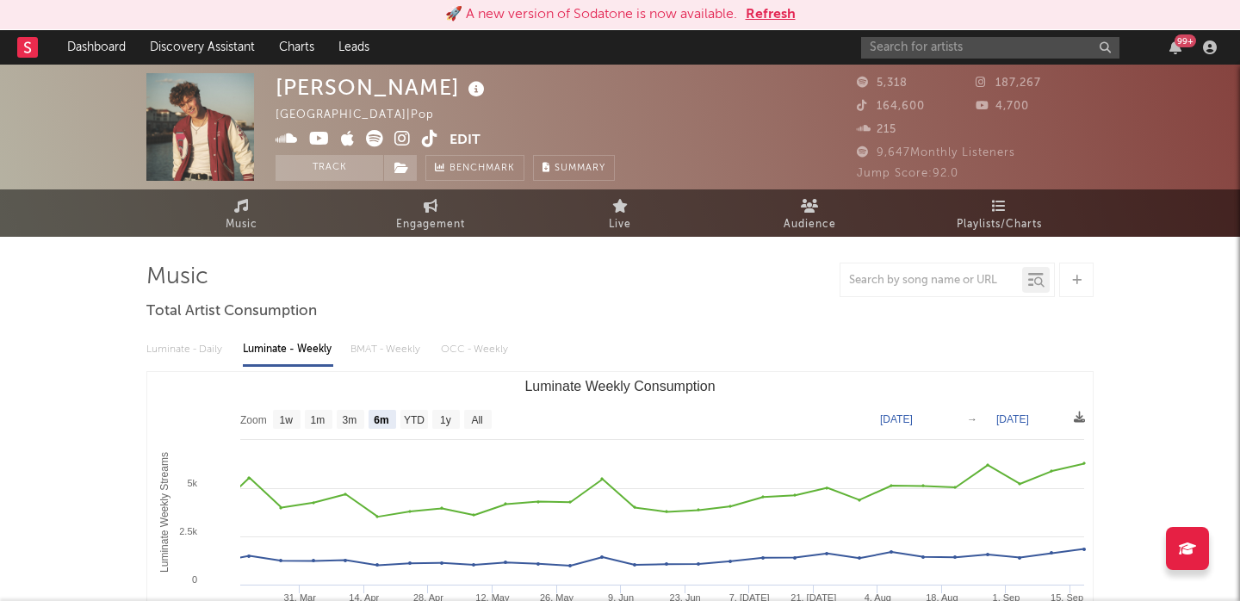
click at [401, 135] on icon at bounding box center [403, 138] width 16 height 17
click at [399, 168] on icon at bounding box center [402, 168] width 15 height 12
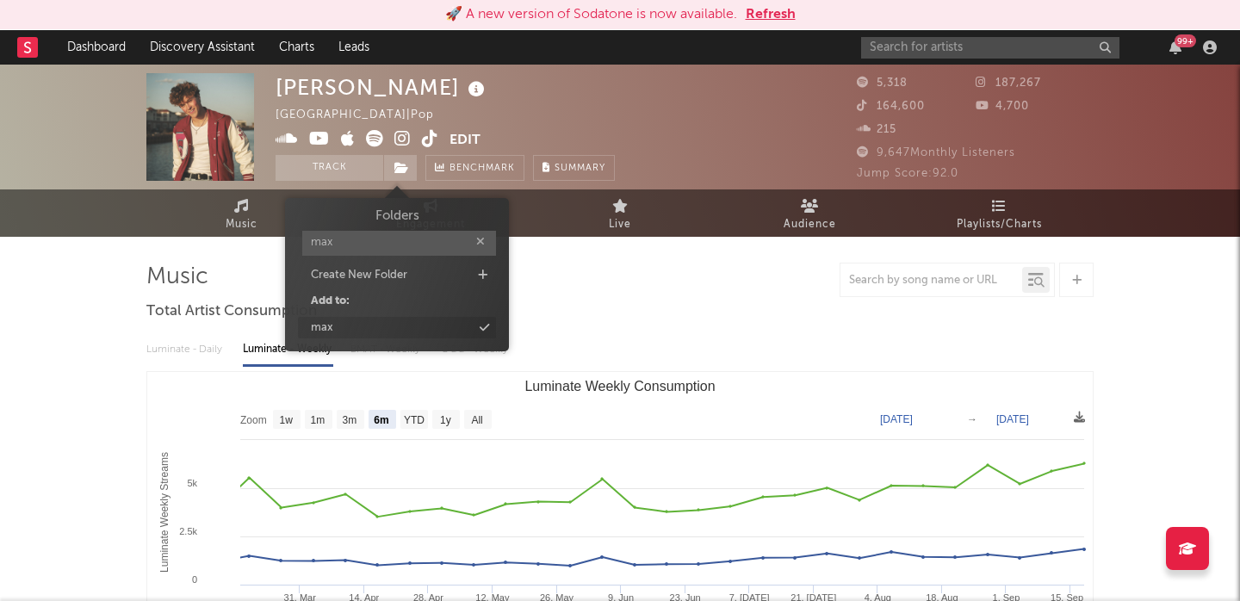
type input "max"
click at [396, 326] on div "max" at bounding box center [397, 328] width 198 height 22
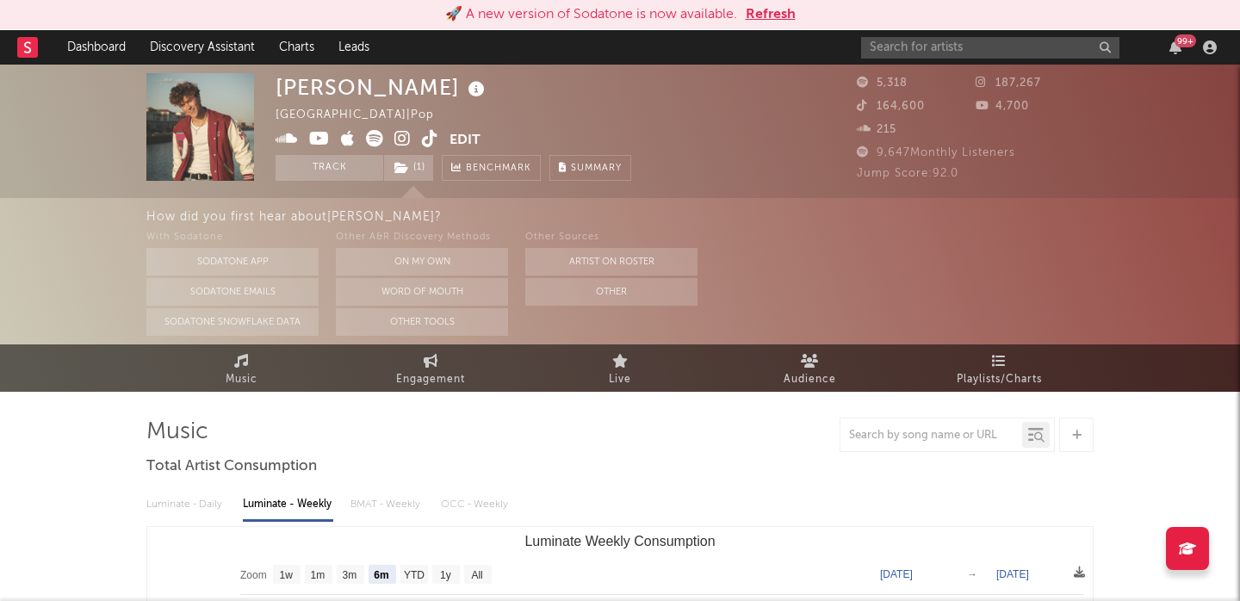
drag, startPoint x: 430, startPoint y: 90, endPoint x: 256, endPoint y: 89, distance: 174.0
click at [254, 88] on div "Tanner Grigoli United States | Pop Edit Track ( 1 ) Benchmark Summary 5,318 187…" at bounding box center [620, 132] width 1240 height 134
copy div "Tanner Grigoli"
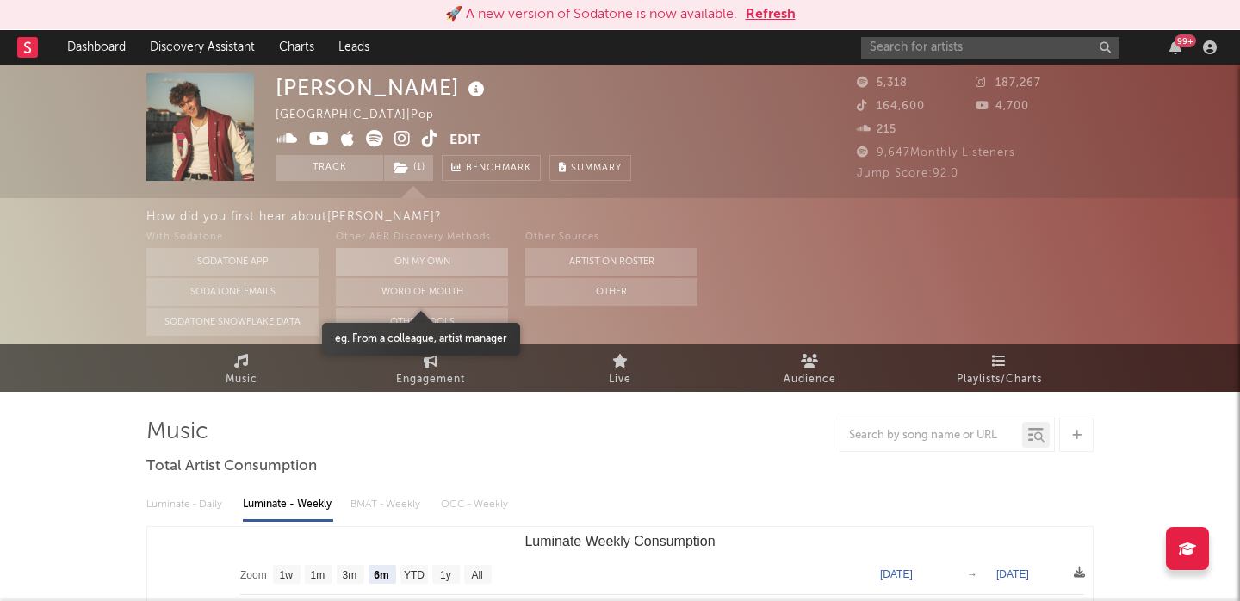
click at [403, 258] on button "On My Own" at bounding box center [422, 262] width 172 height 28
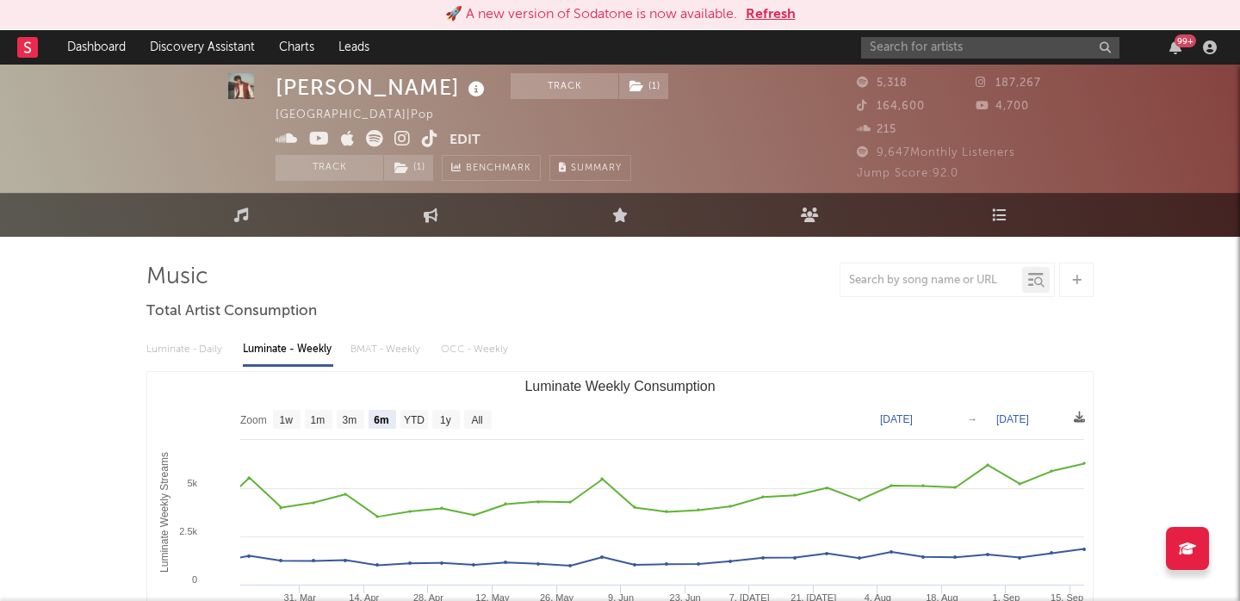
scroll to position [171, 0]
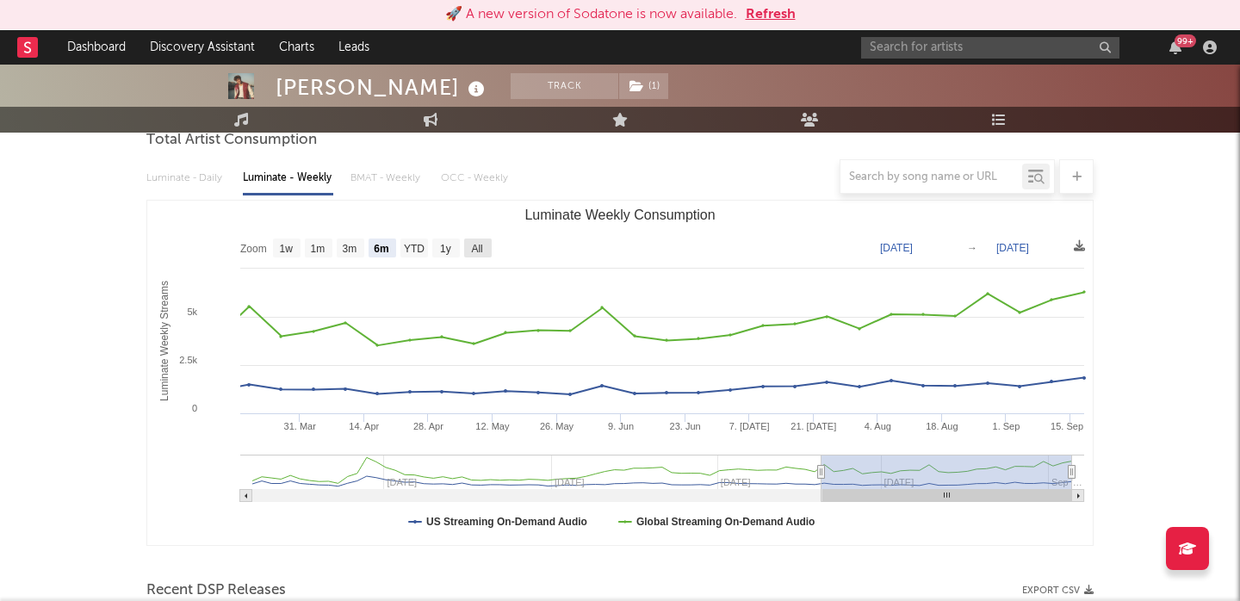
click at [475, 251] on text "All" at bounding box center [476, 249] width 11 height 12
select select "All"
type input "2024-01-25"
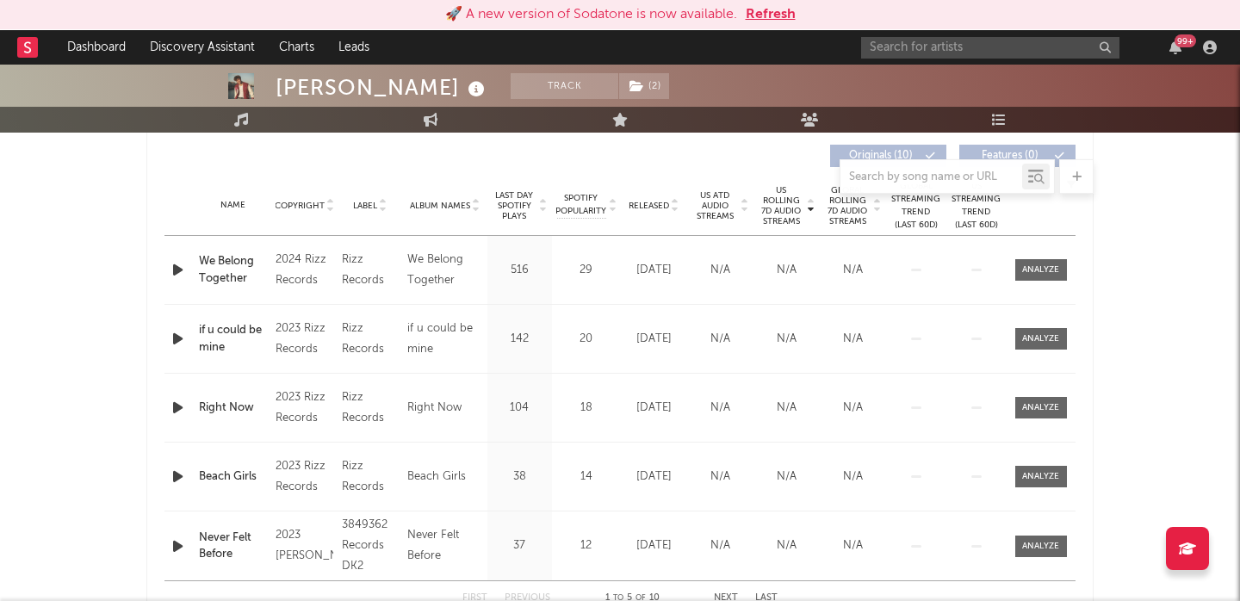
scroll to position [654, 0]
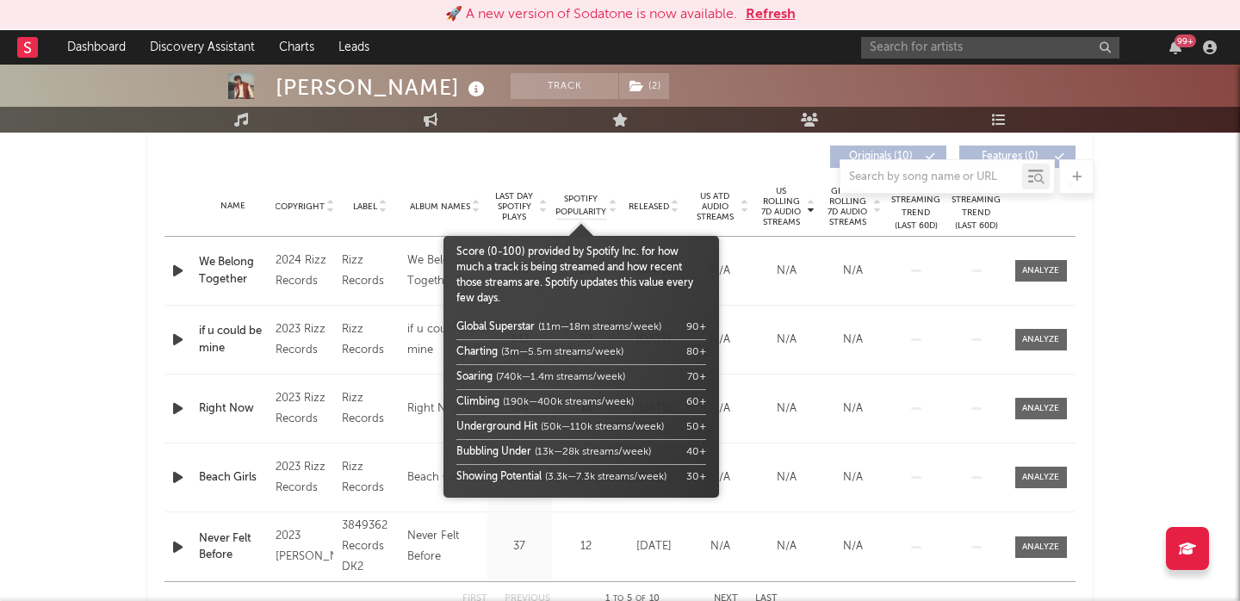
click at [521, 202] on span "Last Day Spotify Plays" at bounding box center [515, 206] width 46 height 31
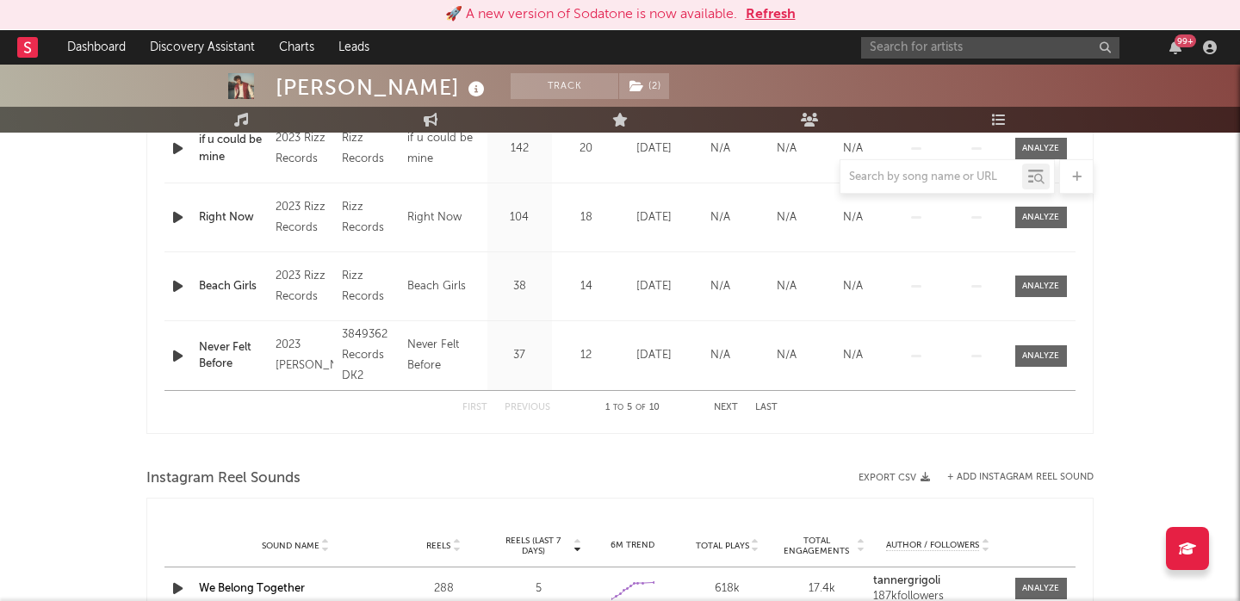
scroll to position [0, 0]
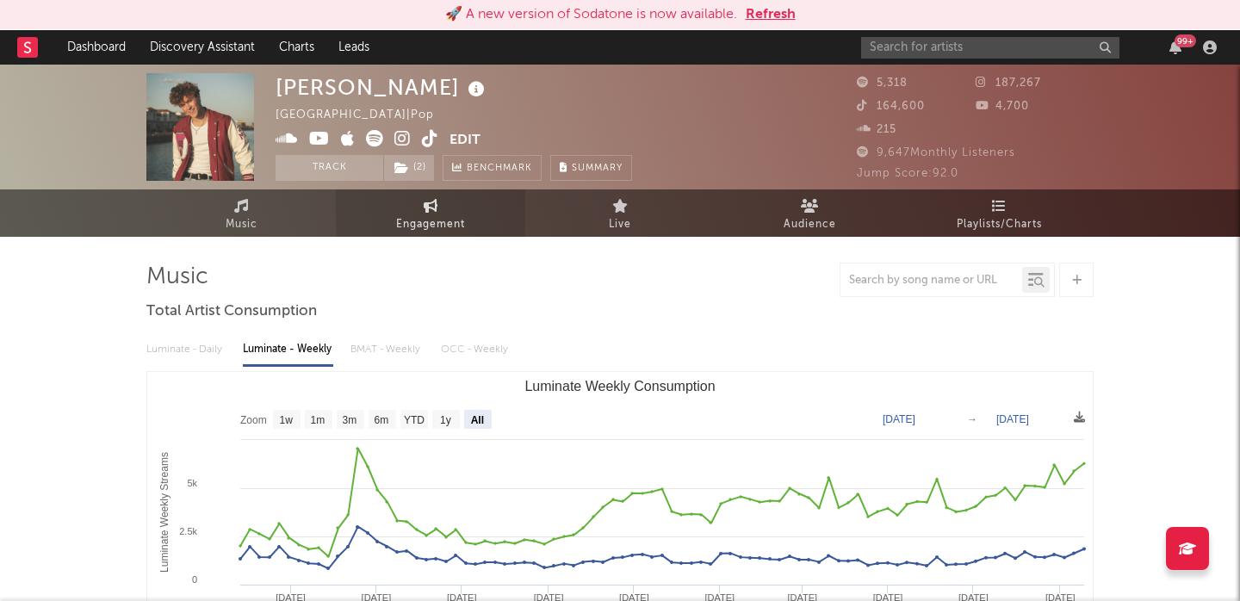
click at [436, 209] on icon at bounding box center [431, 206] width 15 height 14
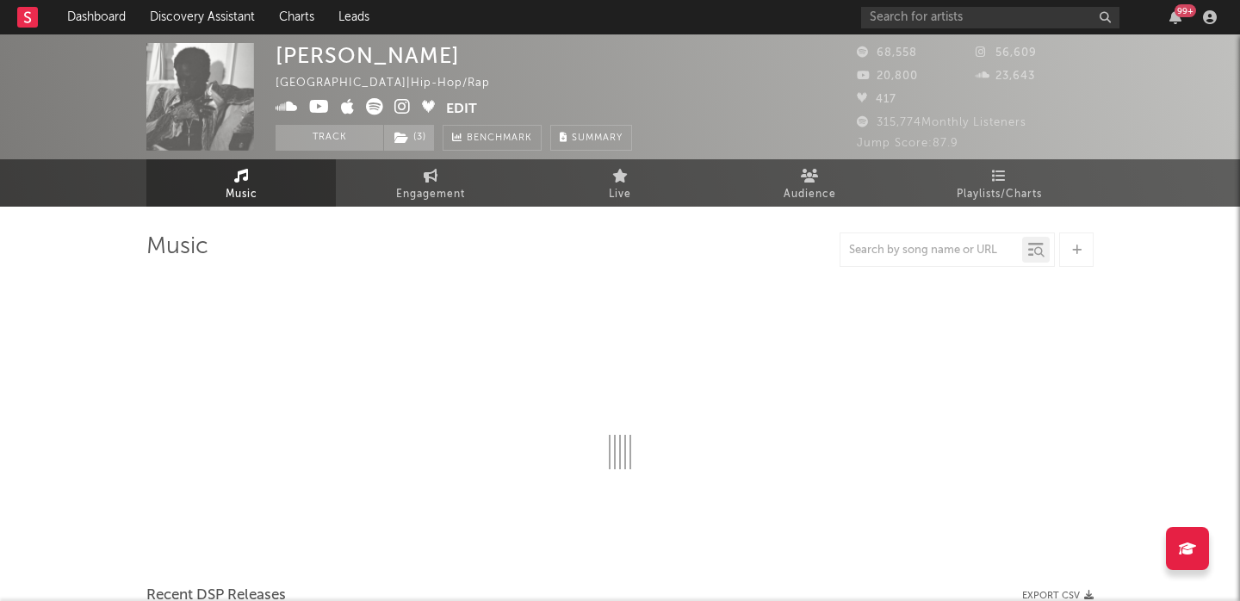
select select "6m"
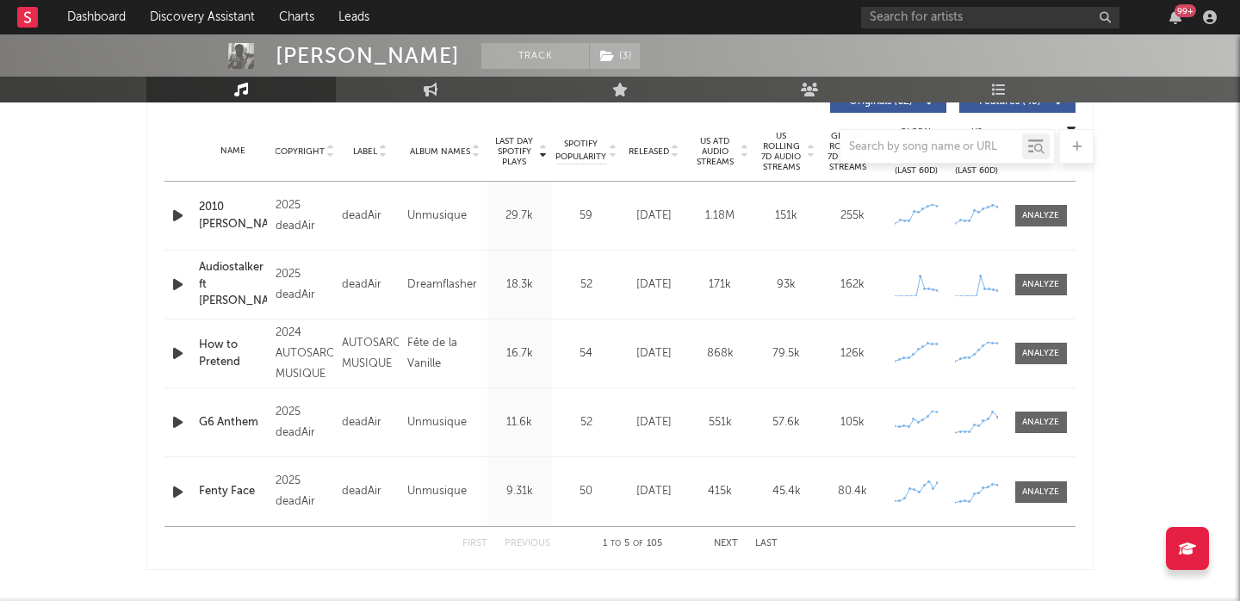
scroll to position [656, 0]
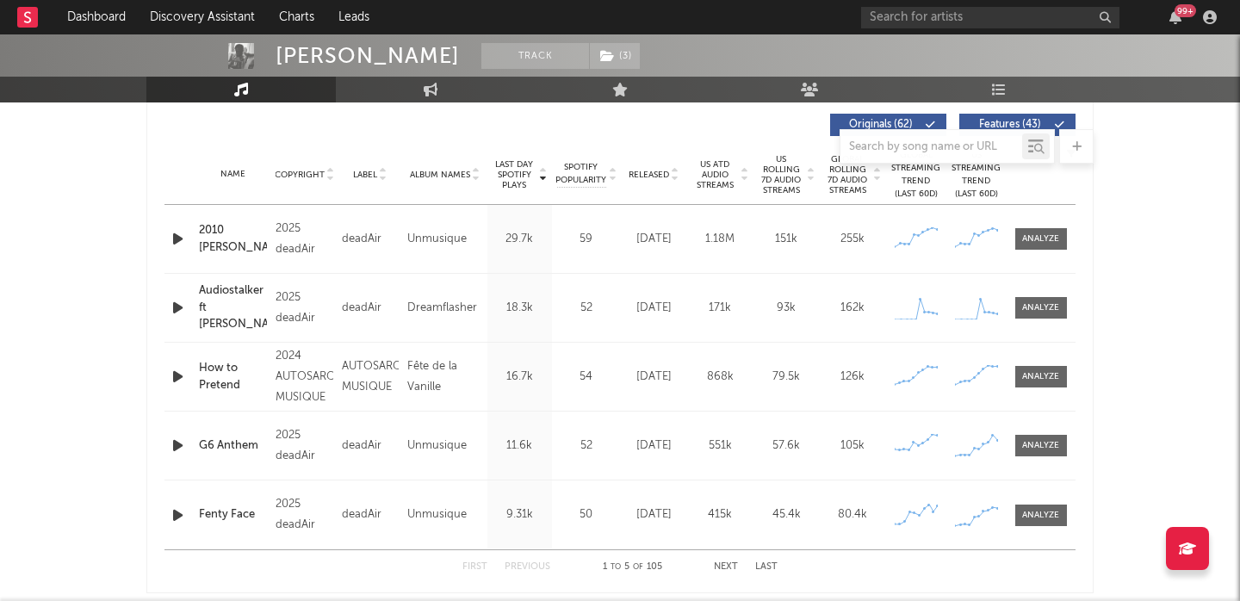
click at [766, 171] on span "US Rolling 7D Audio Streams" at bounding box center [781, 174] width 47 height 41
click at [1047, 241] on div at bounding box center [1040, 239] width 37 height 13
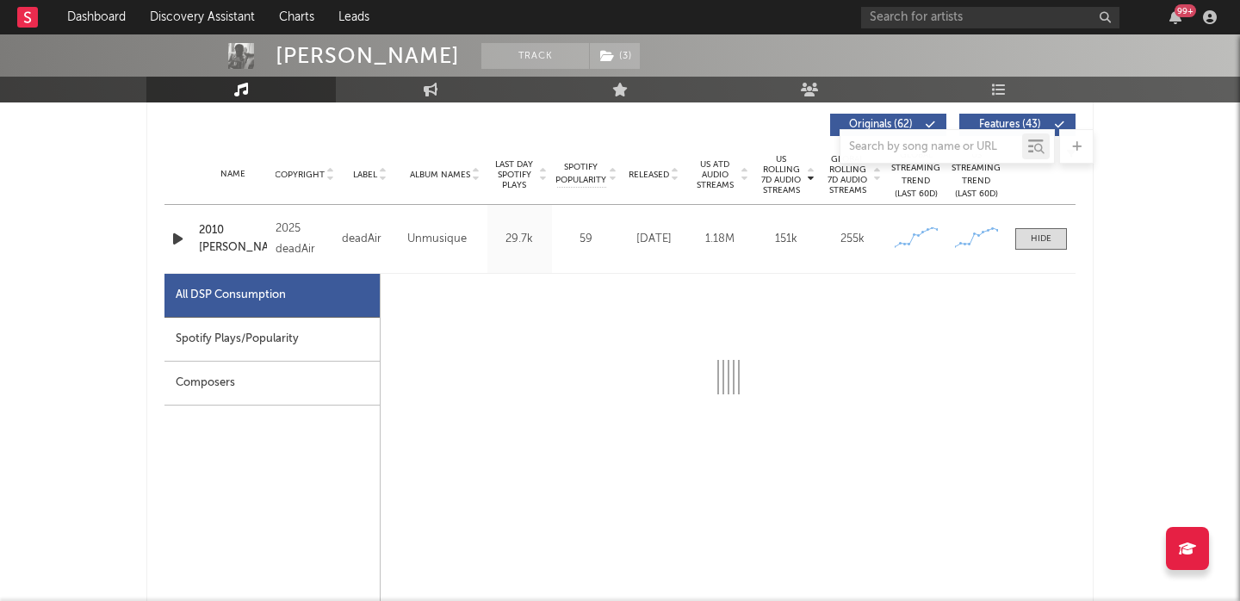
click at [267, 335] on div "Spotify Plays/Popularity" at bounding box center [272, 340] width 215 height 44
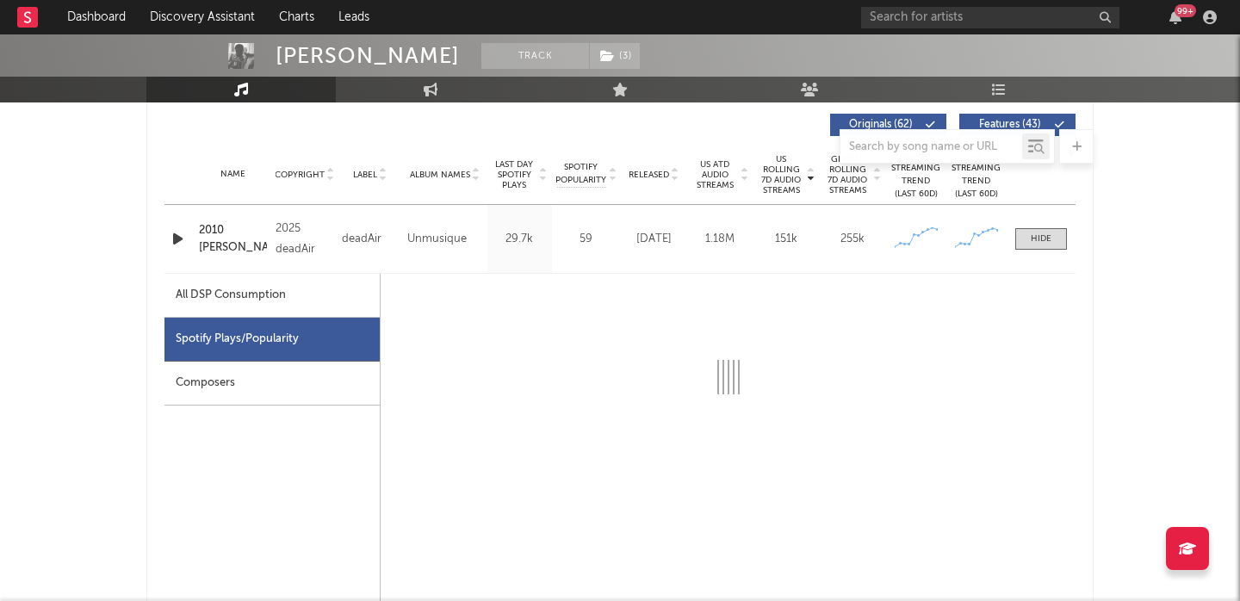
select select "1w"
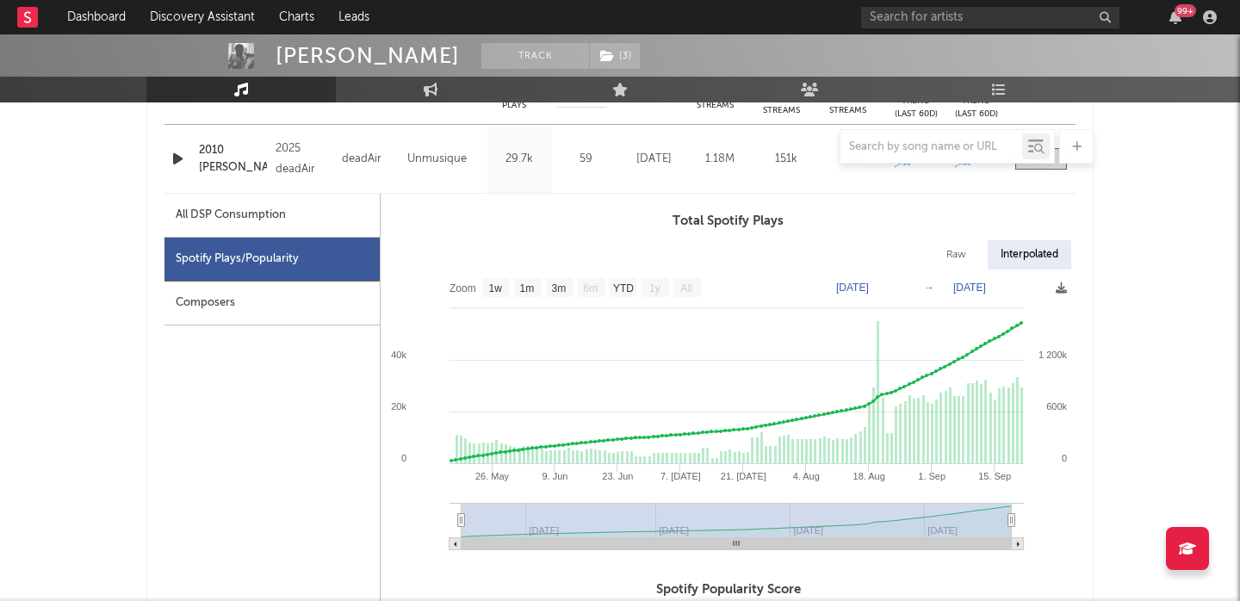
scroll to position [743, 0]
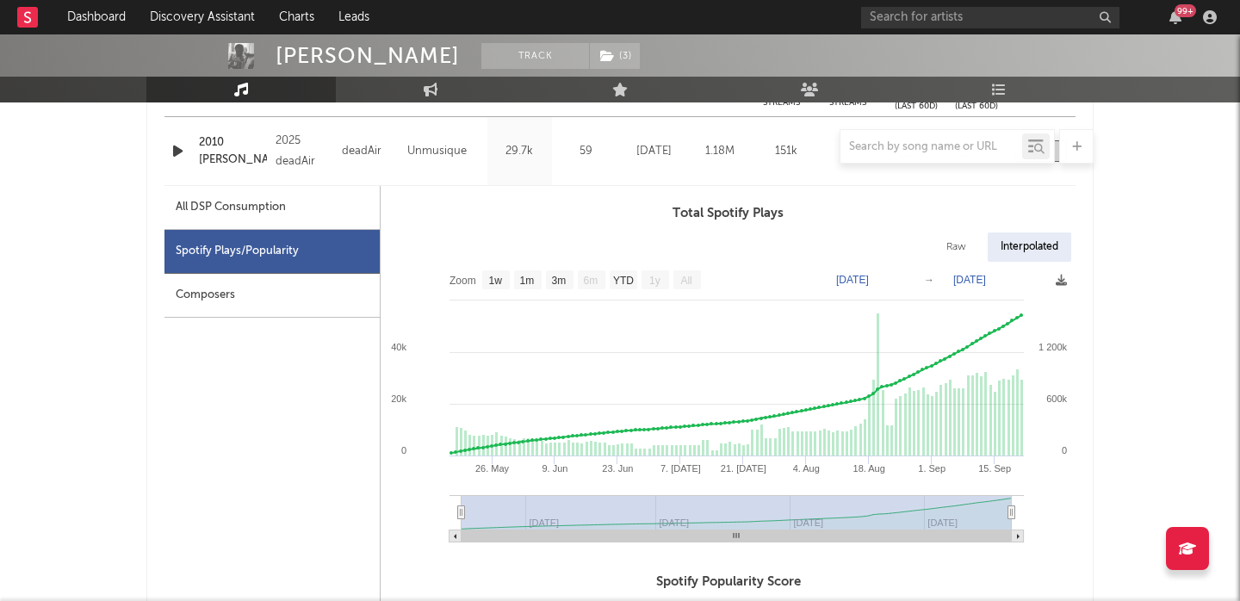
click at [960, 255] on div "Raw" at bounding box center [957, 247] width 46 height 29
select select "1w"
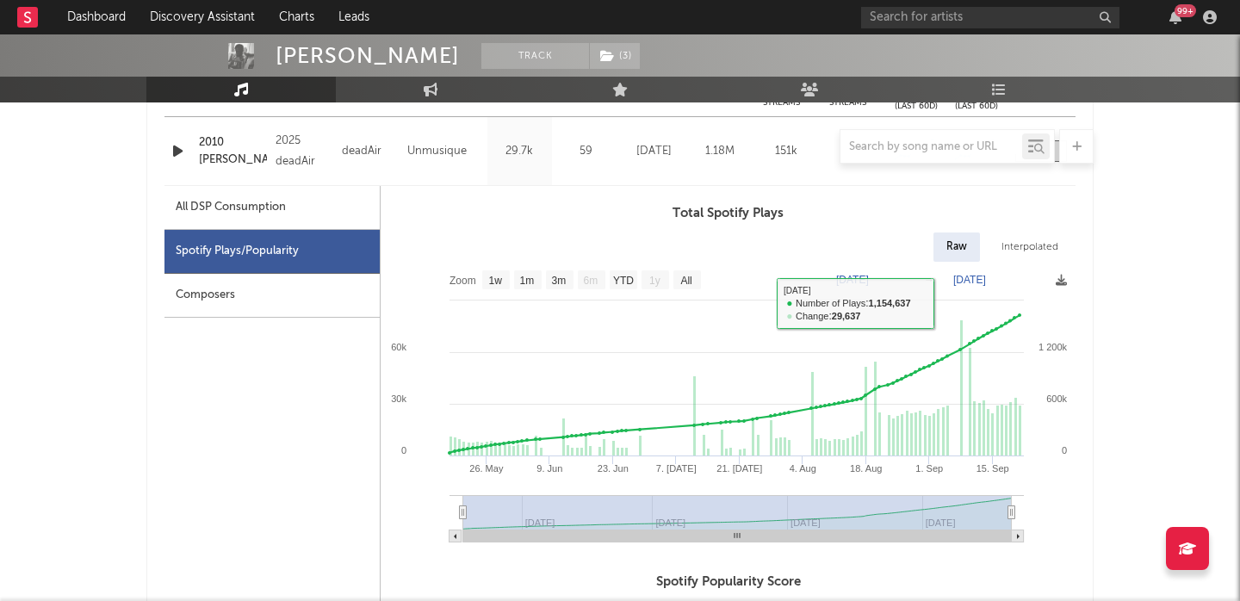
click at [295, 208] on div "All DSP Consumption" at bounding box center [272, 208] width 215 height 44
select select "1w"
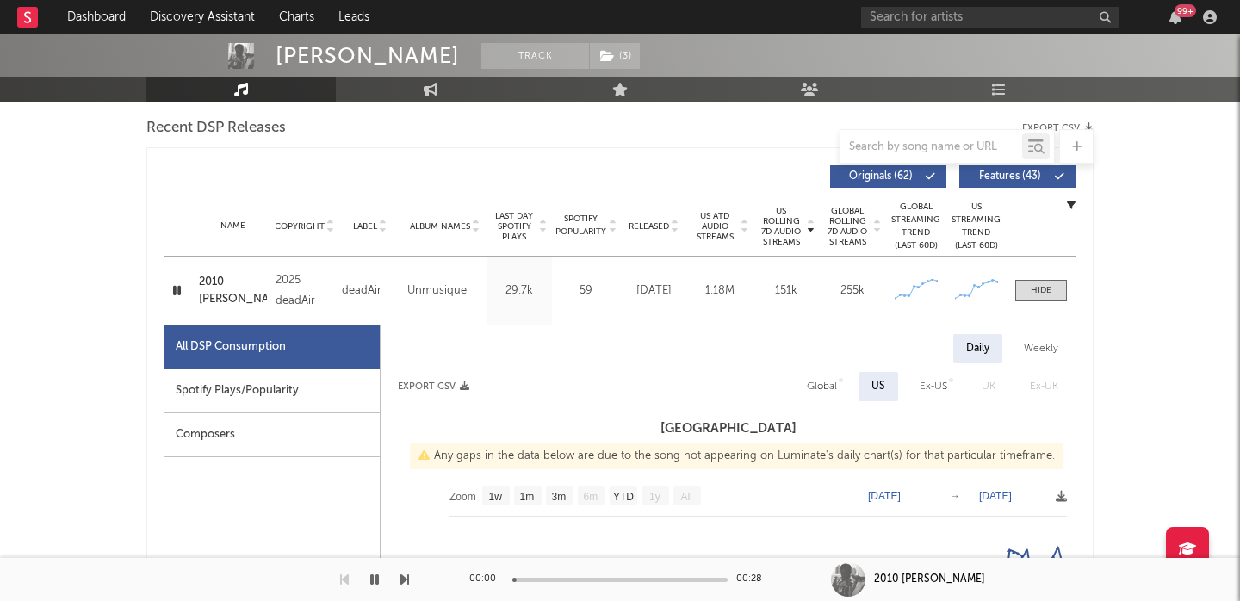
scroll to position [584, 0]
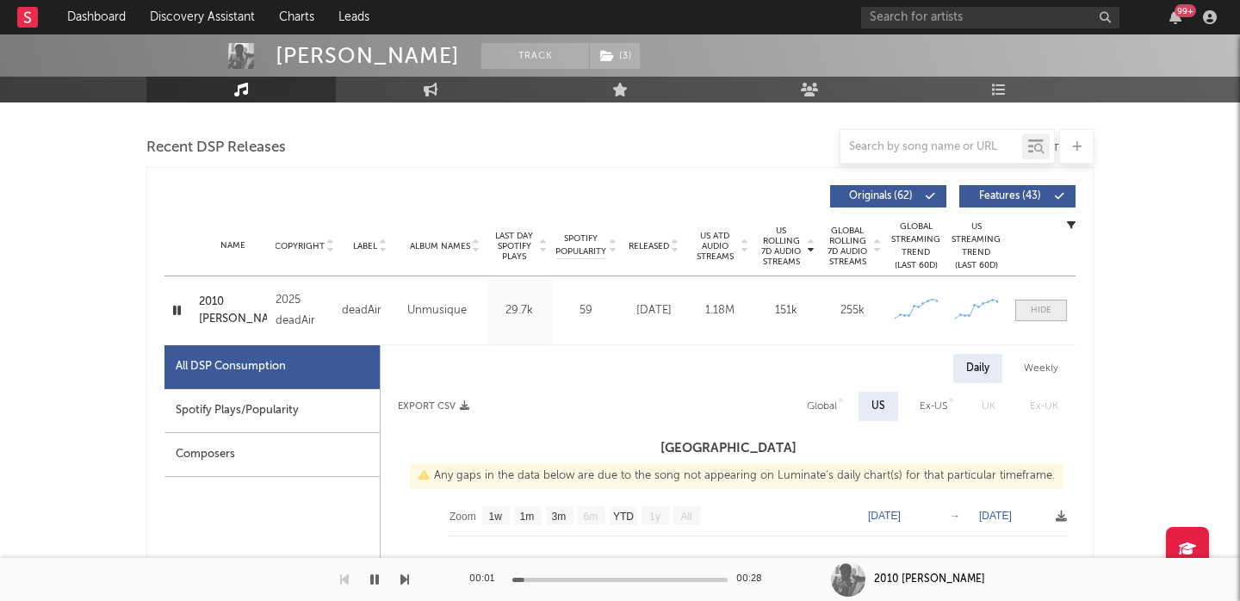
click at [1032, 309] on div at bounding box center [1041, 310] width 21 height 13
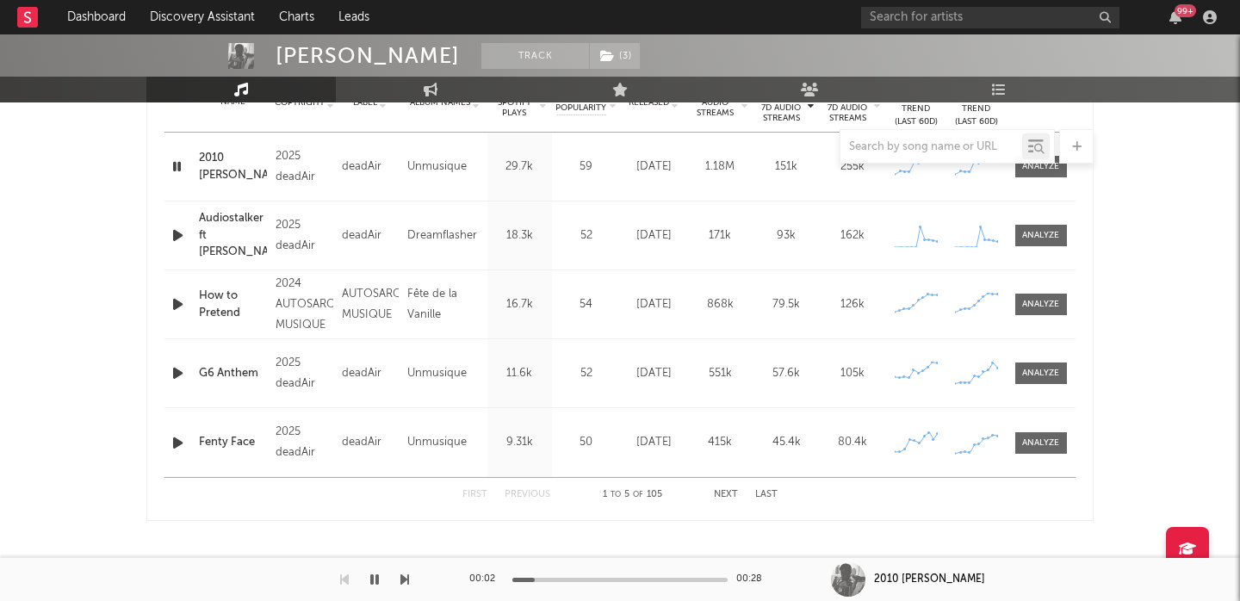
scroll to position [653, 0]
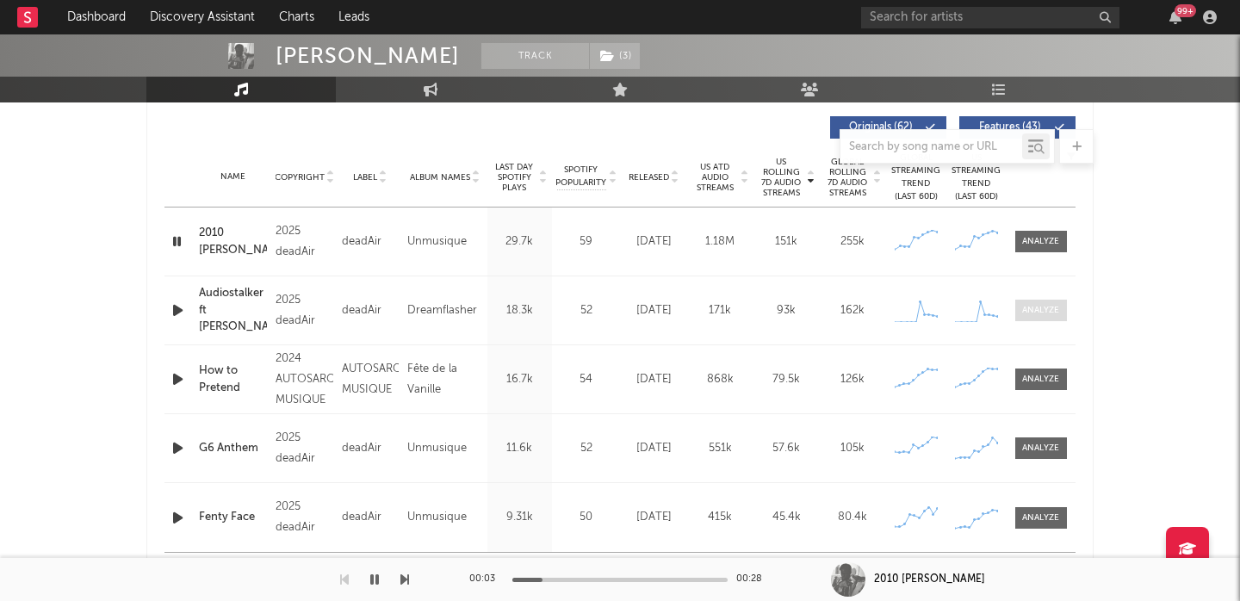
click at [1061, 309] on span at bounding box center [1042, 311] width 52 height 22
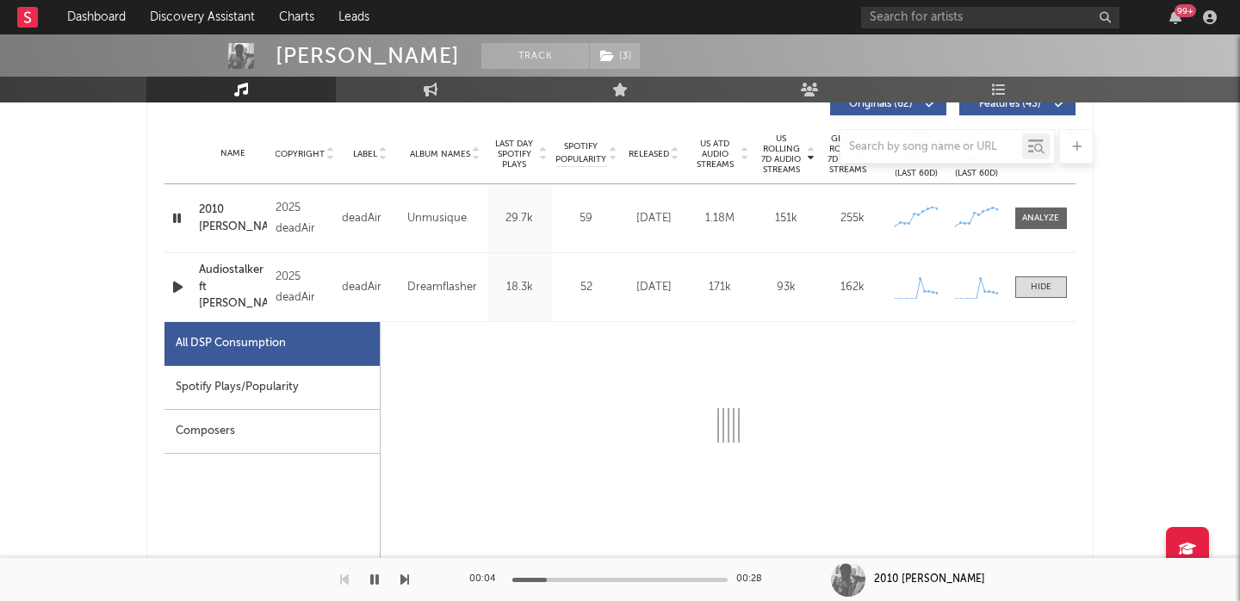
select select "1w"
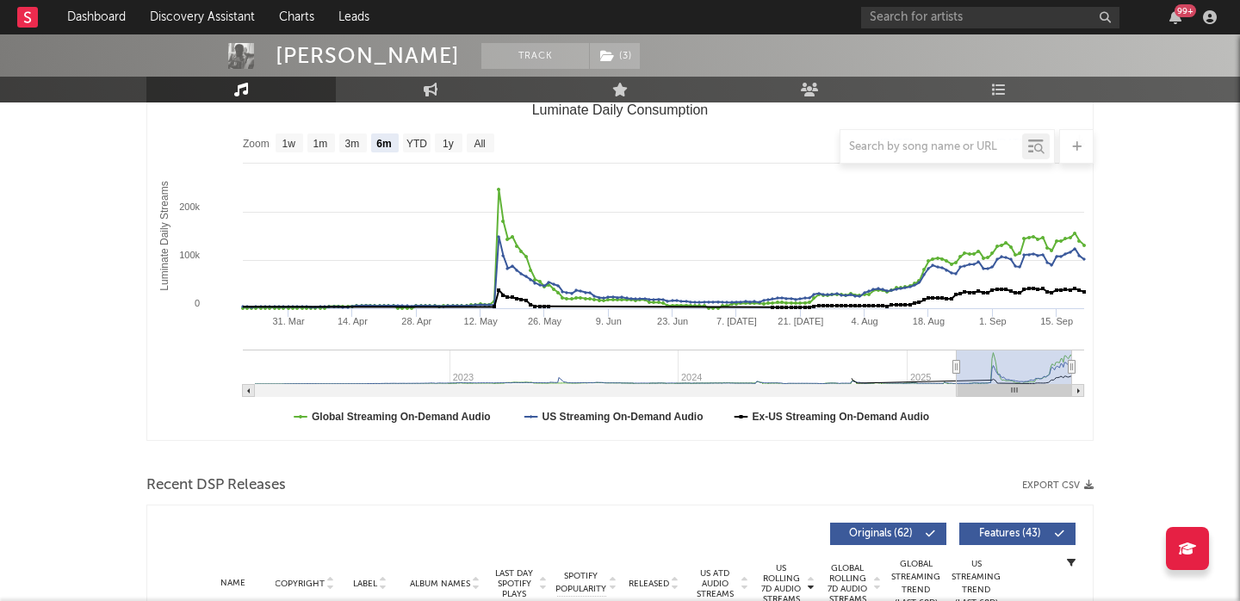
scroll to position [0, 0]
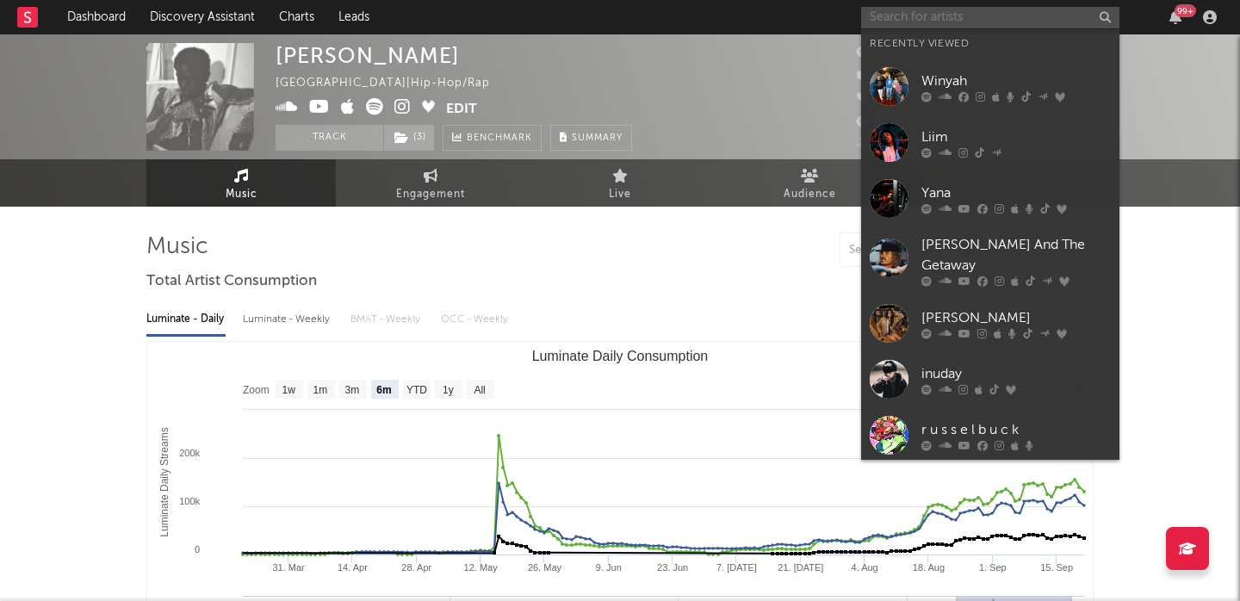
click at [960, 12] on input "text" at bounding box center [990, 18] width 258 height 22
paste input "[URL][DOMAIN_NAME]"
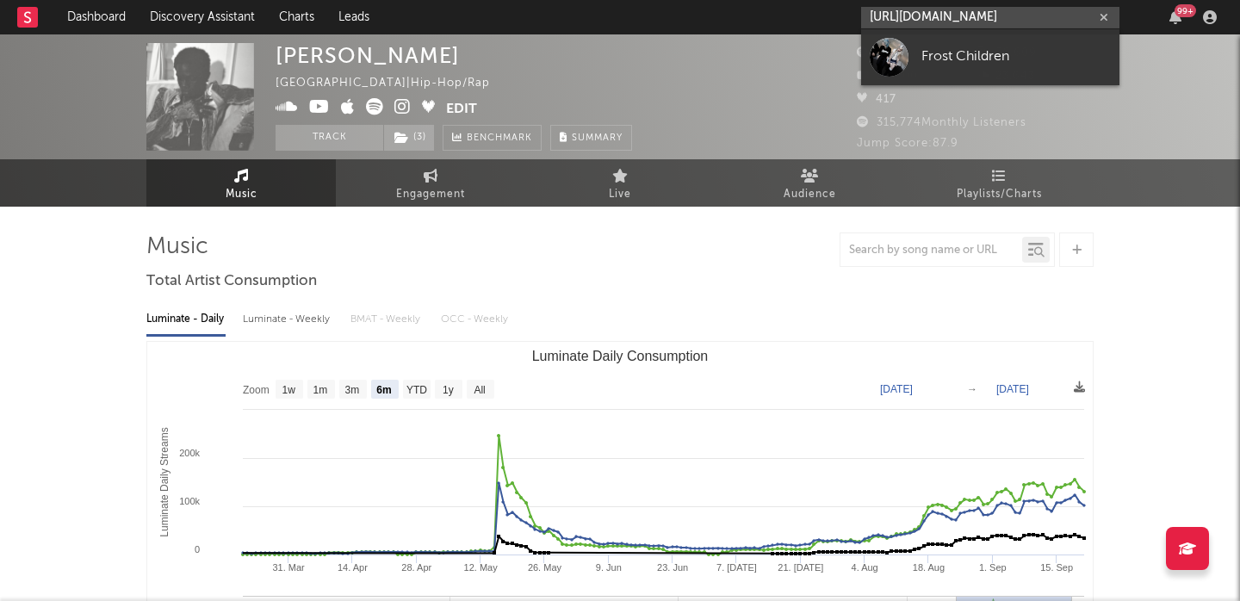
type input "[URL][DOMAIN_NAME]"
click at [985, 55] on div "Frost Children" at bounding box center [1017, 57] width 190 height 21
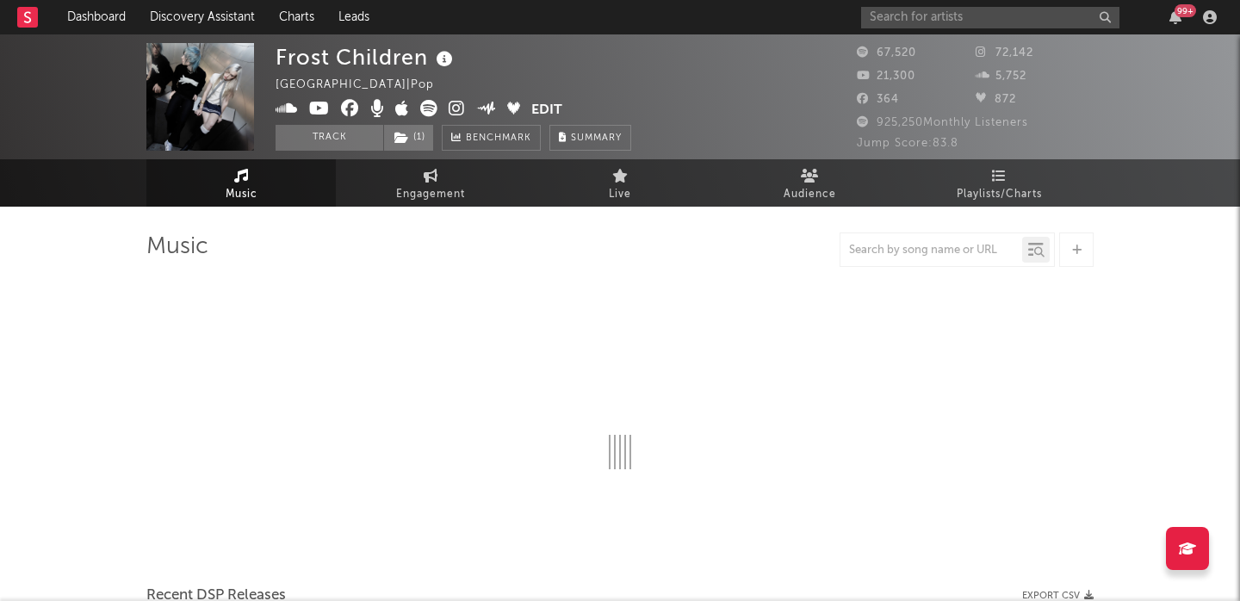
select select "6m"
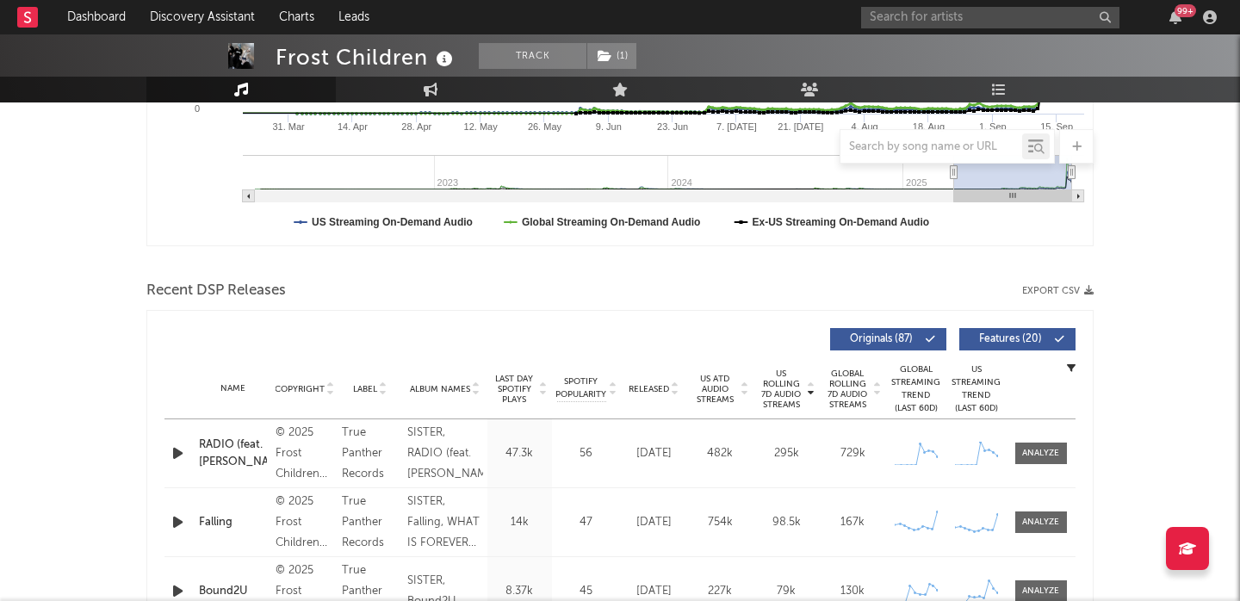
scroll to position [515, 0]
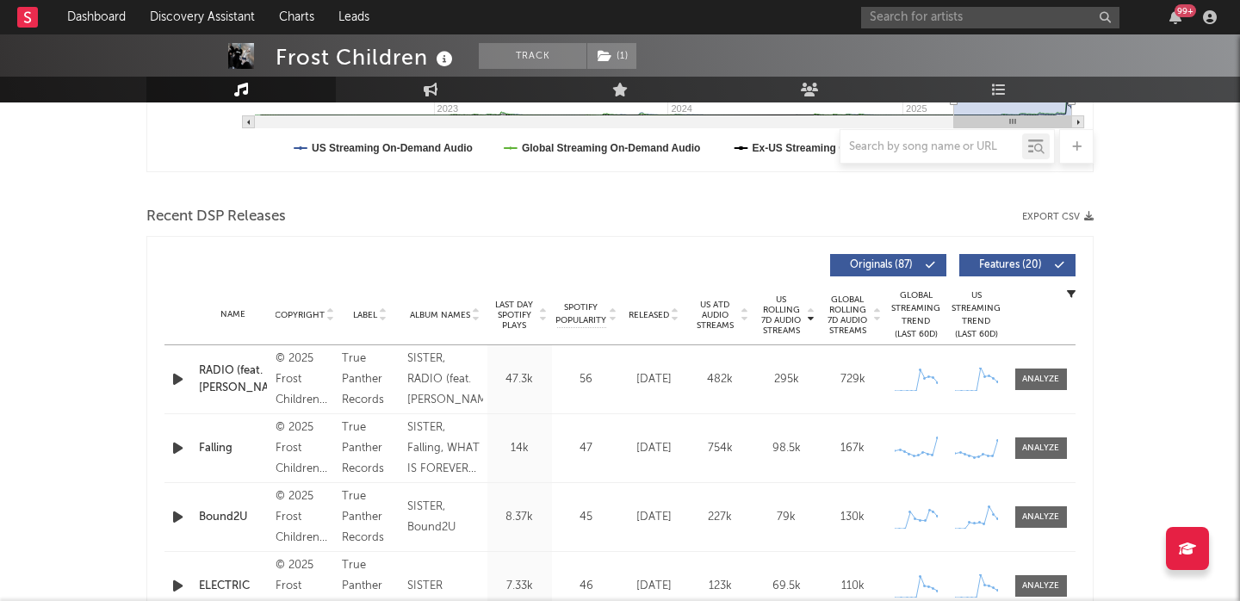
click at [1001, 264] on span "Features ( 20 )" at bounding box center [1010, 265] width 79 height 10
click at [653, 311] on span "Released" at bounding box center [649, 315] width 40 height 10
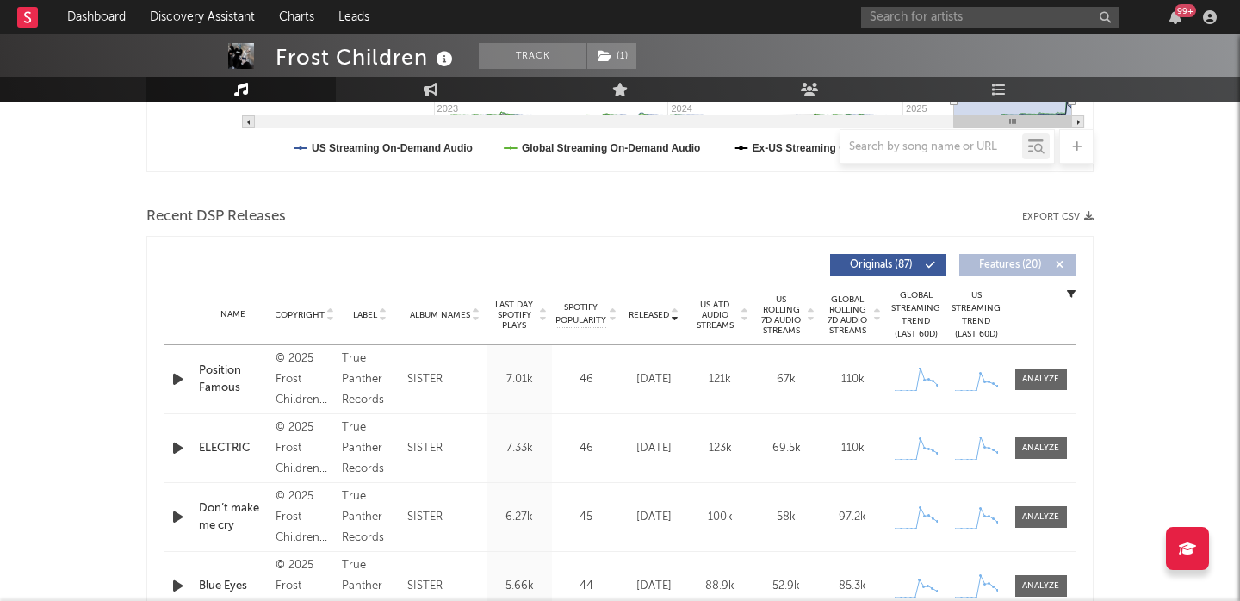
click at [223, 376] on div "Position Famous" at bounding box center [233, 380] width 68 height 34
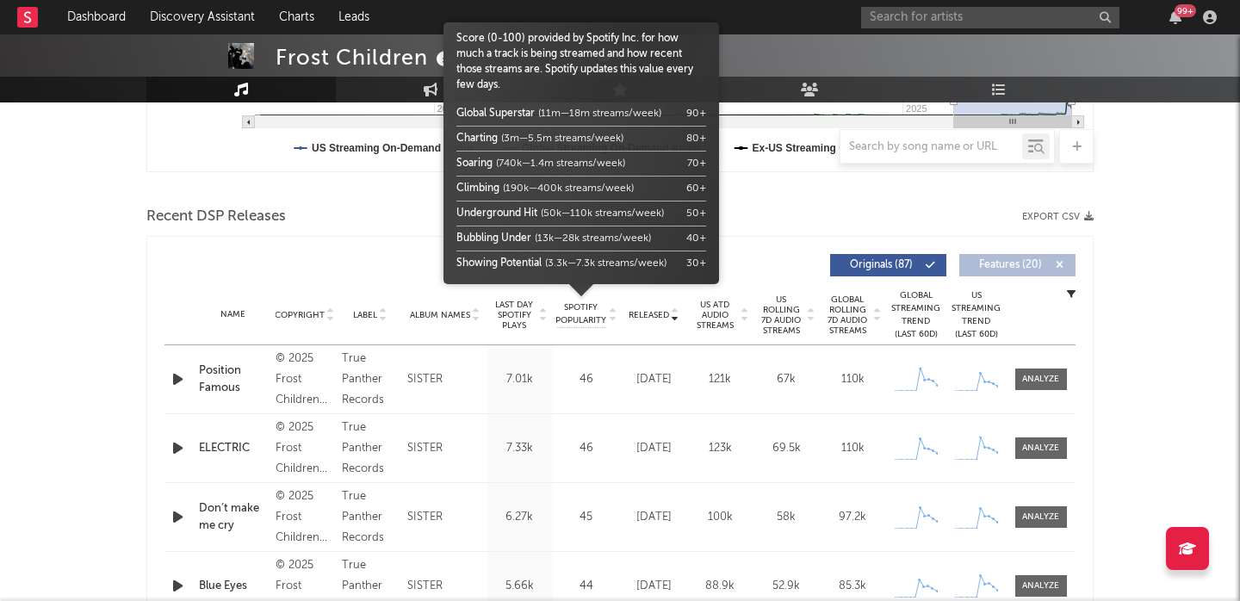
click at [591, 318] on span "Spotify Popularity" at bounding box center [581, 314] width 51 height 26
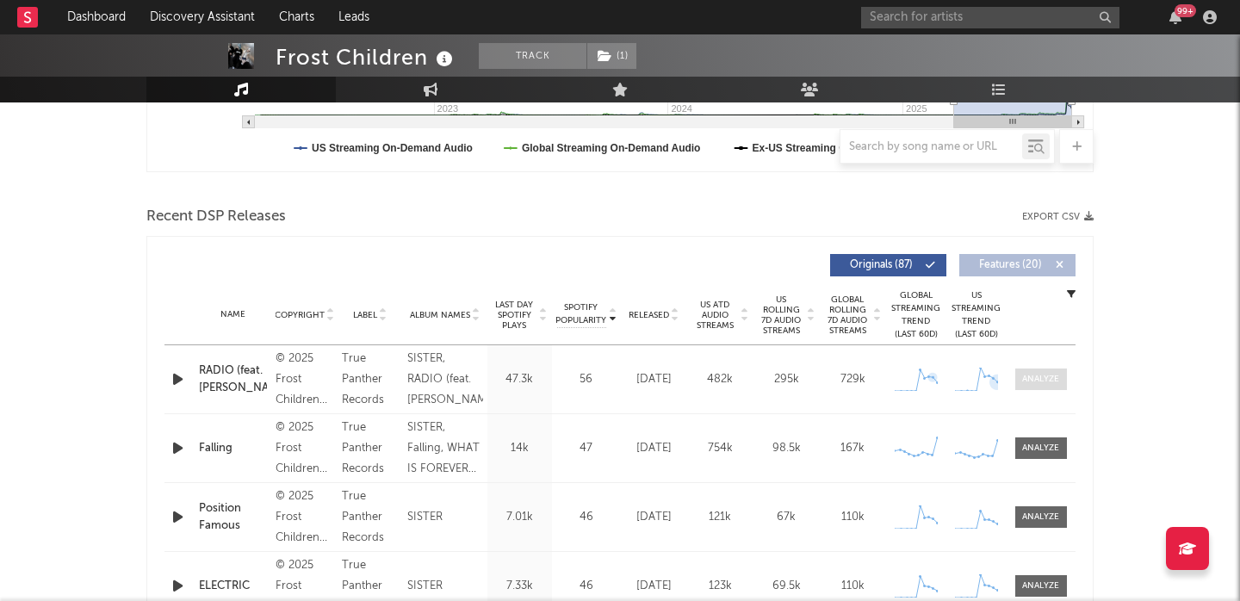
click at [1038, 377] on div at bounding box center [1040, 379] width 37 height 13
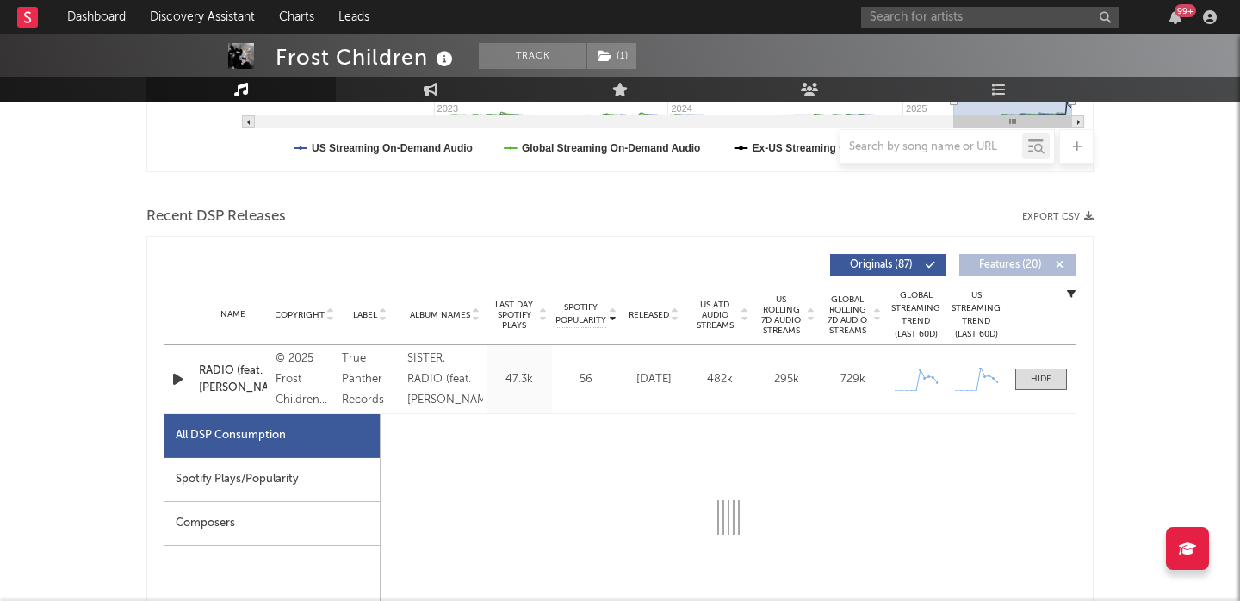
select select "1w"
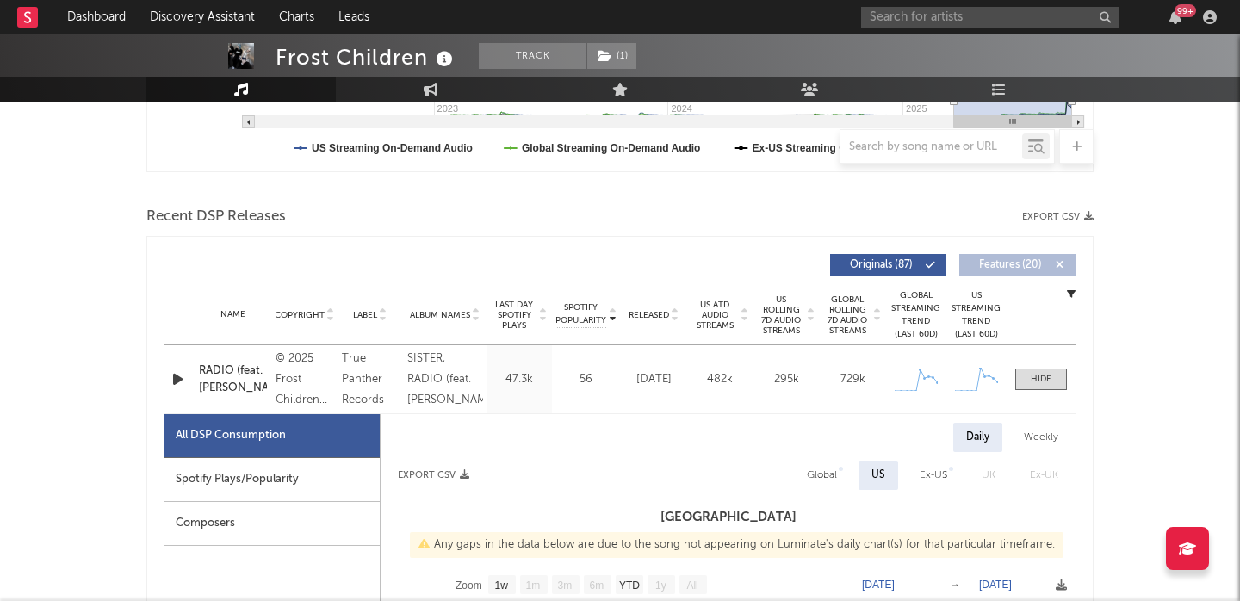
click at [773, 313] on span "US Rolling 7D Audio Streams" at bounding box center [781, 315] width 47 height 41
click at [1045, 371] on span at bounding box center [1042, 380] width 52 height 22
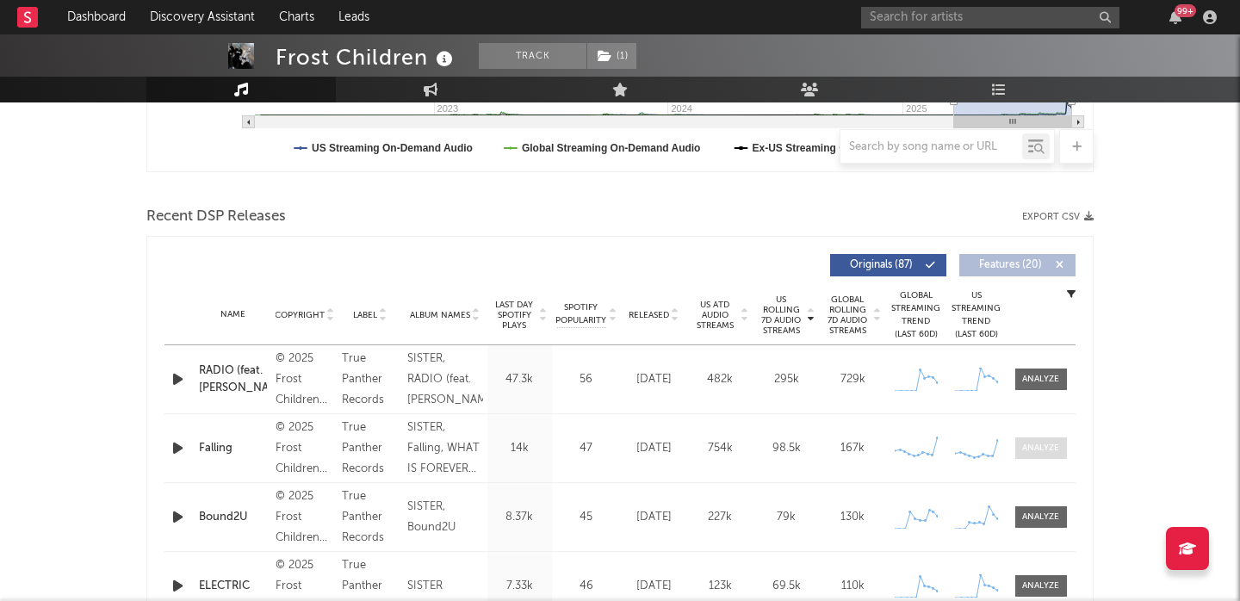
click at [1035, 457] on span at bounding box center [1042, 449] width 52 height 22
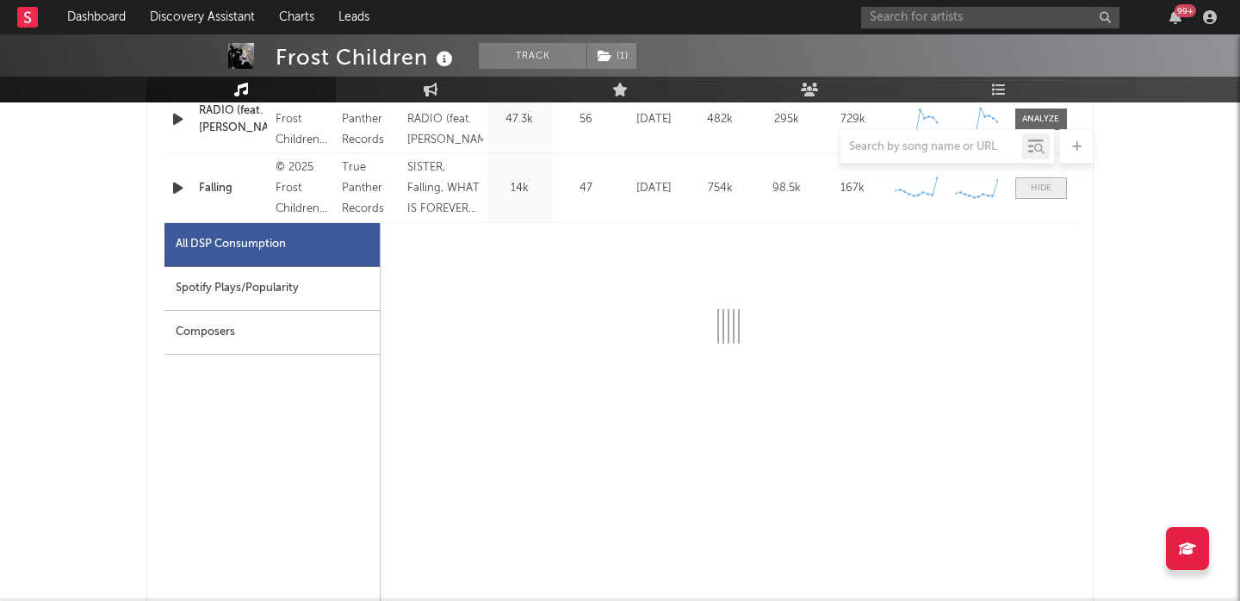
select select "1w"
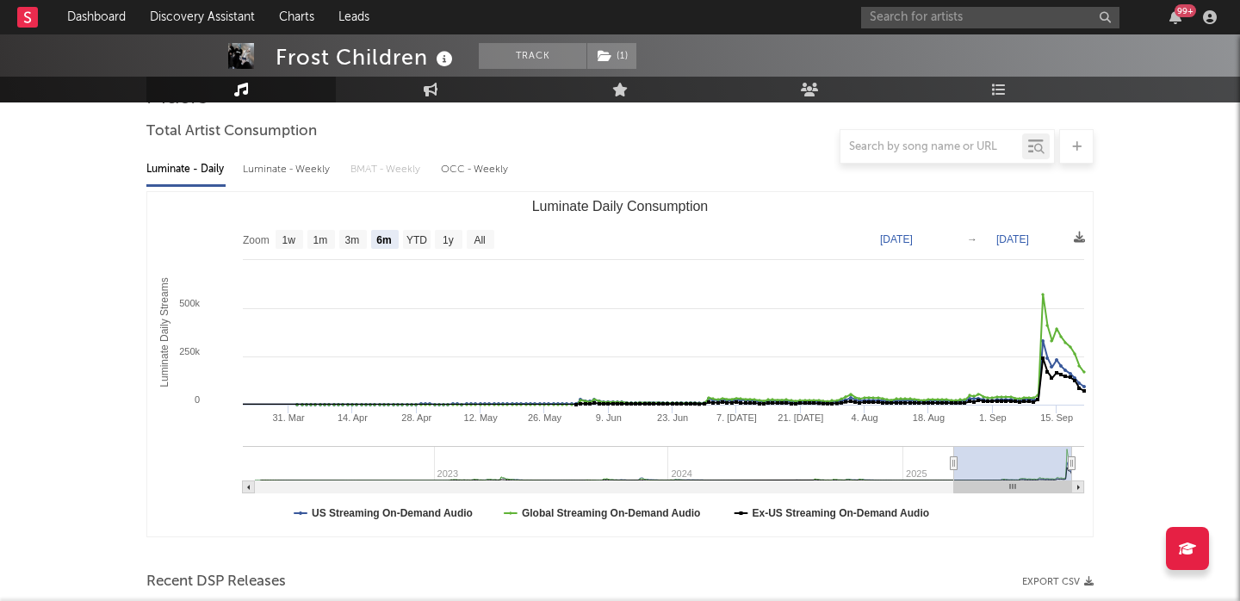
scroll to position [0, 0]
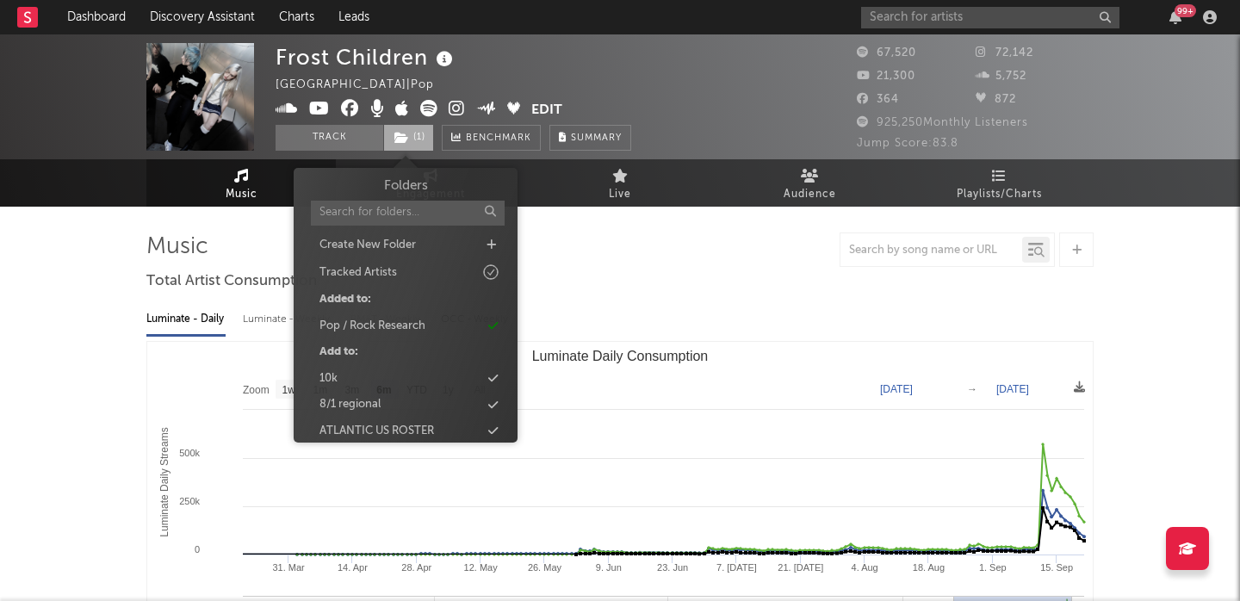
click at [419, 133] on span "( 1 )" at bounding box center [408, 138] width 51 height 26
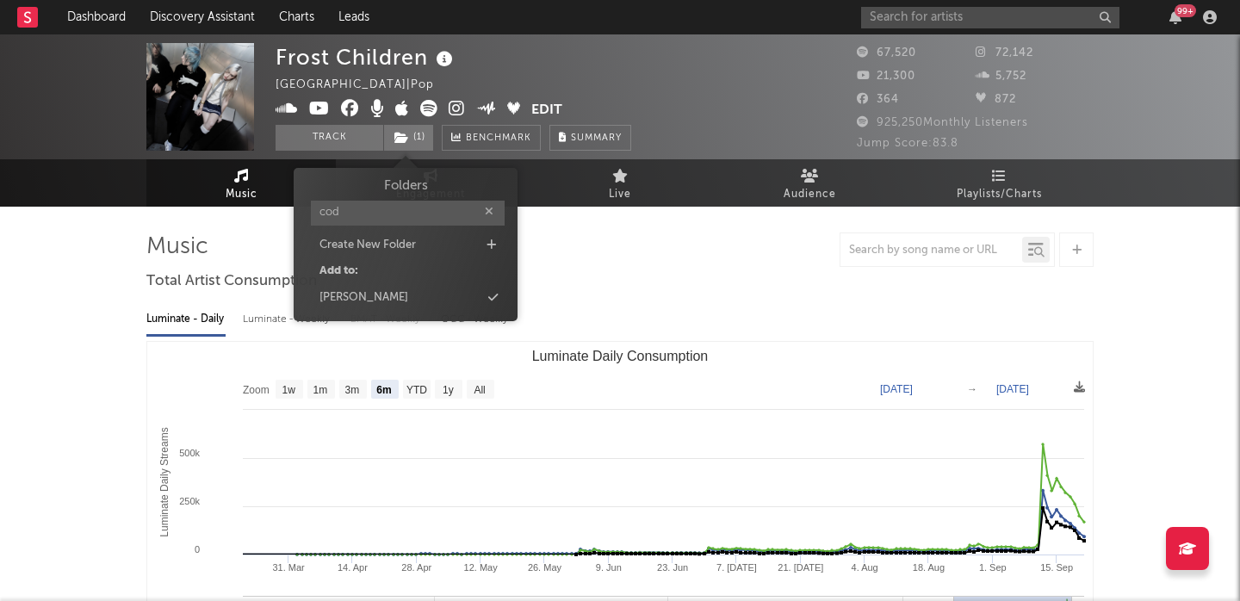
type input "cod"
click at [405, 284] on div "Folders cod Create New Folder Add to: [PERSON_NAME]" at bounding box center [406, 243] width 198 height 132
click at [416, 299] on div "[PERSON_NAME]" at bounding box center [406, 298] width 198 height 22
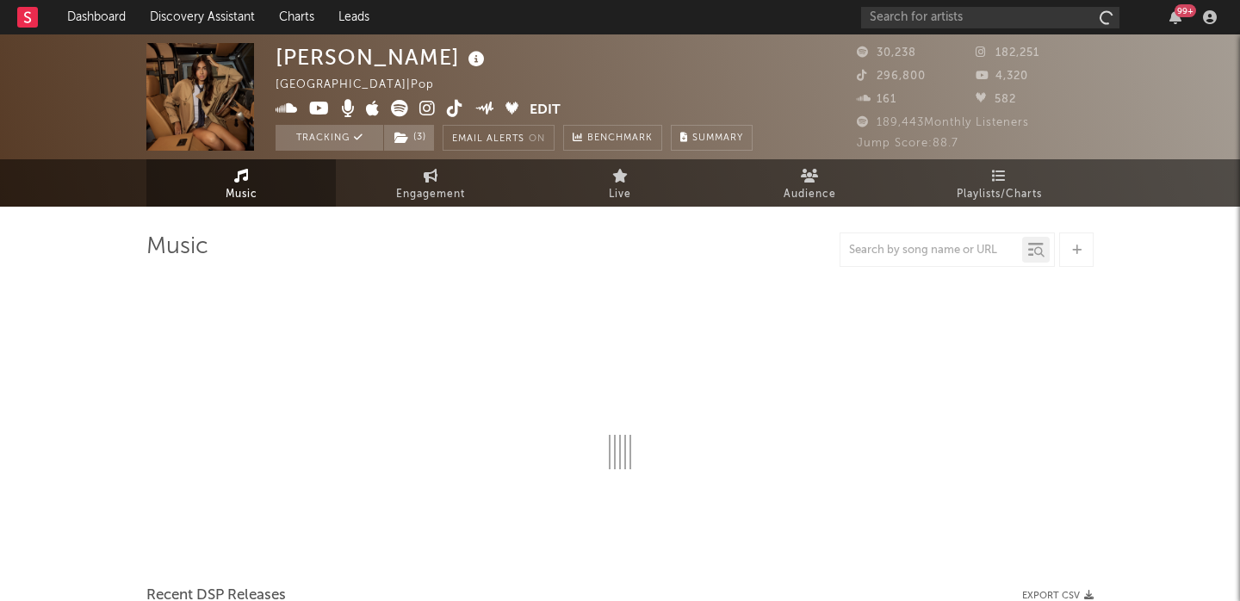
select select "6m"
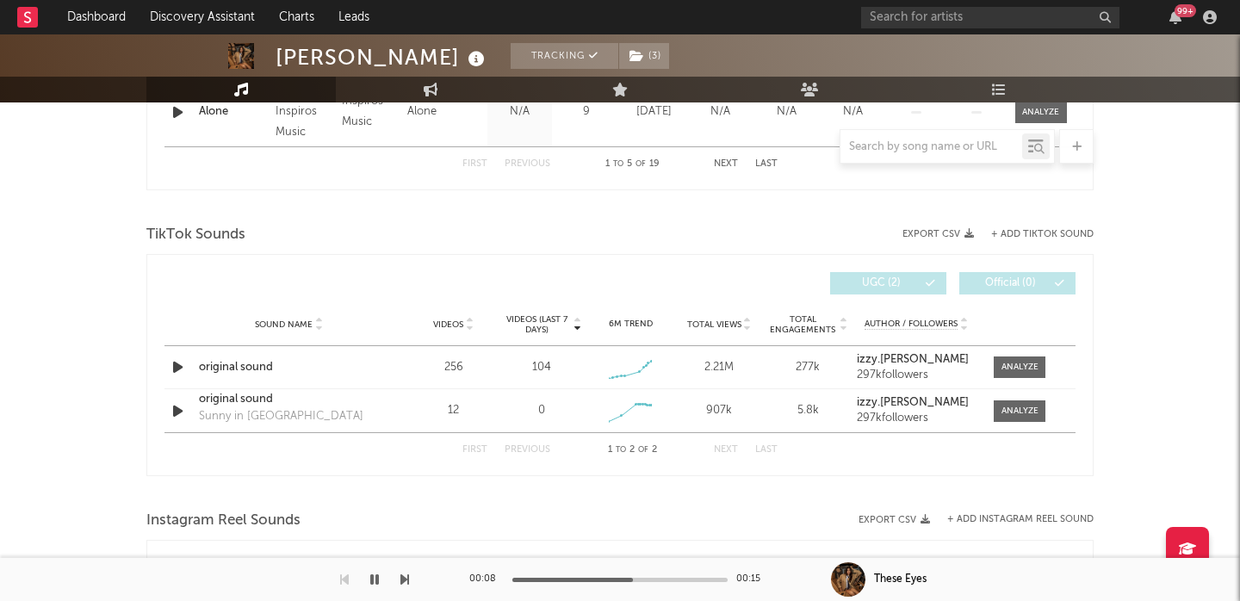
scroll to position [1215, 0]
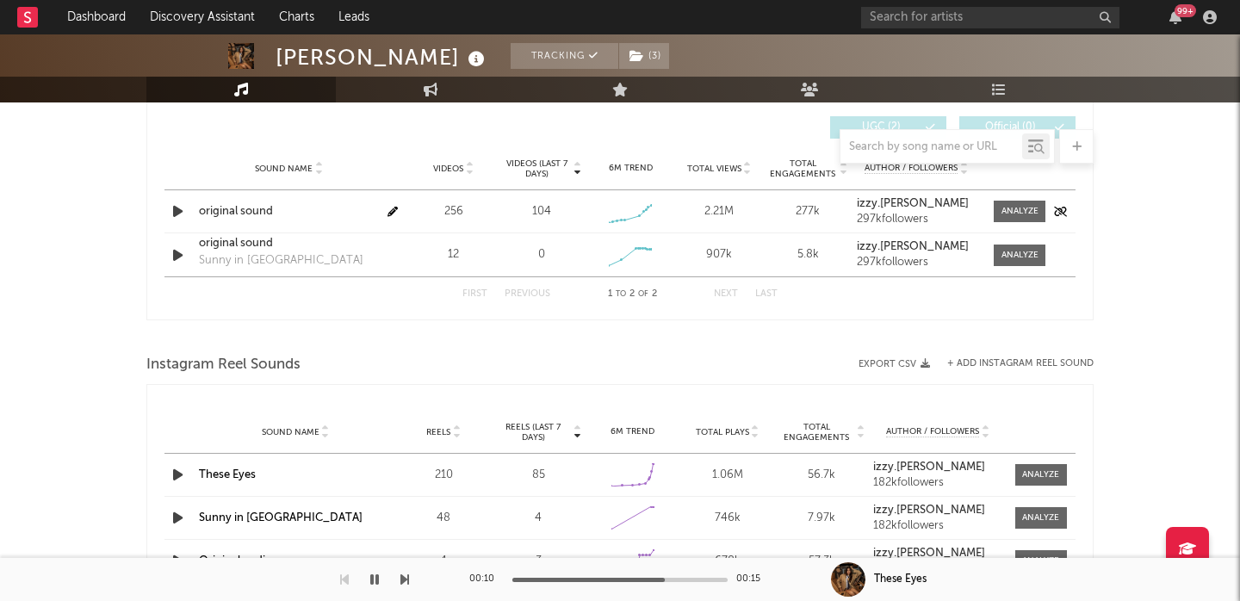
click at [245, 211] on div "original sound" at bounding box center [289, 211] width 180 height 17
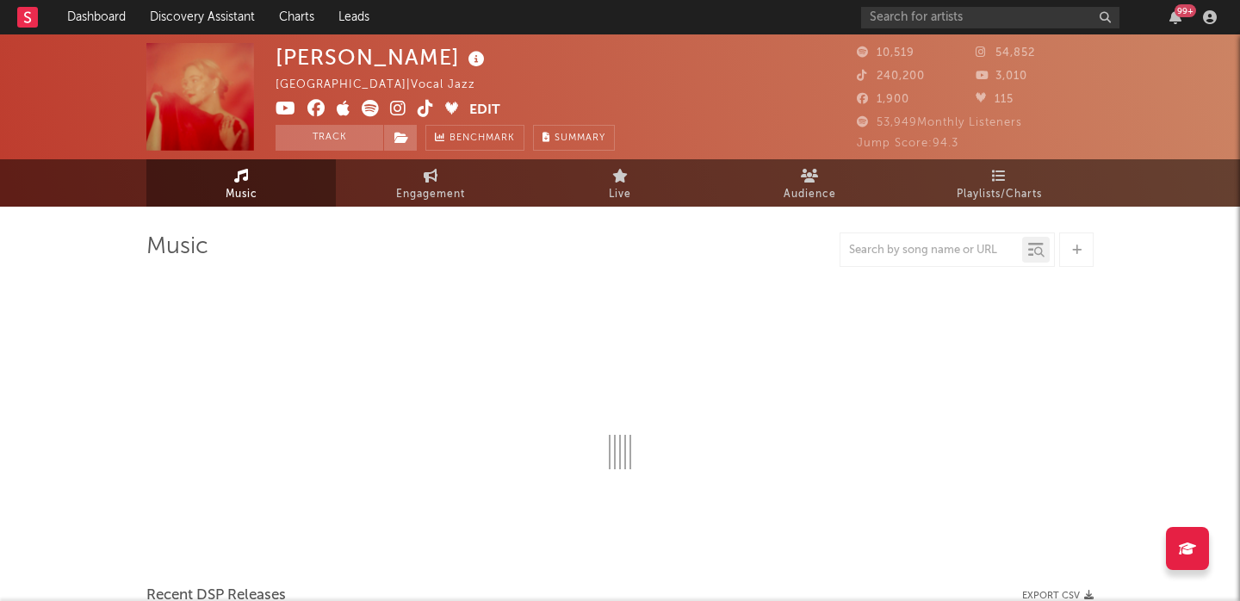
select select "6m"
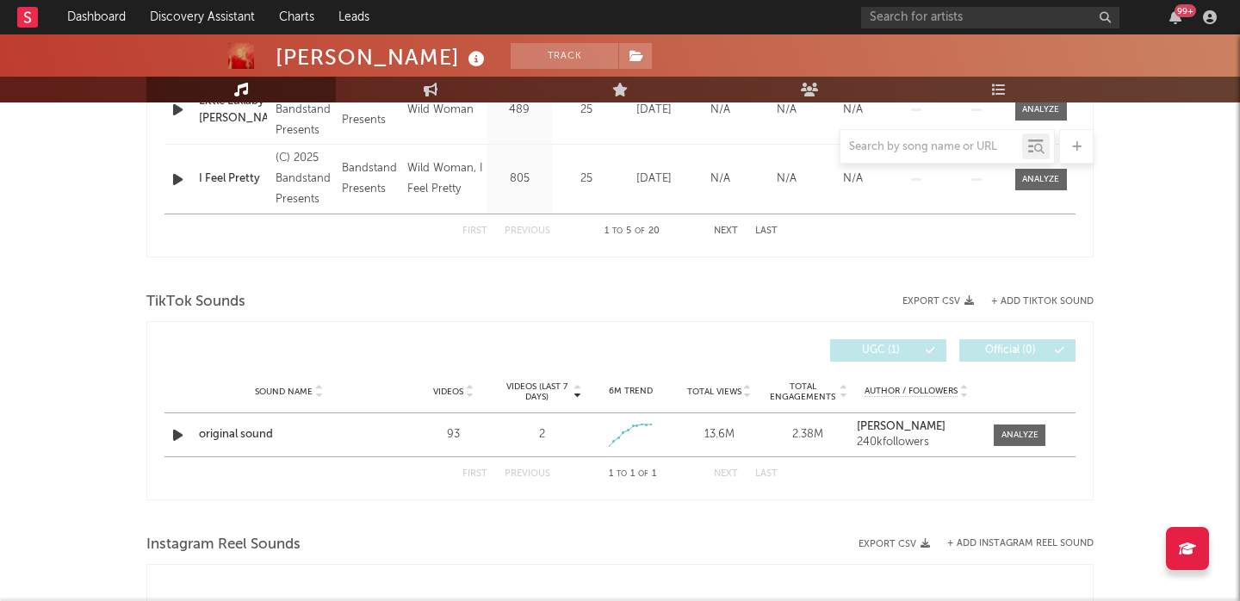
scroll to position [1004, 0]
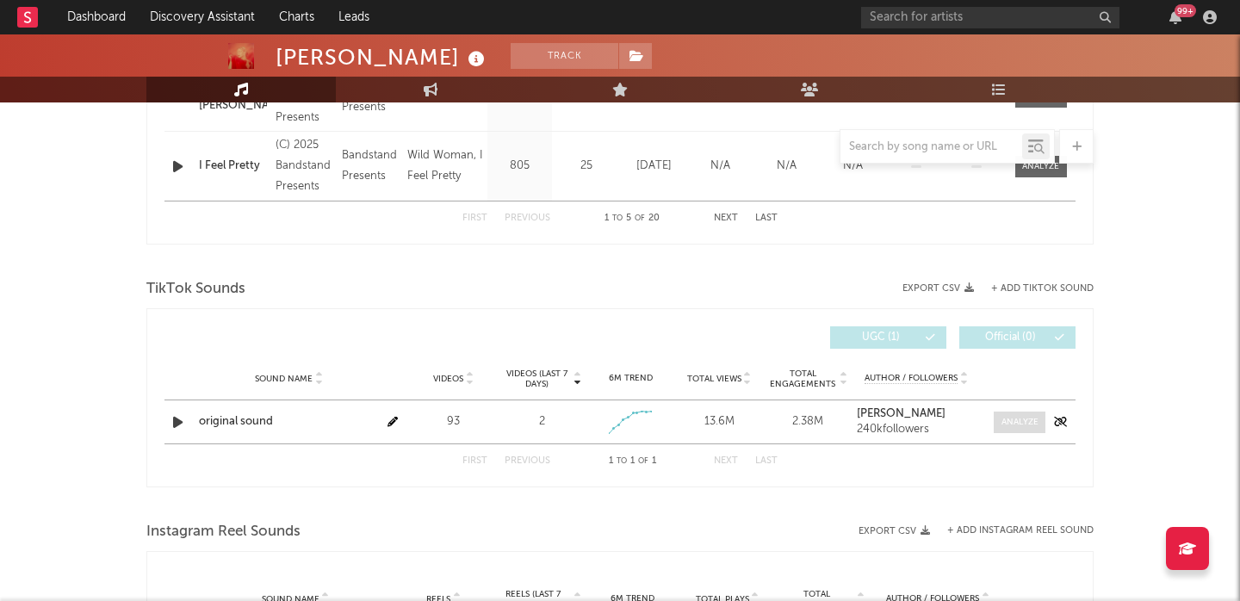
click at [1003, 418] on div at bounding box center [1020, 422] width 37 height 13
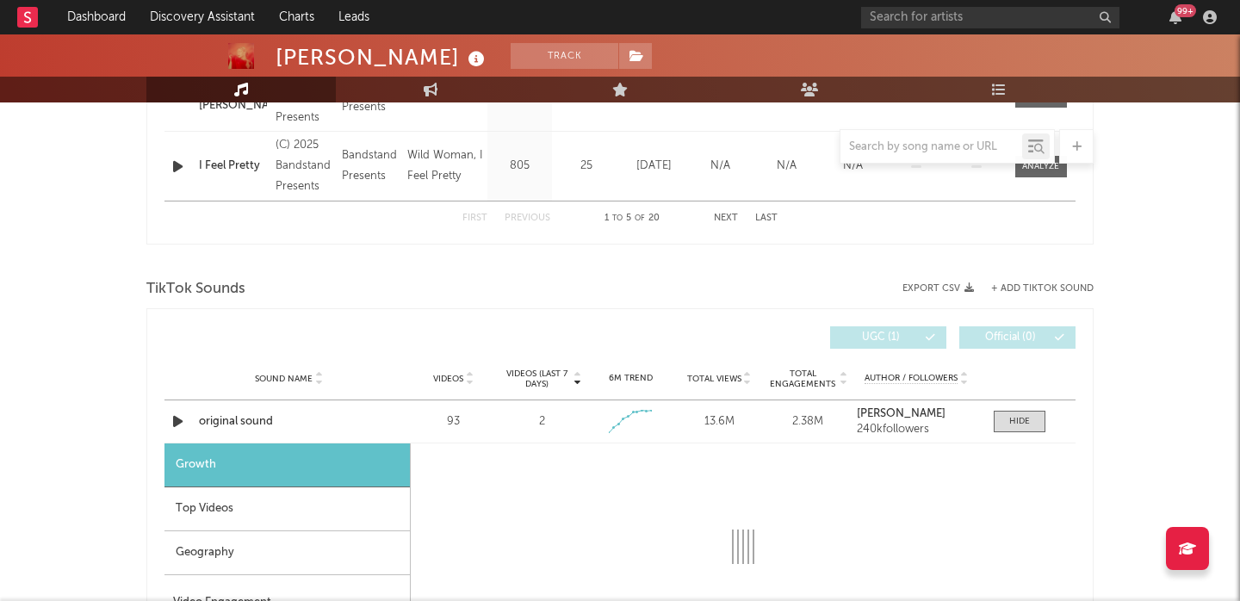
click at [215, 493] on div "Top Videos" at bounding box center [287, 510] width 245 height 44
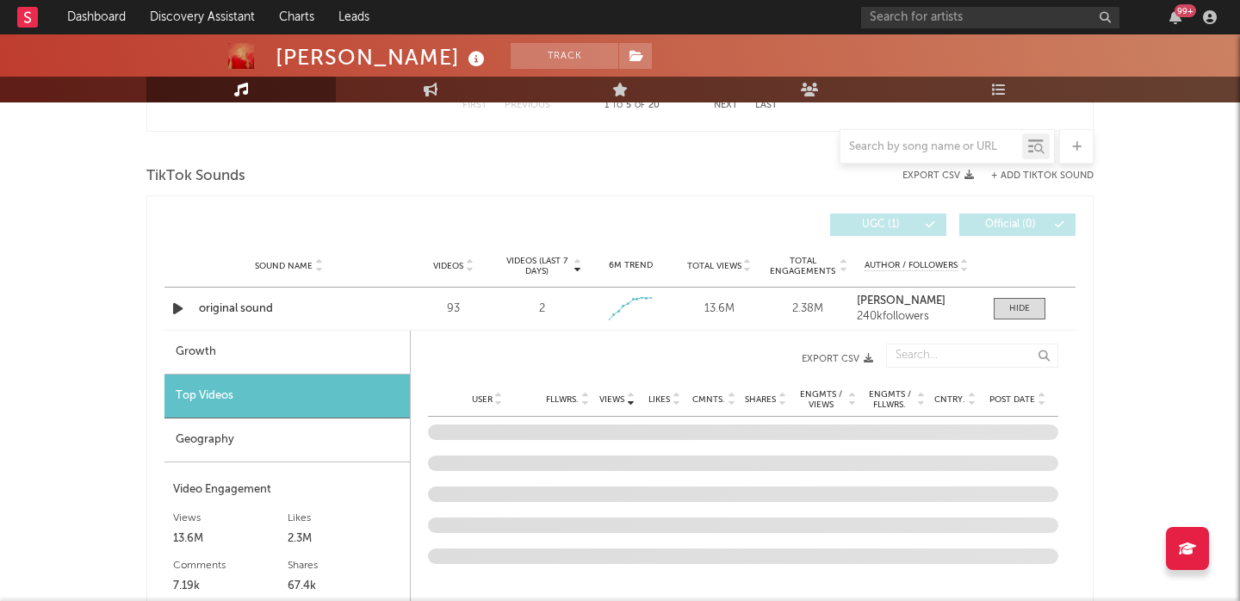
scroll to position [1142, 0]
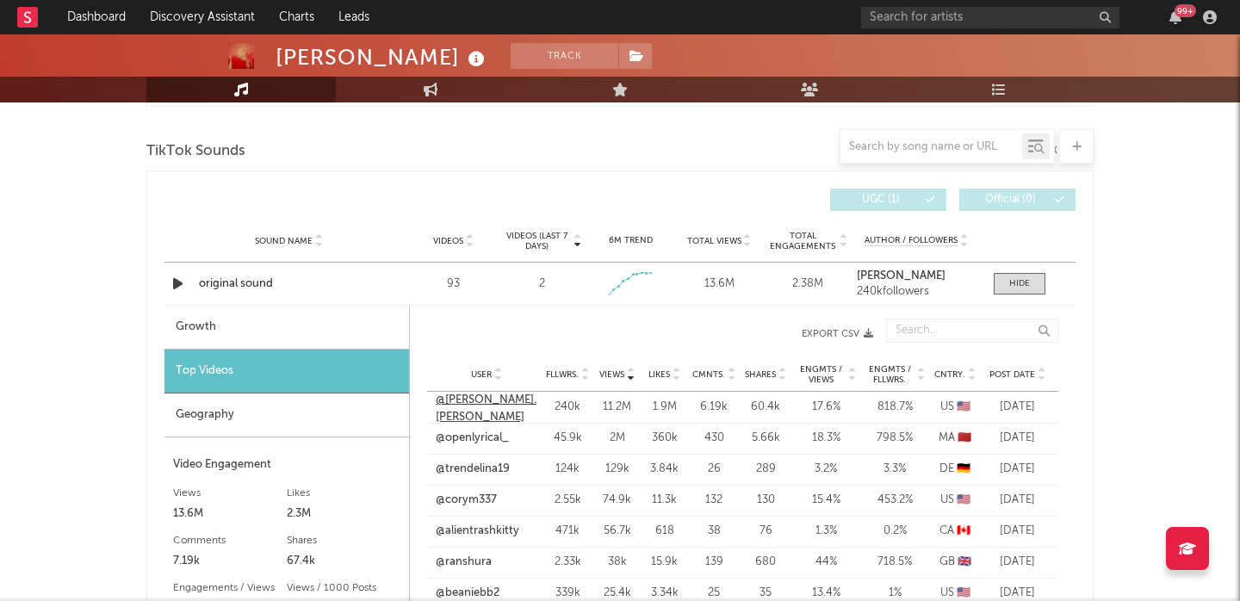
click at [475, 406] on link "@kate.kortum" at bounding box center [487, 409] width 102 height 34
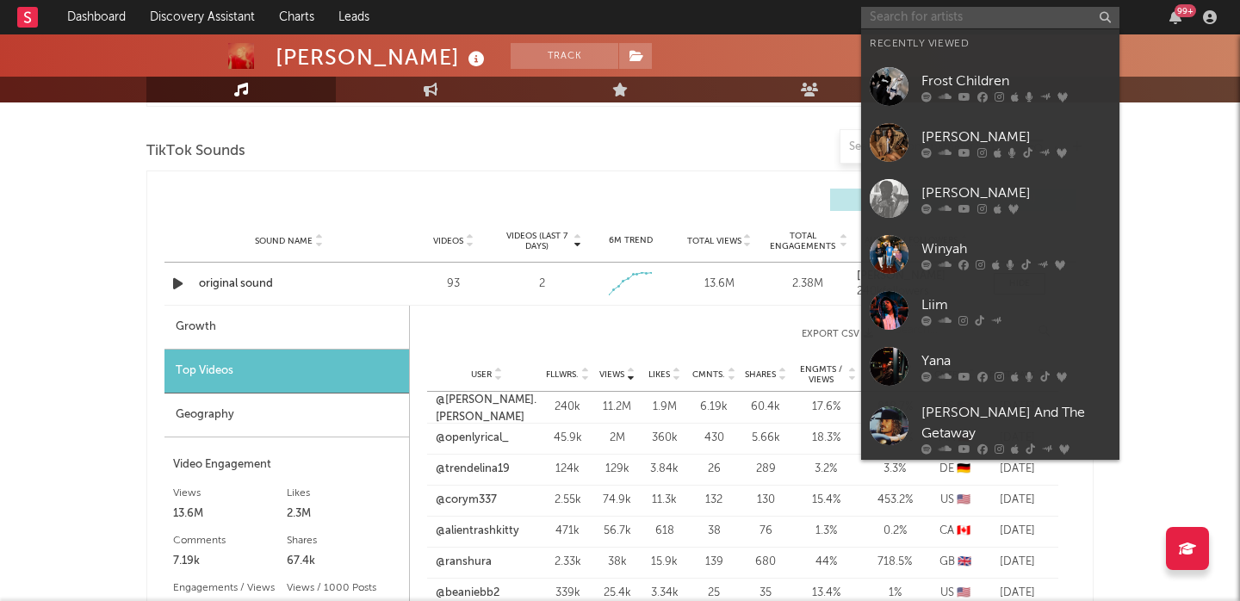
click at [897, 22] on input "text" at bounding box center [990, 18] width 258 height 22
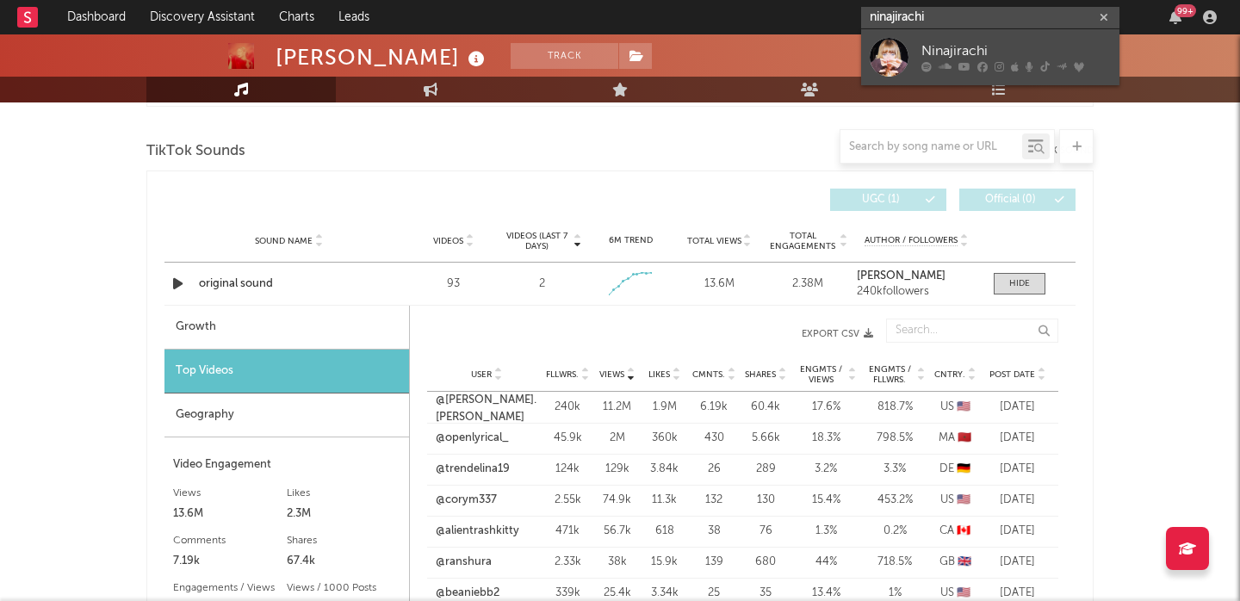
type input "ninajirachi"
click at [972, 63] on div at bounding box center [1017, 67] width 190 height 10
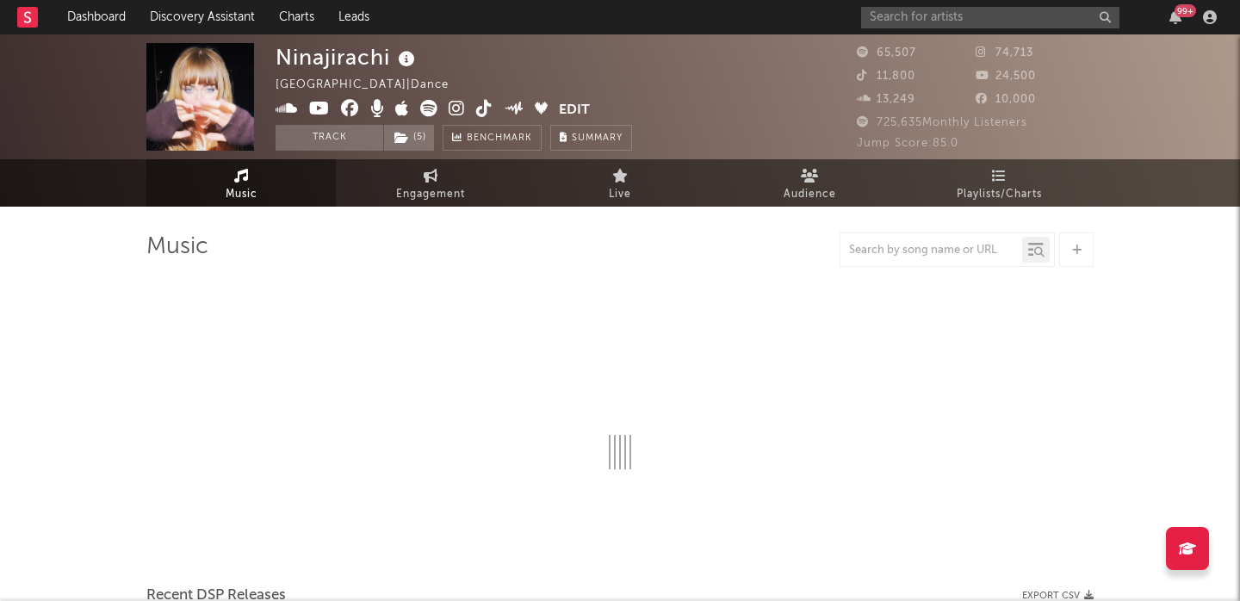
select select "6m"
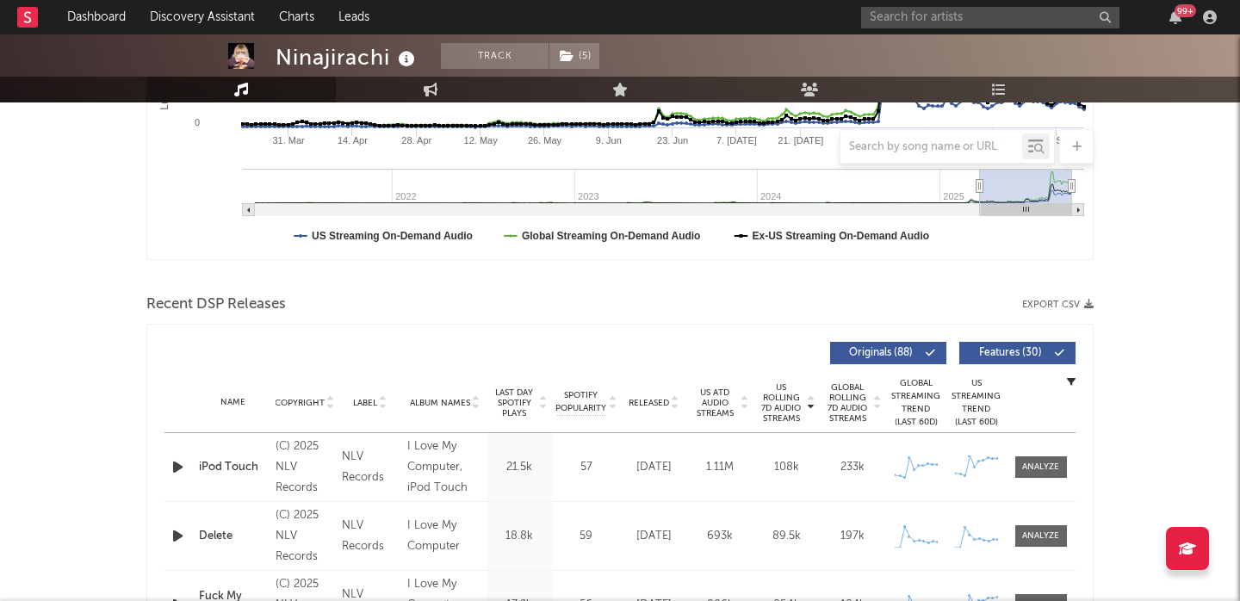
scroll to position [555, 0]
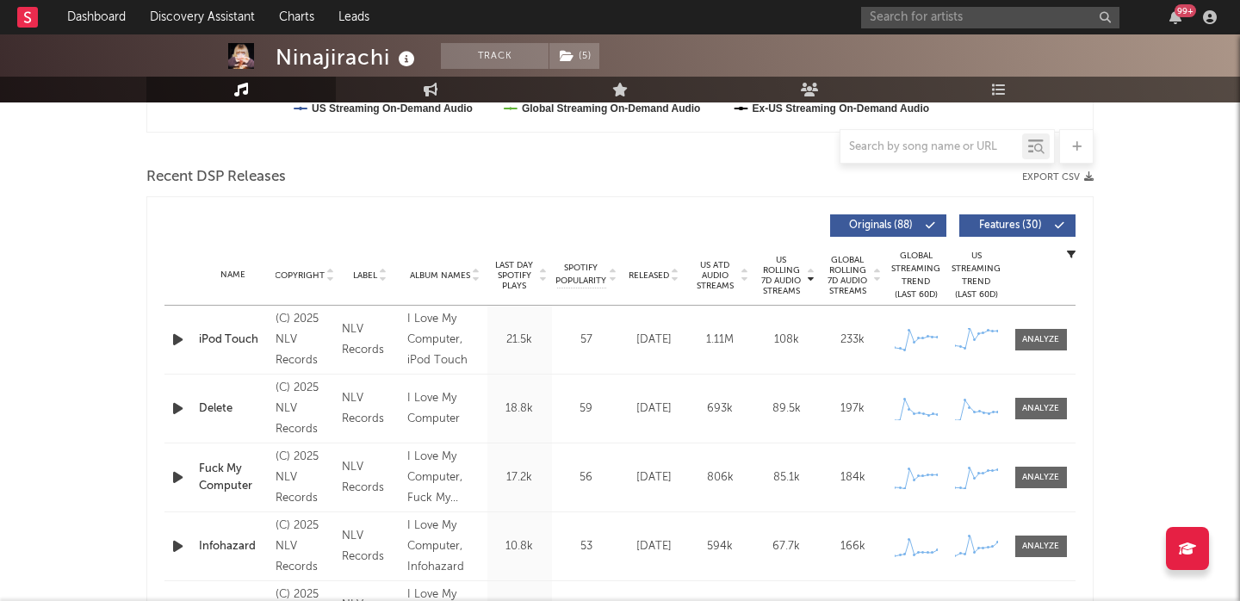
click at [1006, 226] on span "Features ( 30 )" at bounding box center [1010, 226] width 79 height 10
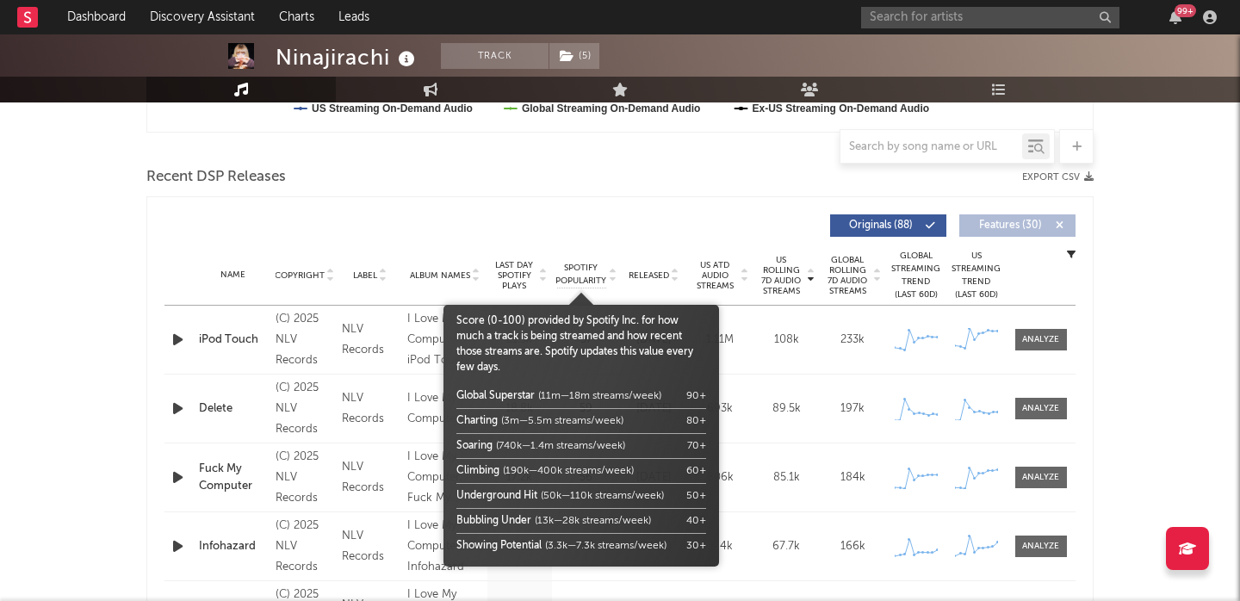
click at [568, 266] on span "Spotify Popularity" at bounding box center [581, 275] width 51 height 26
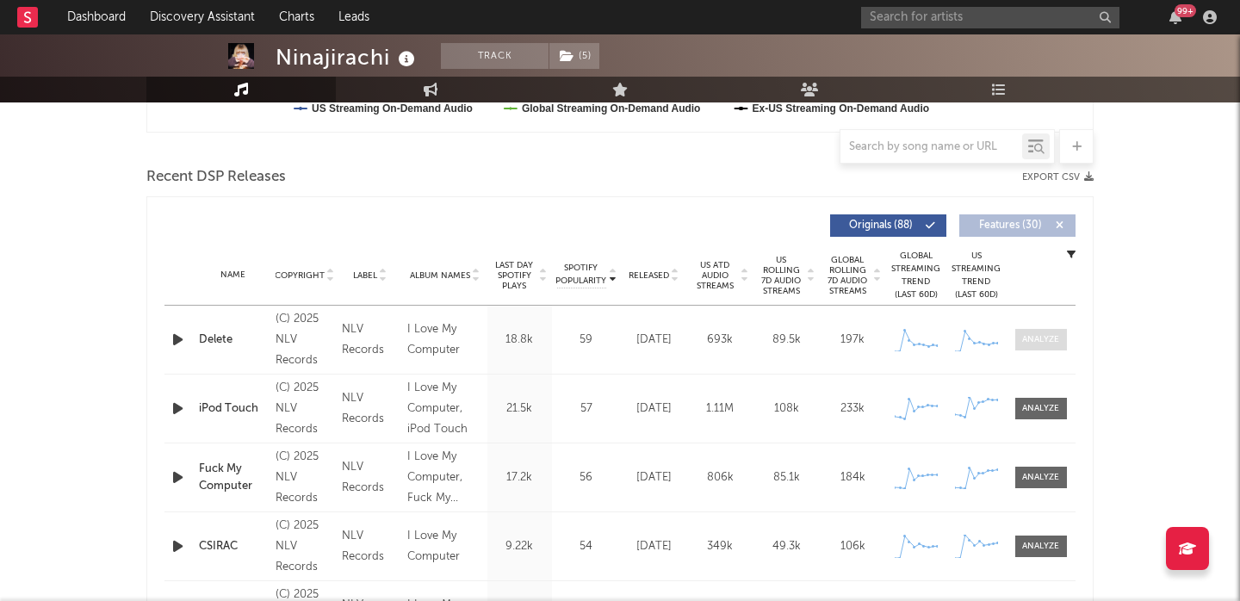
click at [1050, 343] on div at bounding box center [1040, 339] width 37 height 13
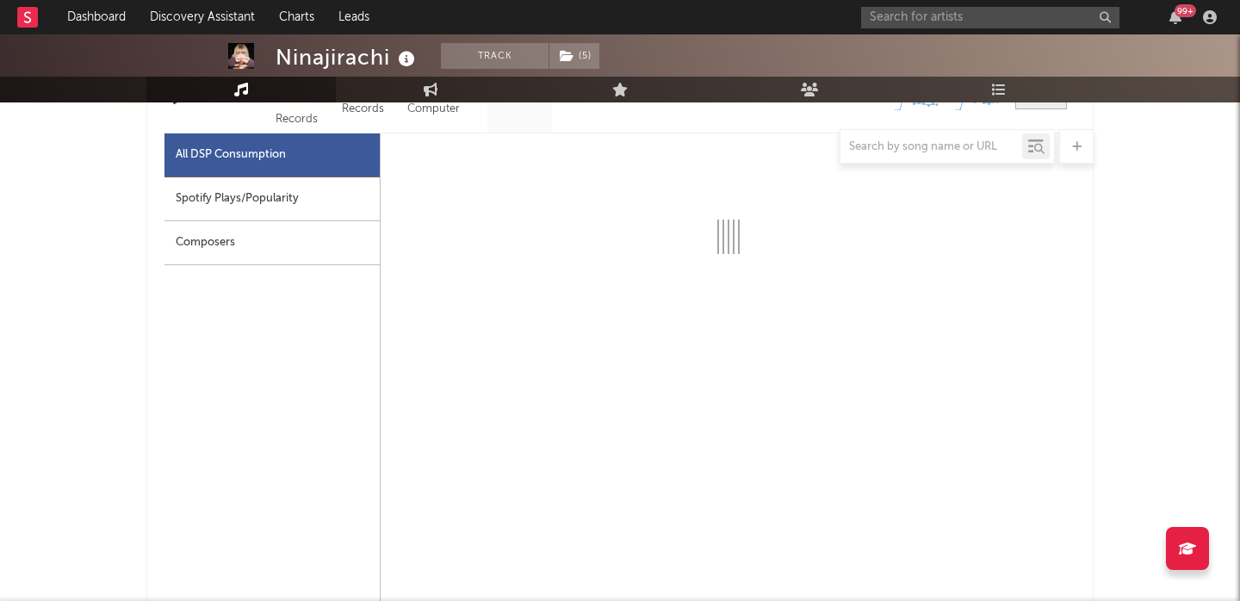
select select "1w"
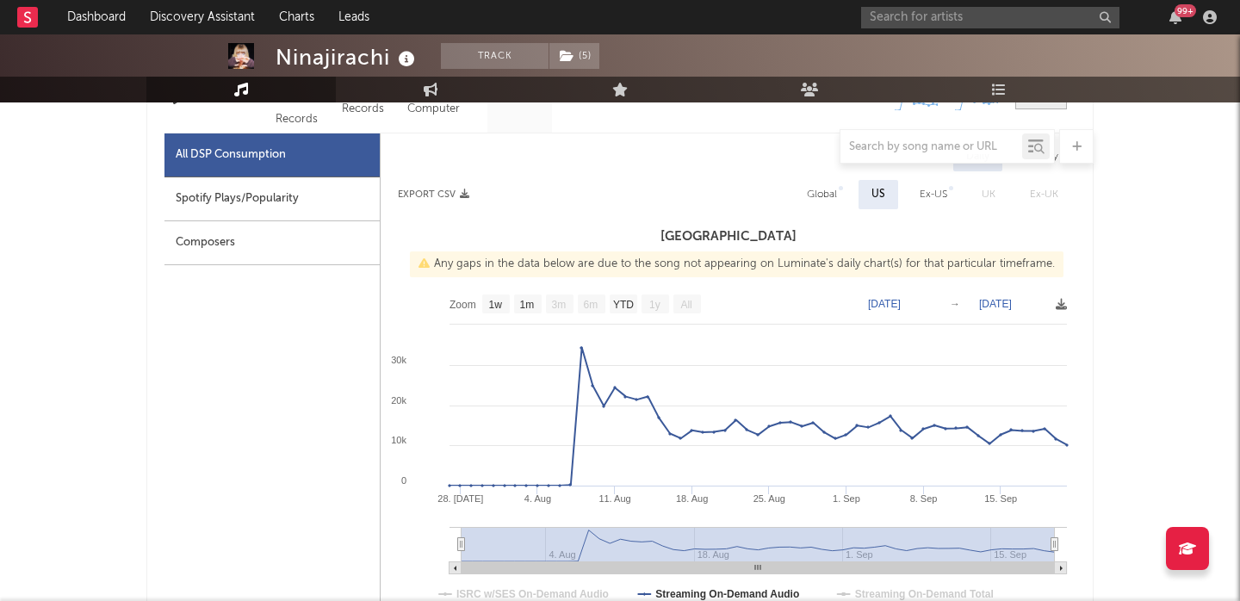
scroll to position [924, 0]
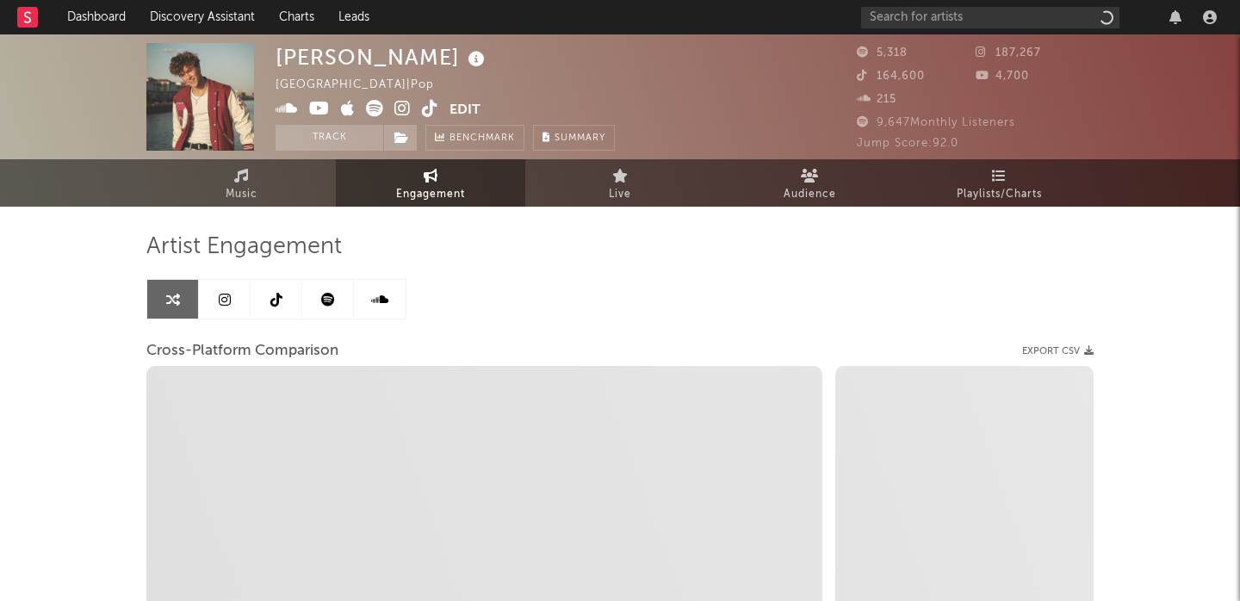
select select "1w"
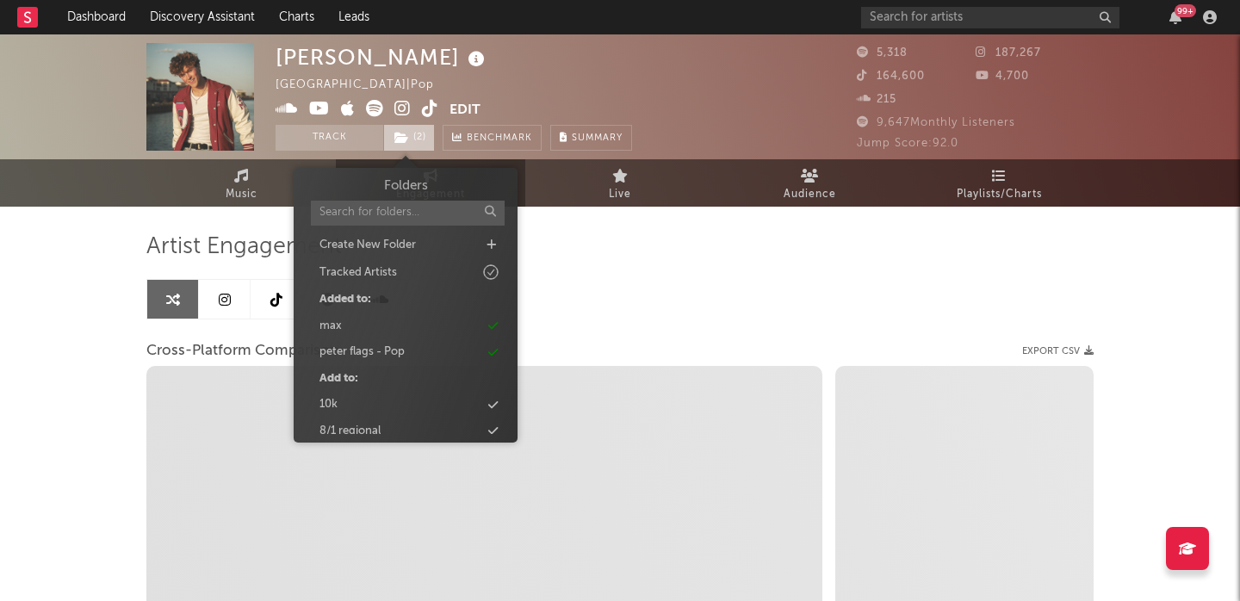
click at [397, 140] on icon at bounding box center [402, 138] width 15 height 12
select select "1m"
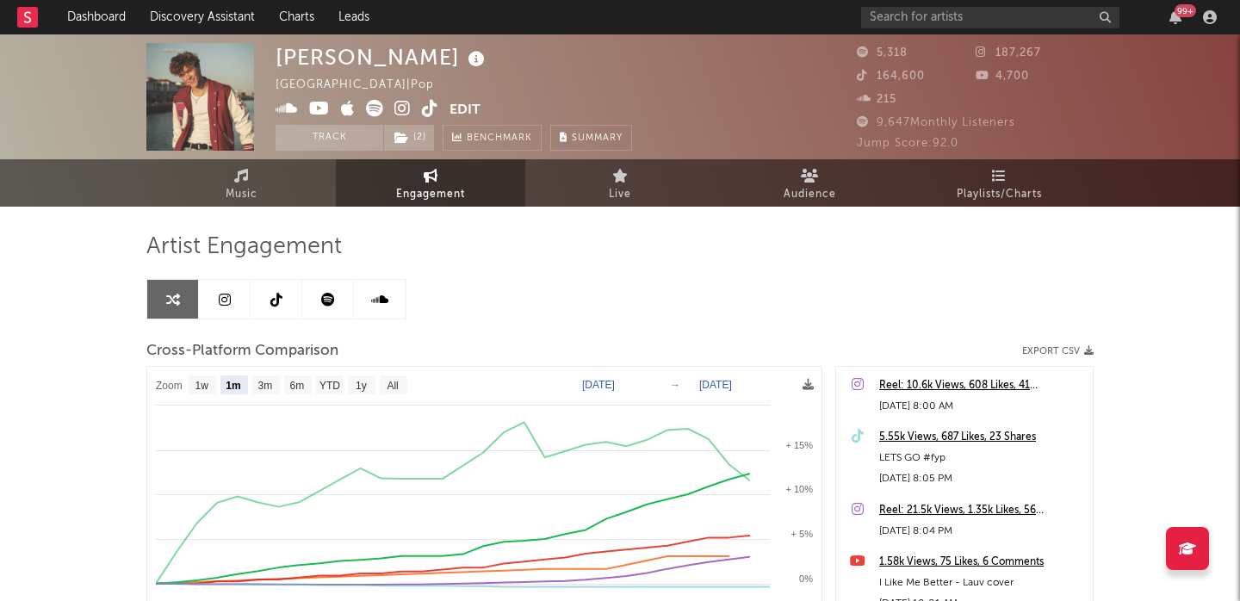
click at [68, 351] on div "[PERSON_NAME] [GEOGRAPHIC_DATA] | Pop Edit Track ( 2 ) Benchmark Summary 5,318 …" at bounding box center [620, 486] width 1240 height 904
click at [223, 303] on icon at bounding box center [225, 300] width 12 height 14
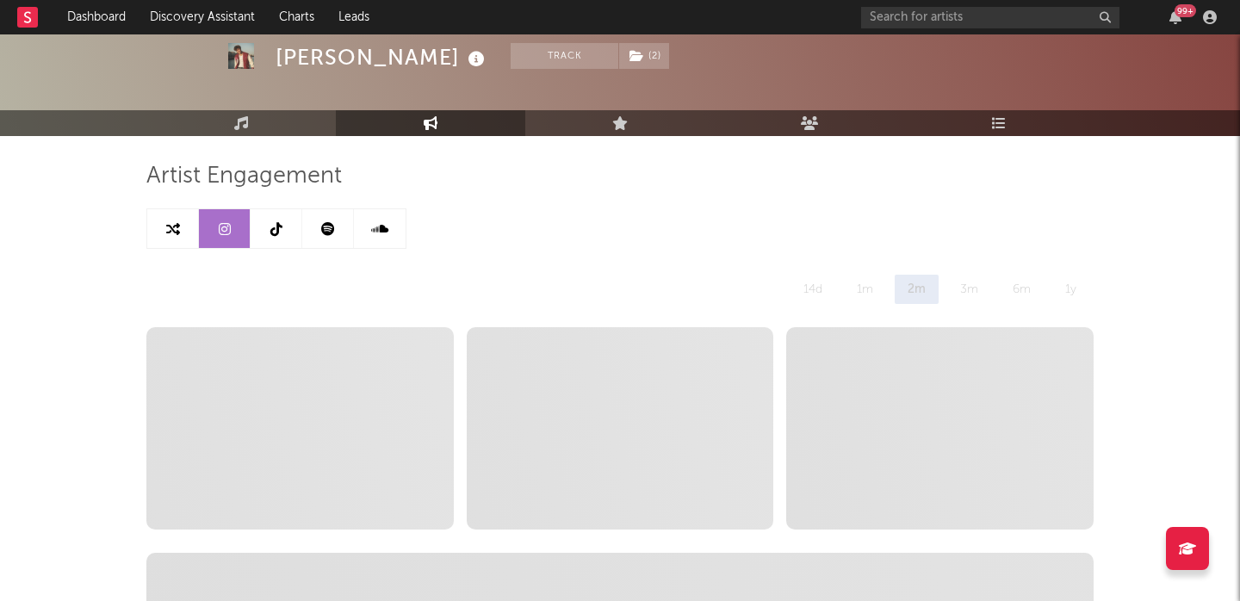
scroll to position [81, 0]
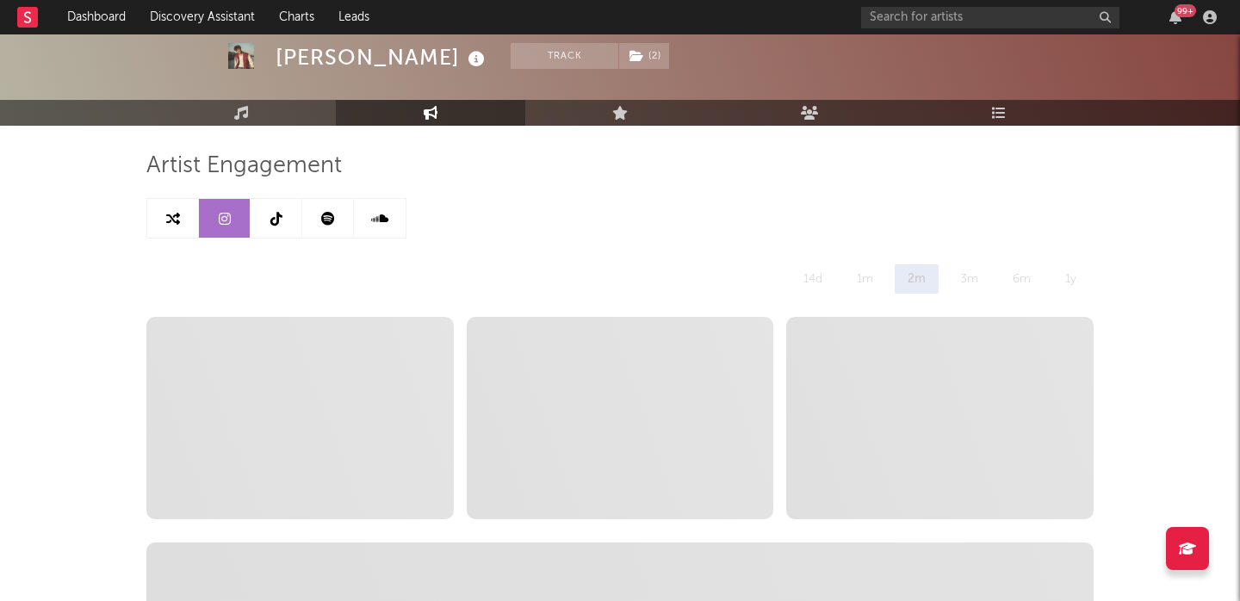
select select "6m"
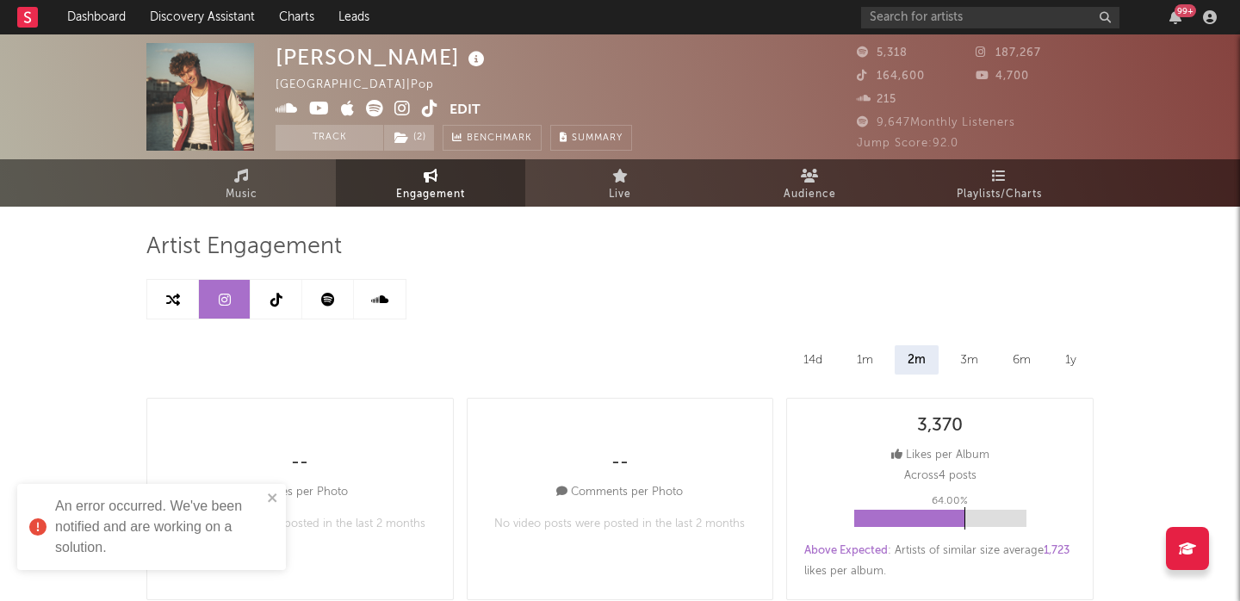
click at [286, 299] on link at bounding box center [277, 299] width 52 height 39
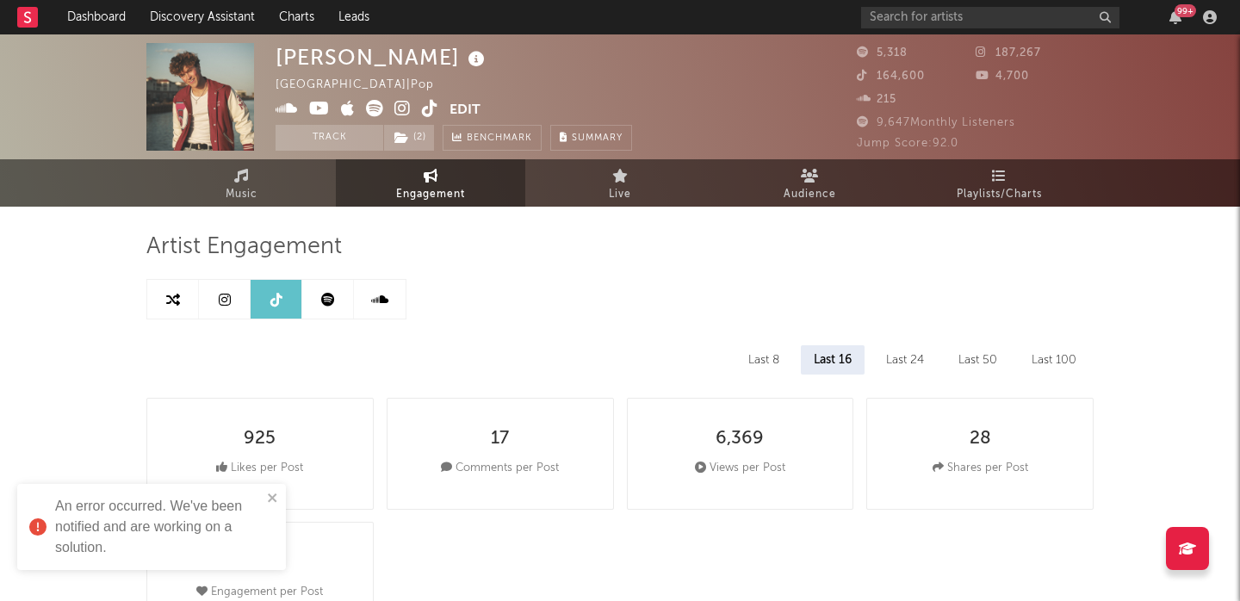
select select "6m"
click at [176, 293] on icon at bounding box center [173, 300] width 14 height 14
select select "1m"
